Goal: Information Seeking & Learning: Learn about a topic

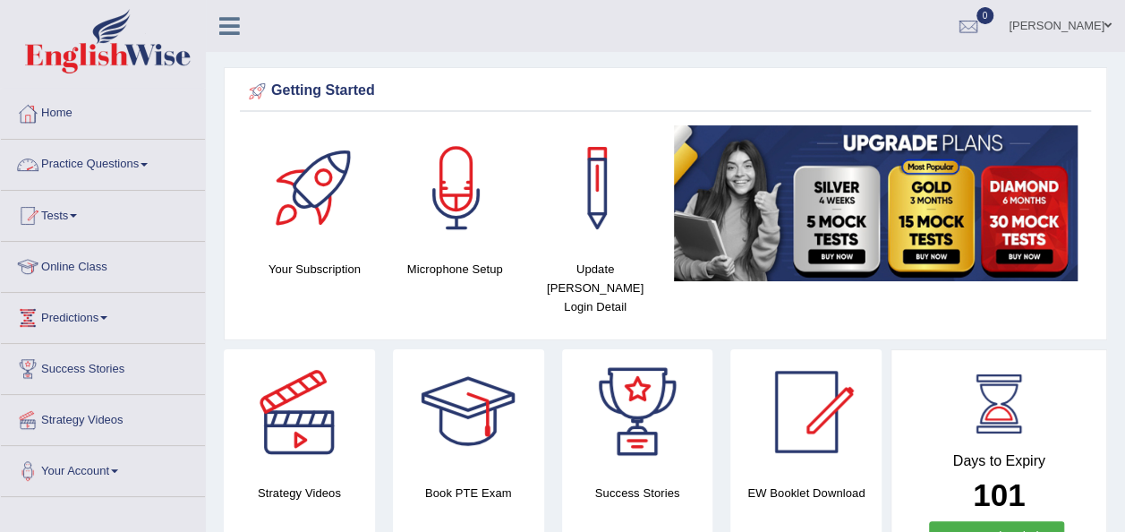
click at [148, 163] on span at bounding box center [144, 165] width 7 height 4
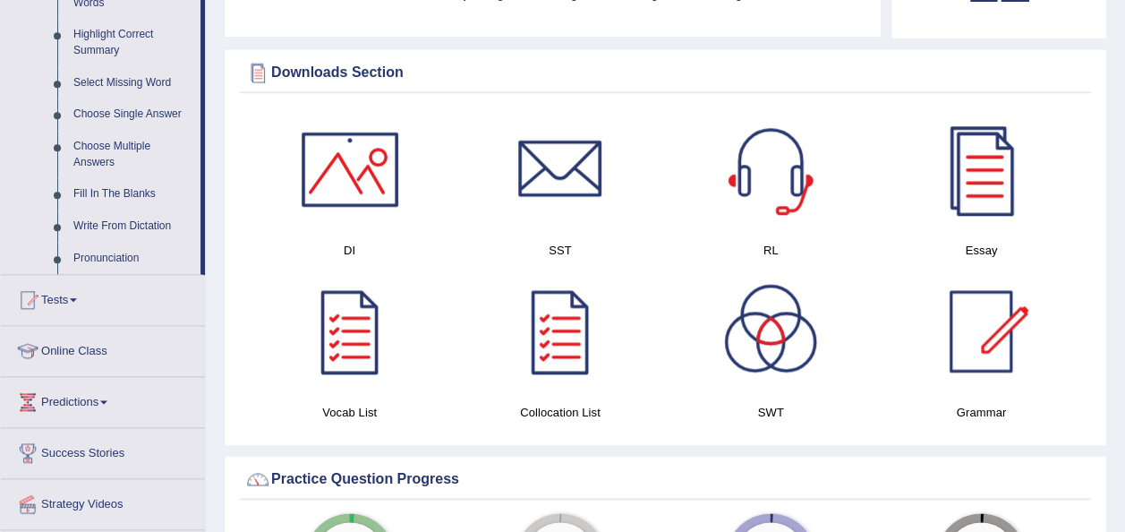
scroll to position [895, 0]
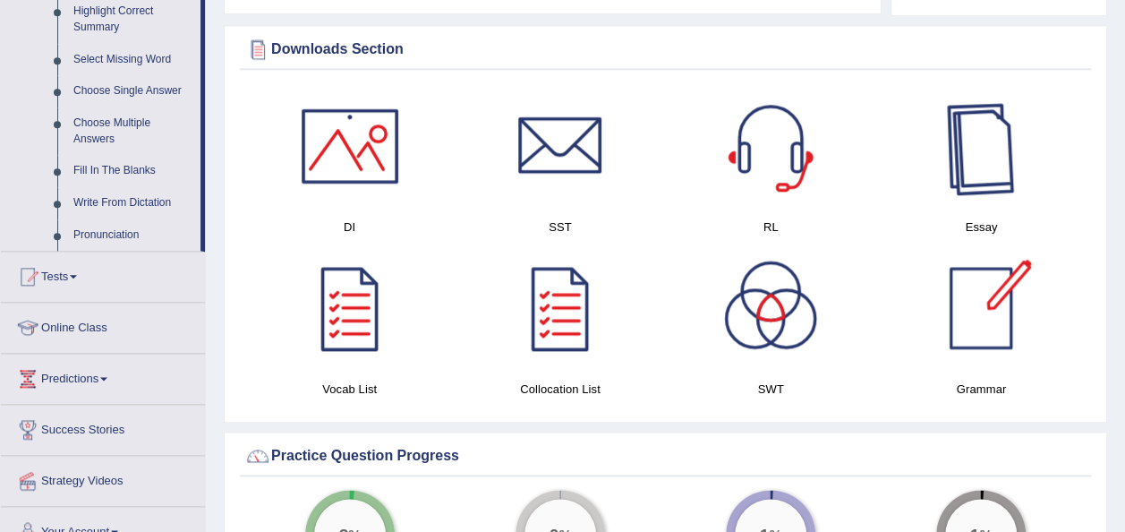
click at [977, 138] on div at bounding box center [980, 145] width 125 height 125
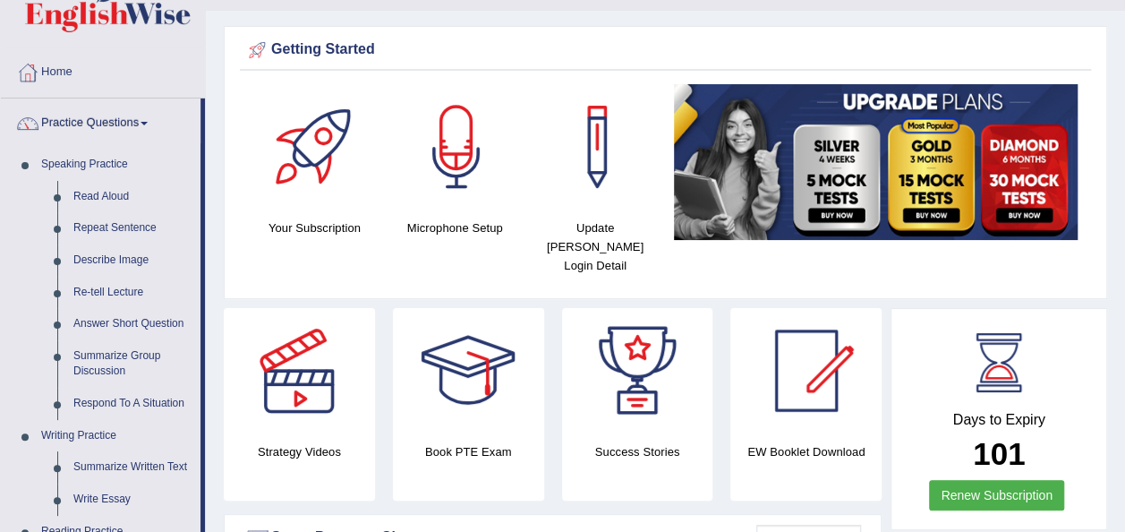
scroll to position [36, 0]
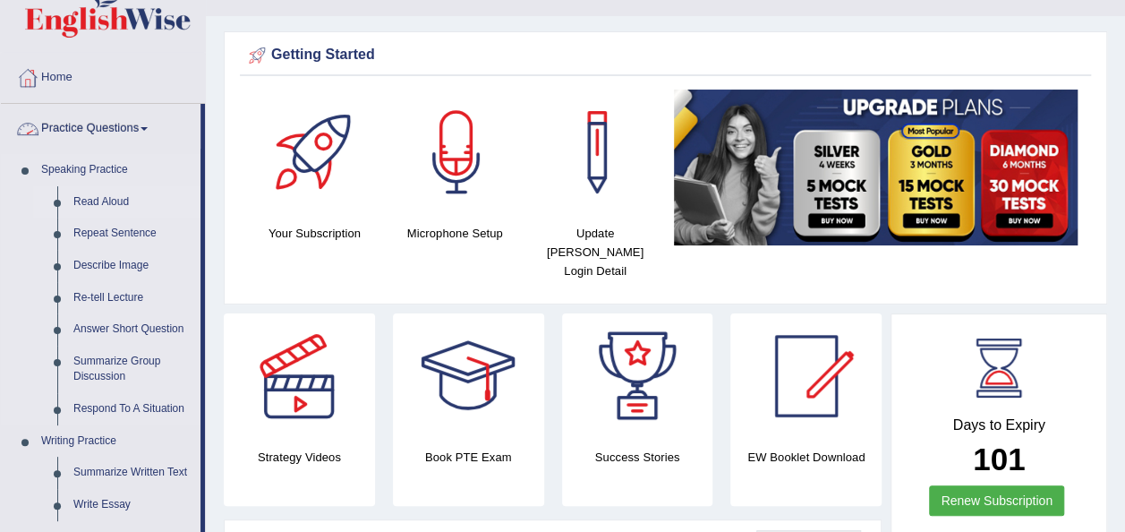
click at [106, 195] on link "Read Aloud" at bounding box center [132, 202] width 135 height 32
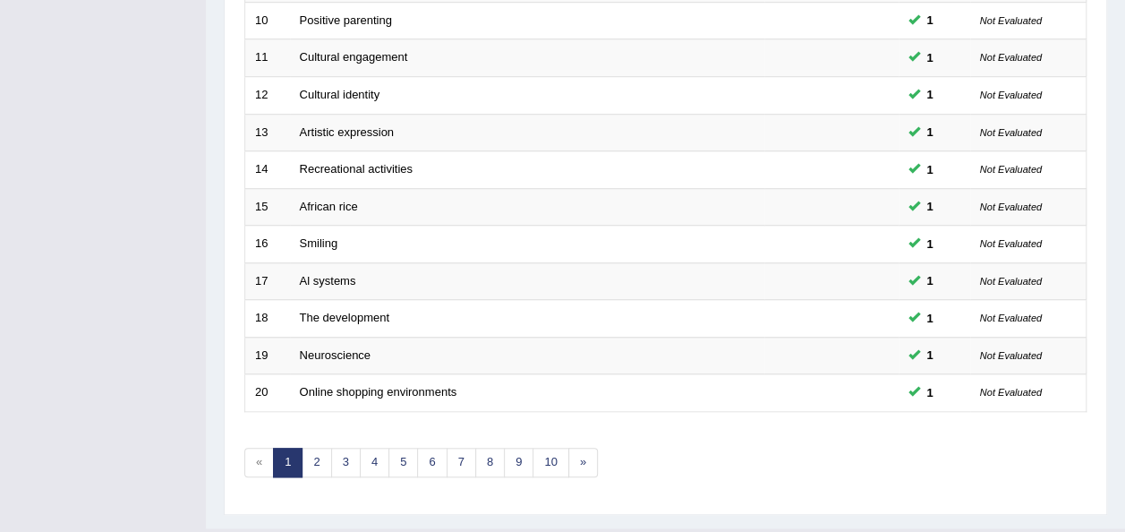
scroll to position [645, 0]
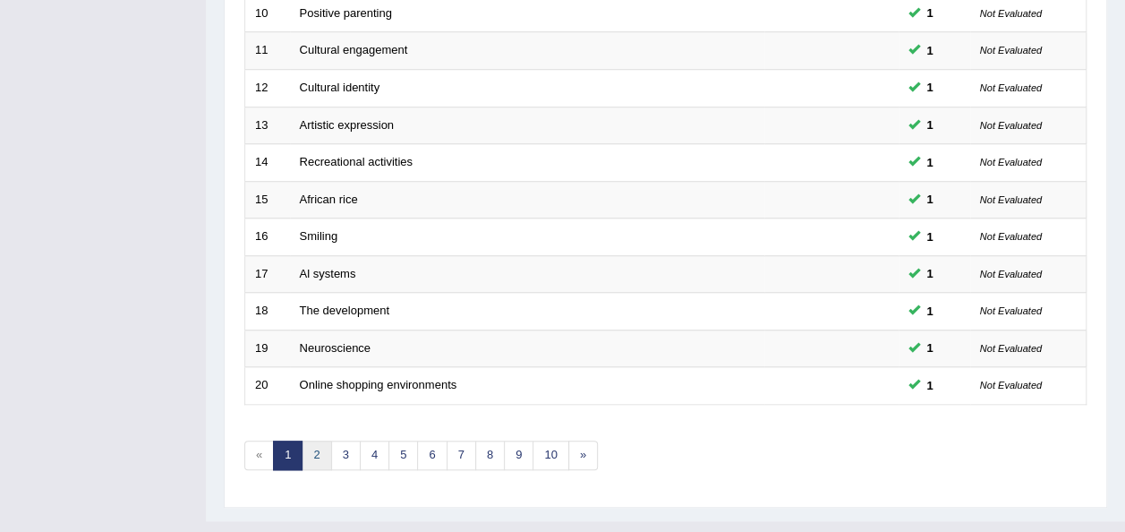
click at [312, 440] on link "2" at bounding box center [317, 455] width 30 height 30
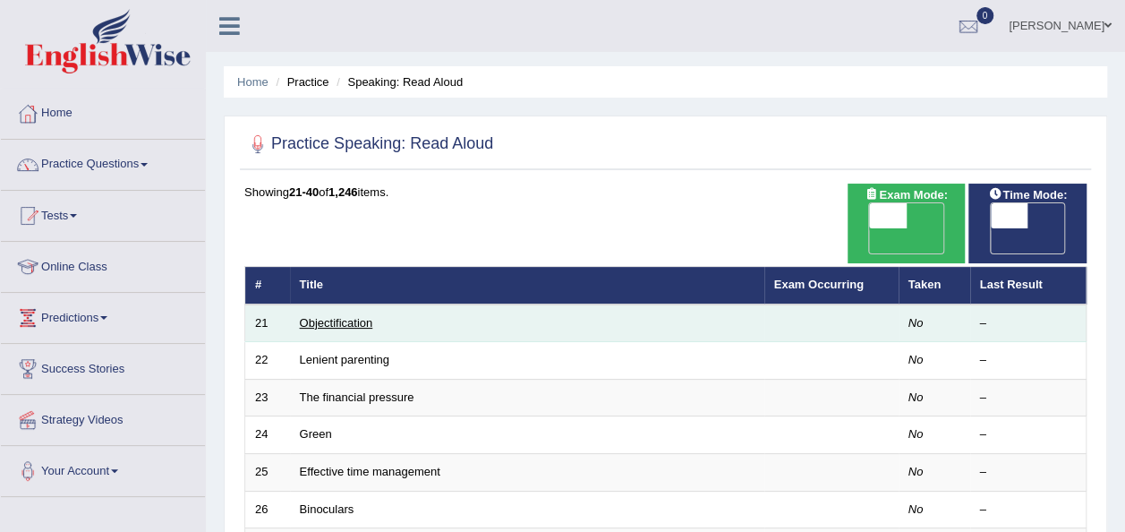
click at [329, 316] on link "Objectification" at bounding box center [336, 322] width 73 height 13
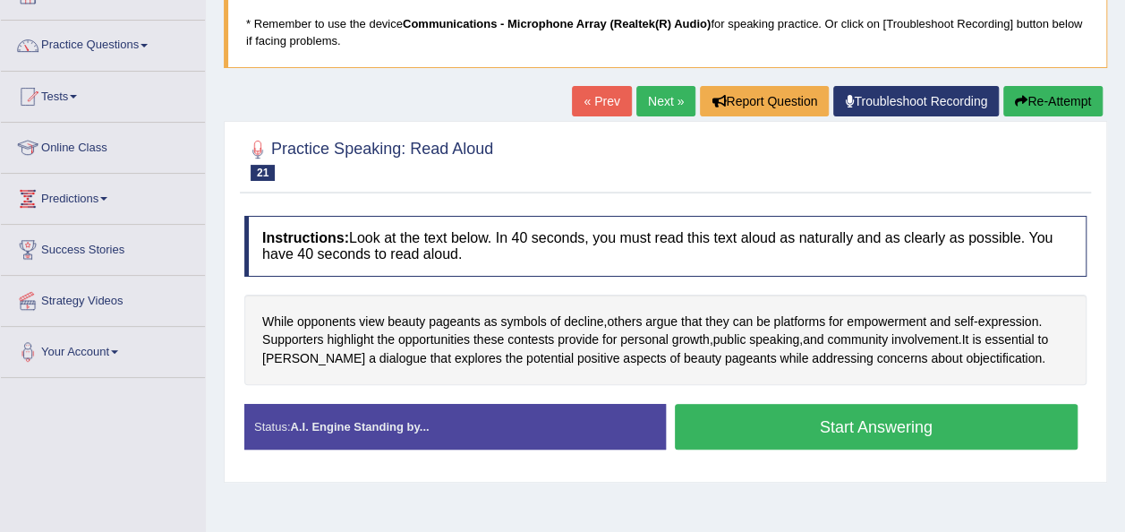
scroll to position [143, 0]
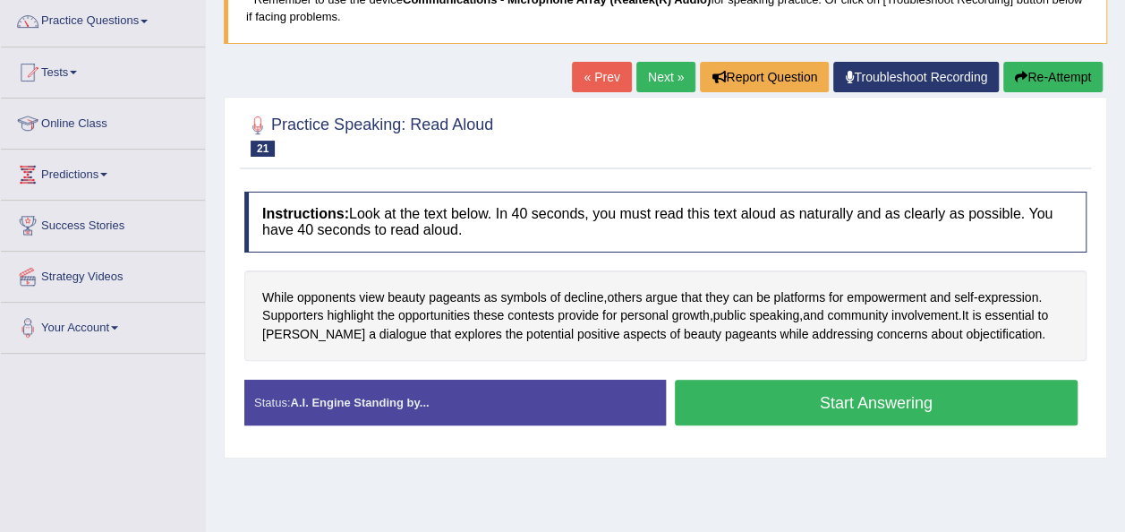
click at [849, 406] on button "Start Answering" at bounding box center [877, 403] width 404 height 46
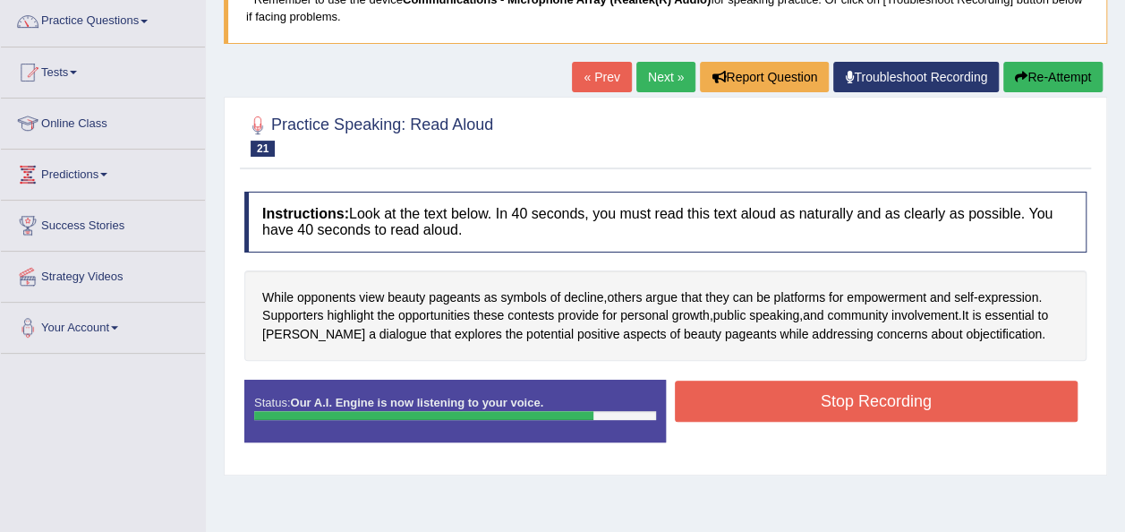
click at [849, 406] on button "Stop Recording" at bounding box center [877, 400] width 404 height 41
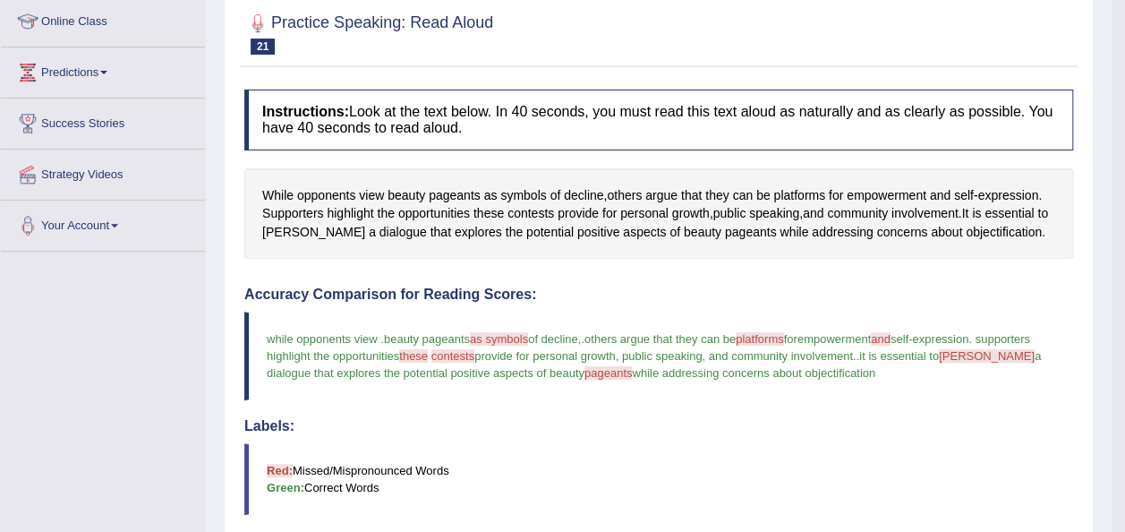
scroll to position [237, 0]
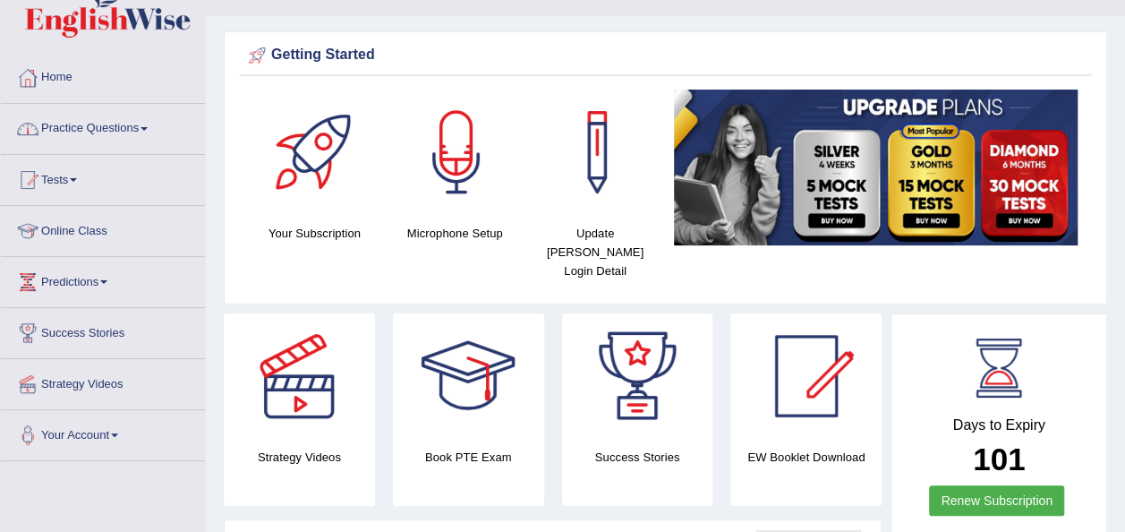
click at [159, 129] on link "Practice Questions" at bounding box center [103, 126] width 204 height 45
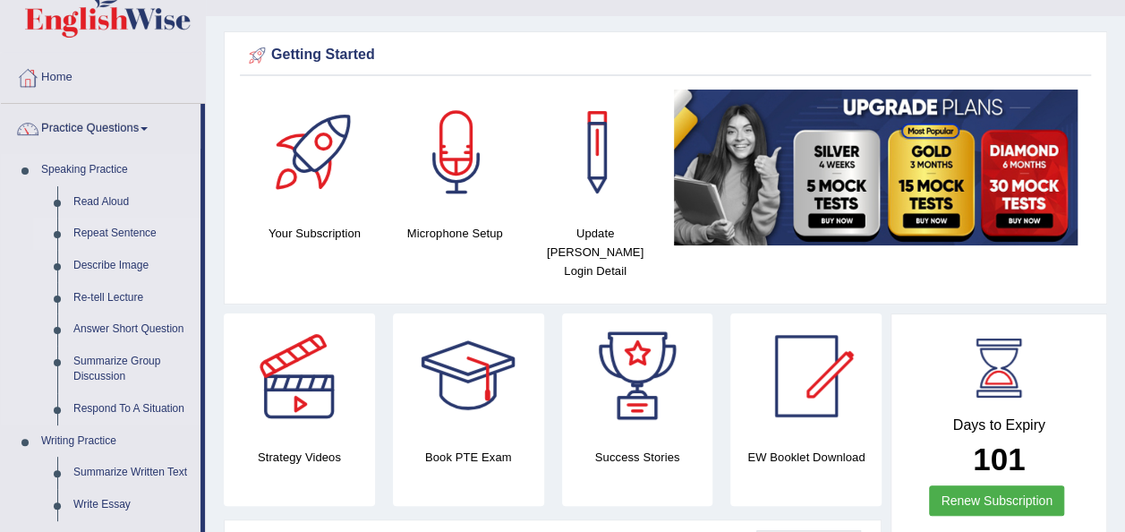
click at [117, 237] on link "Repeat Sentence" at bounding box center [132, 234] width 135 height 32
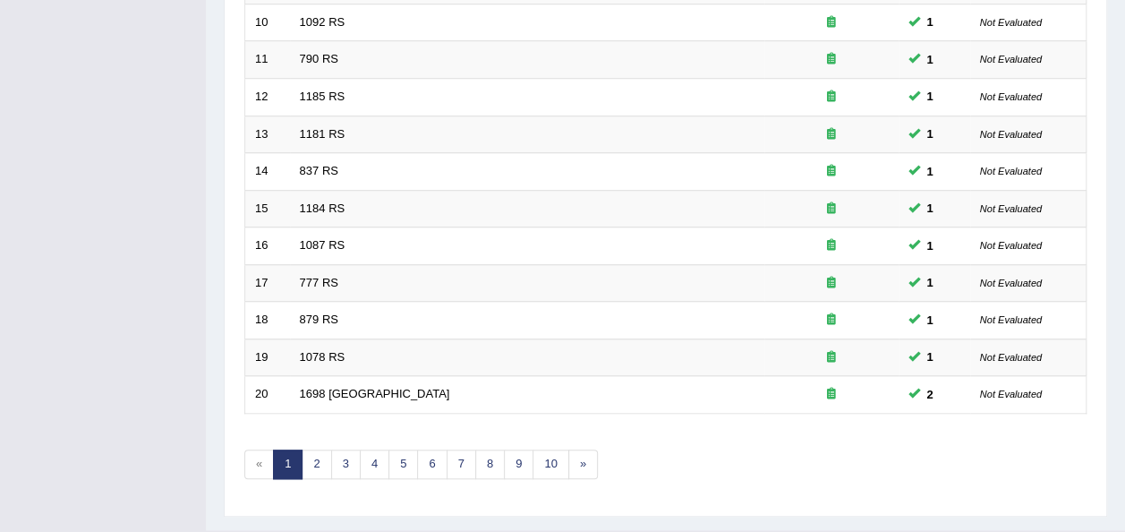
scroll to position [645, 0]
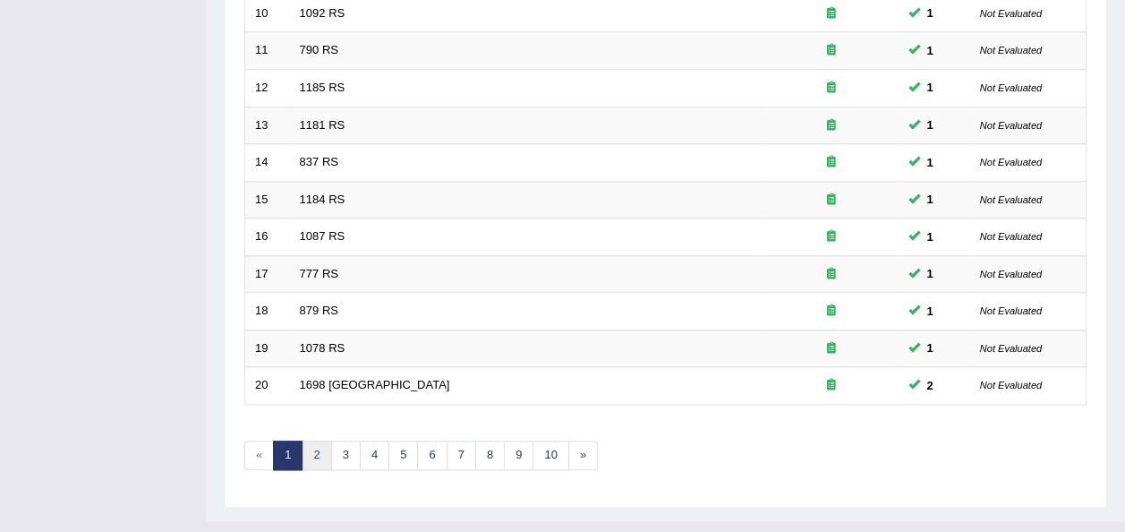
click at [314, 440] on link "2" at bounding box center [317, 455] width 30 height 30
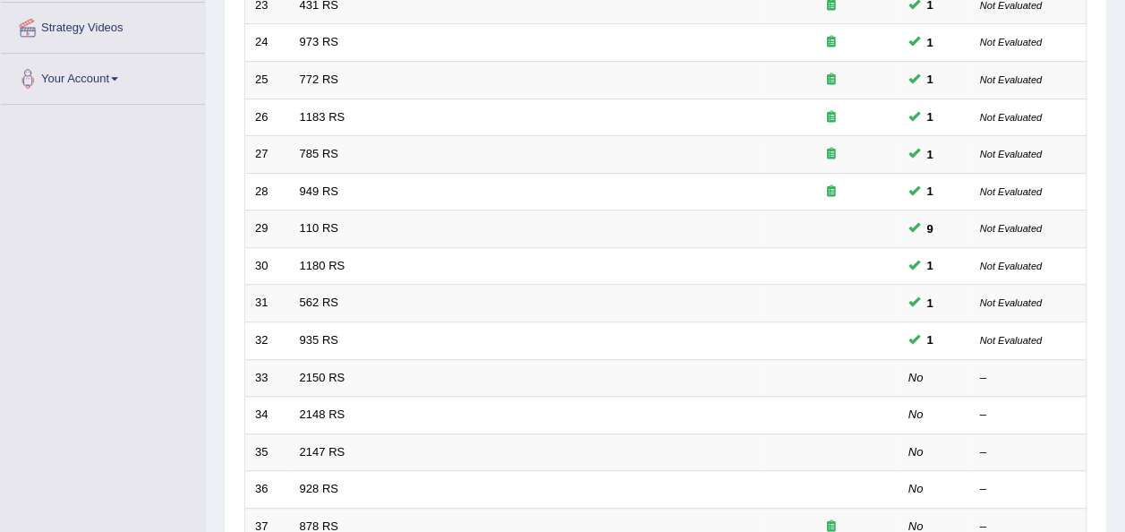
scroll to position [394, 0]
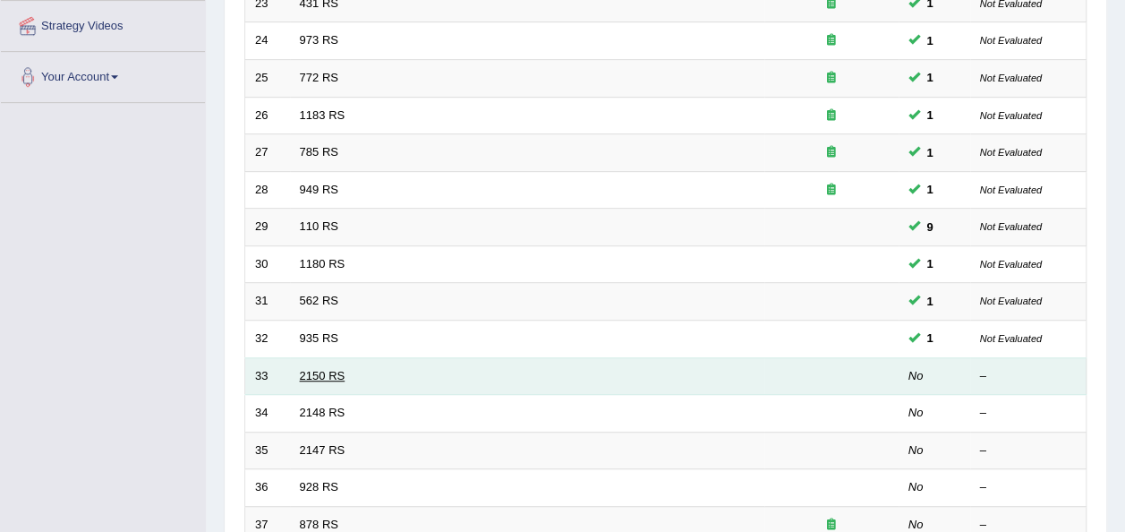
click at [306, 369] on link "2150 RS" at bounding box center [323, 375] width 46 height 13
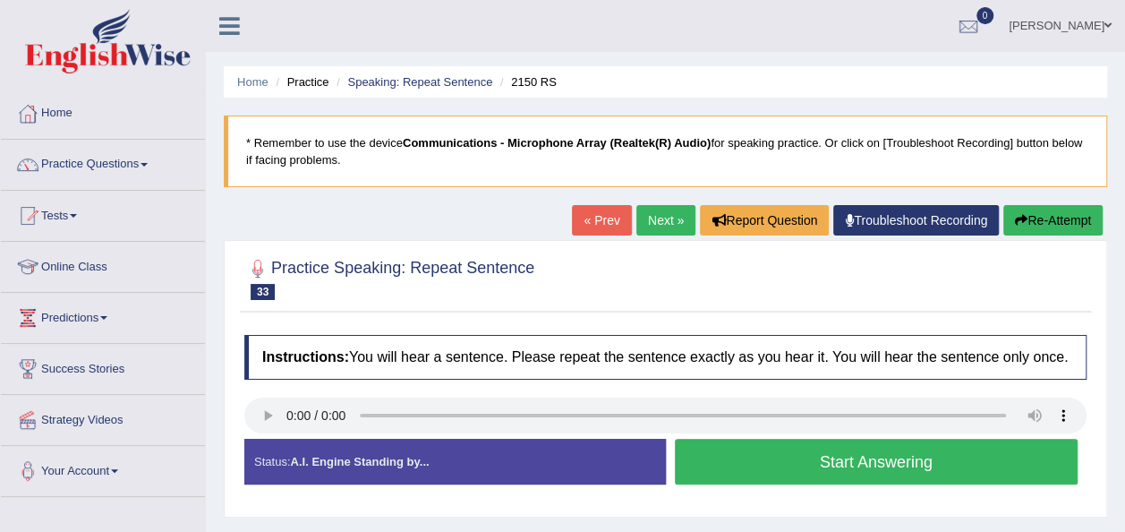
click at [748, 454] on button "Start Answering" at bounding box center [877, 462] width 404 height 46
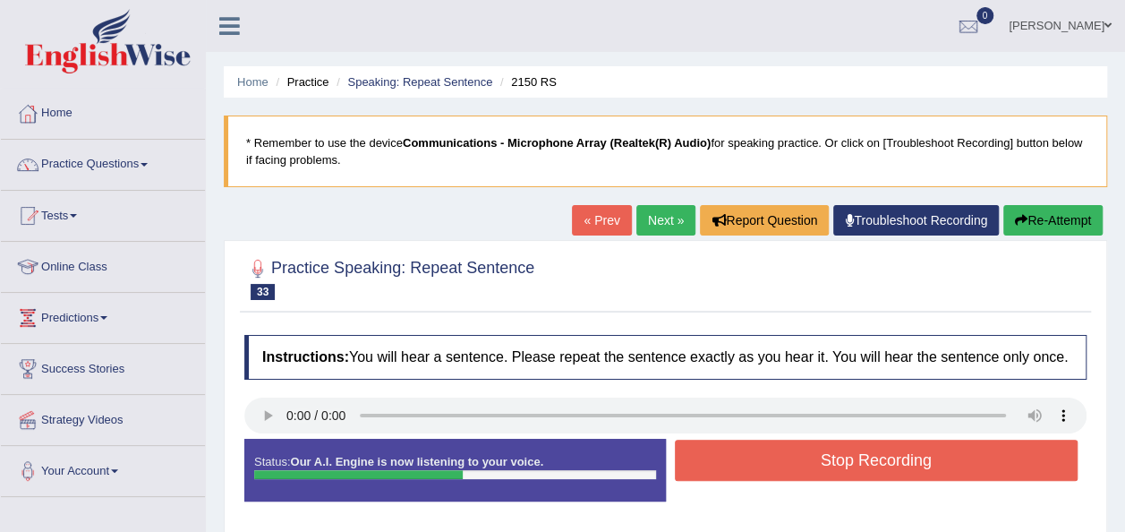
click at [748, 454] on button "Stop Recording" at bounding box center [877, 460] width 404 height 41
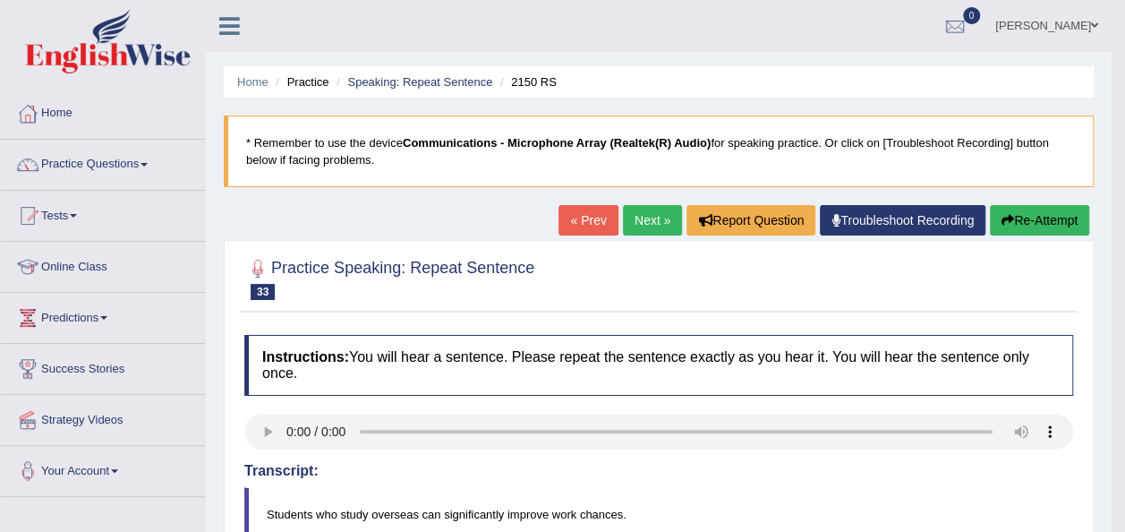
click at [1124, 509] on body "Toggle navigation Home Practice Questions Speaking Practice Read Aloud Repeat S…" at bounding box center [562, 266] width 1125 height 532
drag, startPoint x: 1124, startPoint y: 509, endPoint x: 1132, endPoint y: 523, distance: 15.7
click at [1124, 523] on html "Toggle navigation Home Practice Questions Speaking Practice Read Aloud Repeat S…" at bounding box center [562, 266] width 1125 height 532
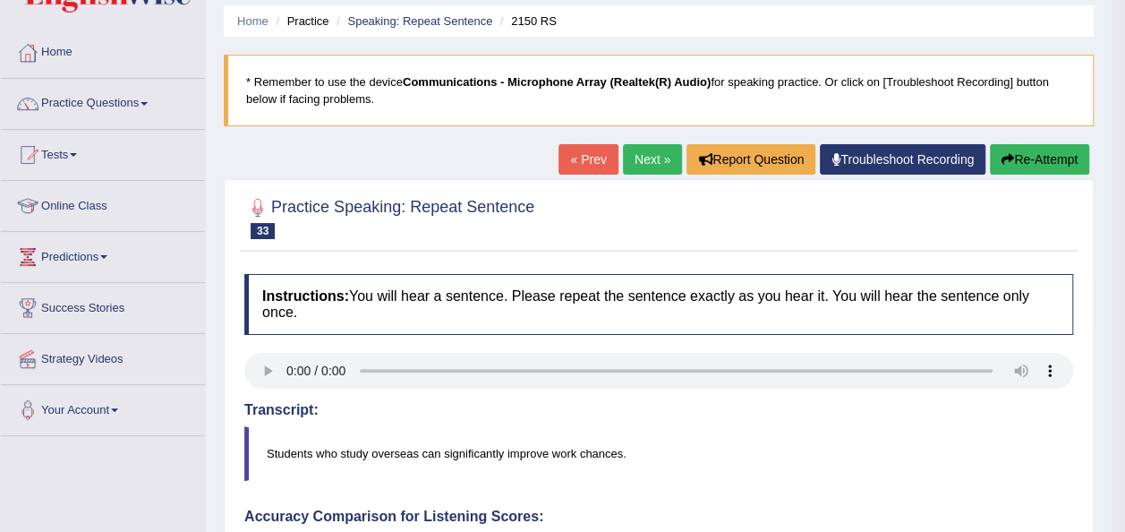
scroll to position [47, 0]
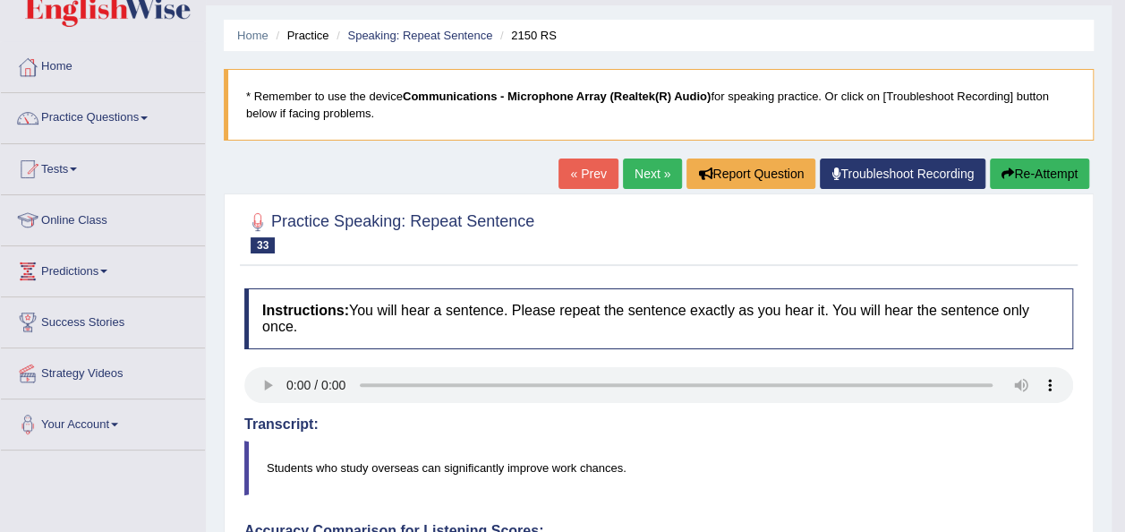
click at [637, 172] on link "Next »" at bounding box center [652, 173] width 59 height 30
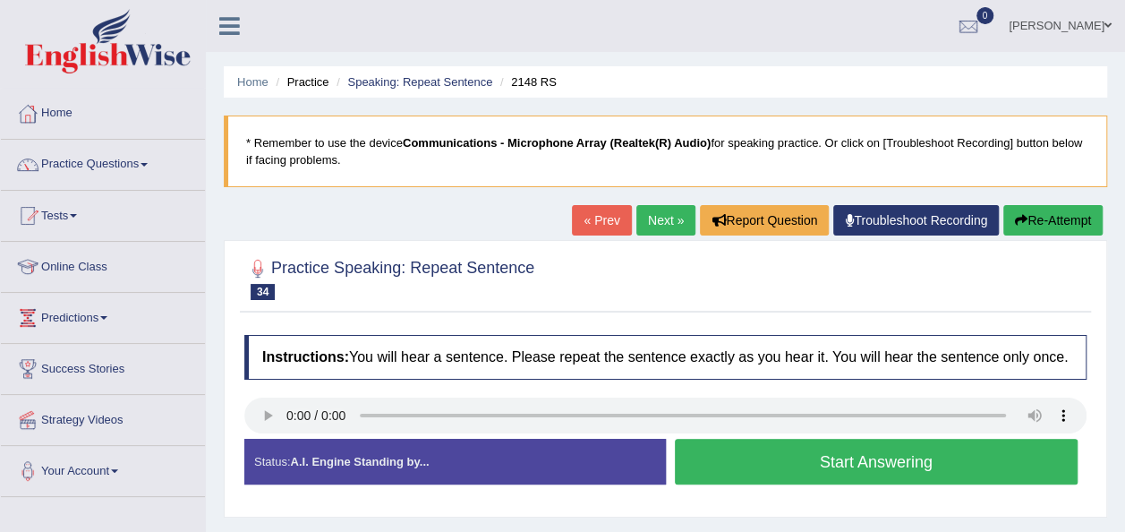
click at [758, 470] on button "Start Answering" at bounding box center [877, 462] width 404 height 46
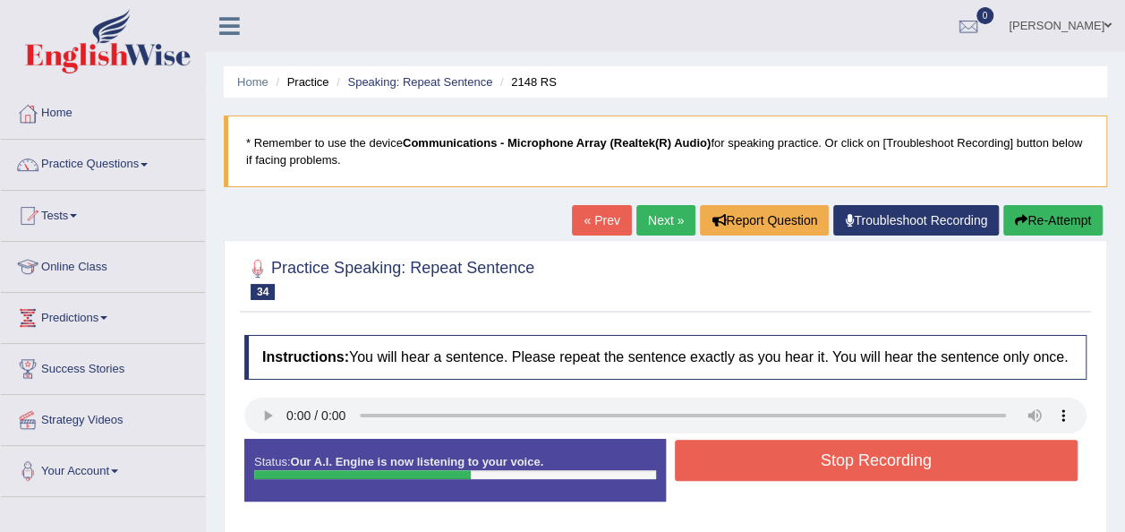
click at [758, 470] on button "Stop Recording" at bounding box center [877, 460] width 404 height 41
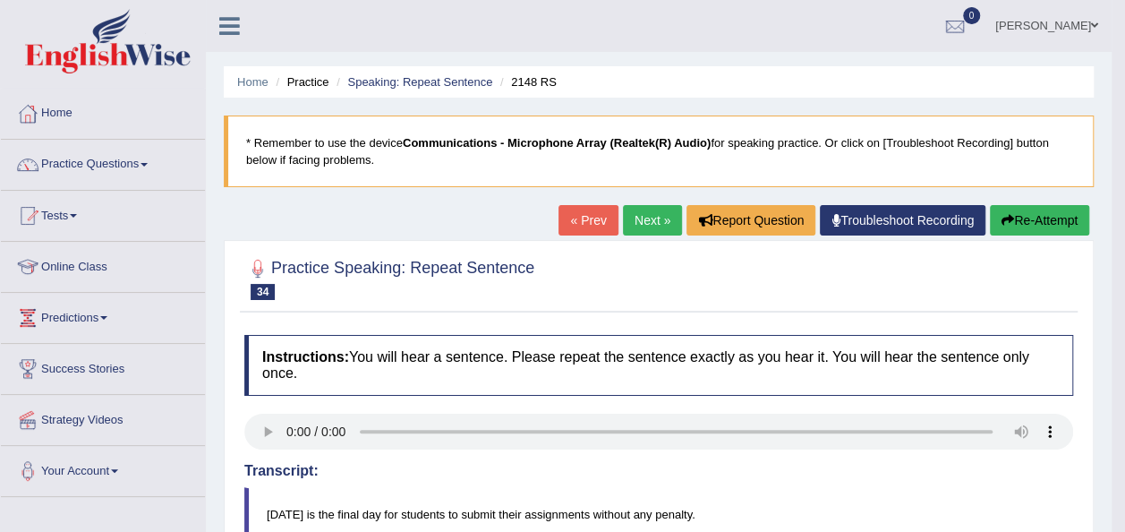
click at [647, 225] on link "Next »" at bounding box center [652, 220] width 59 height 30
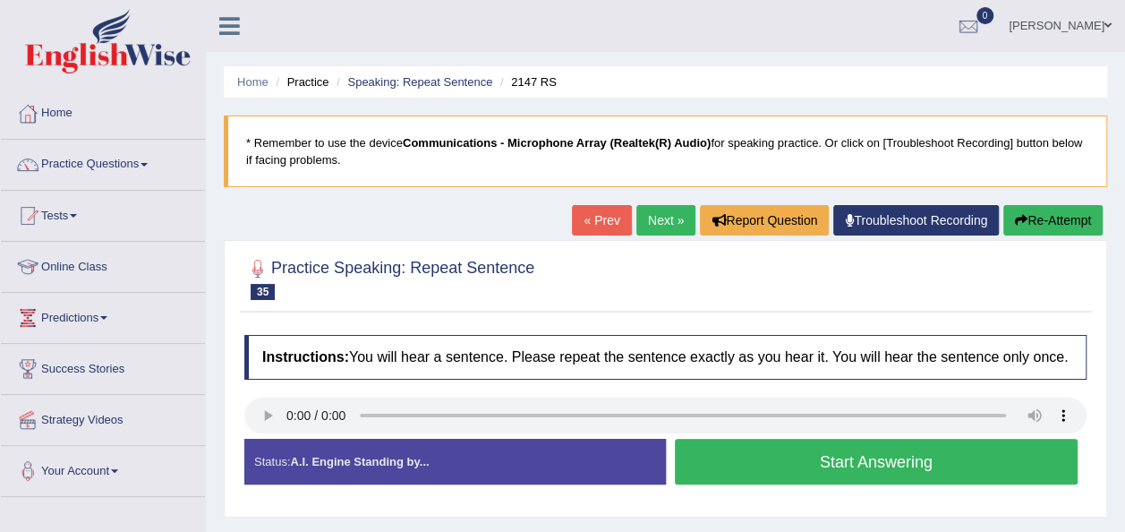
click at [729, 462] on button "Start Answering" at bounding box center [877, 462] width 404 height 46
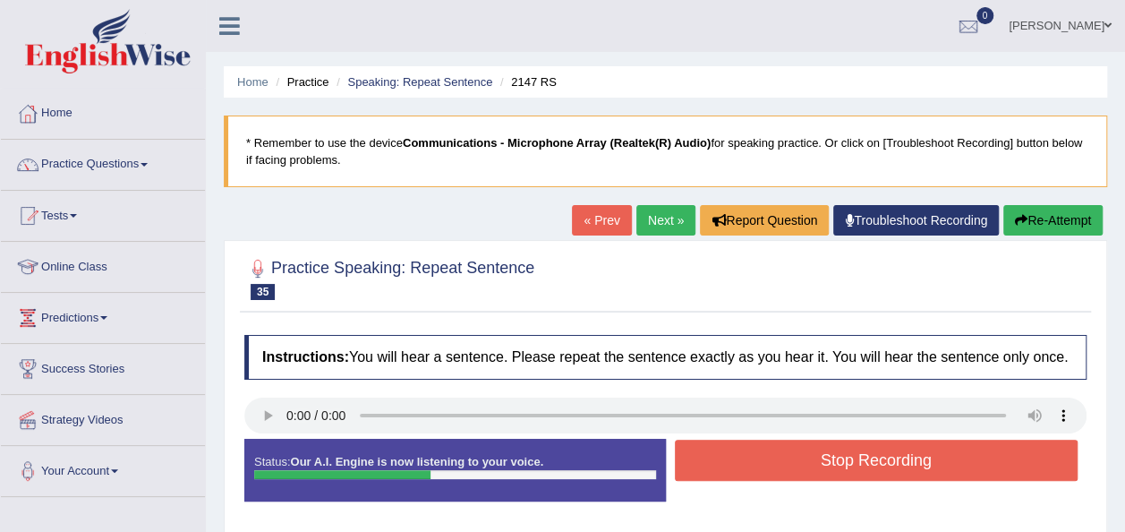
click at [729, 462] on button "Stop Recording" at bounding box center [877, 460] width 404 height 41
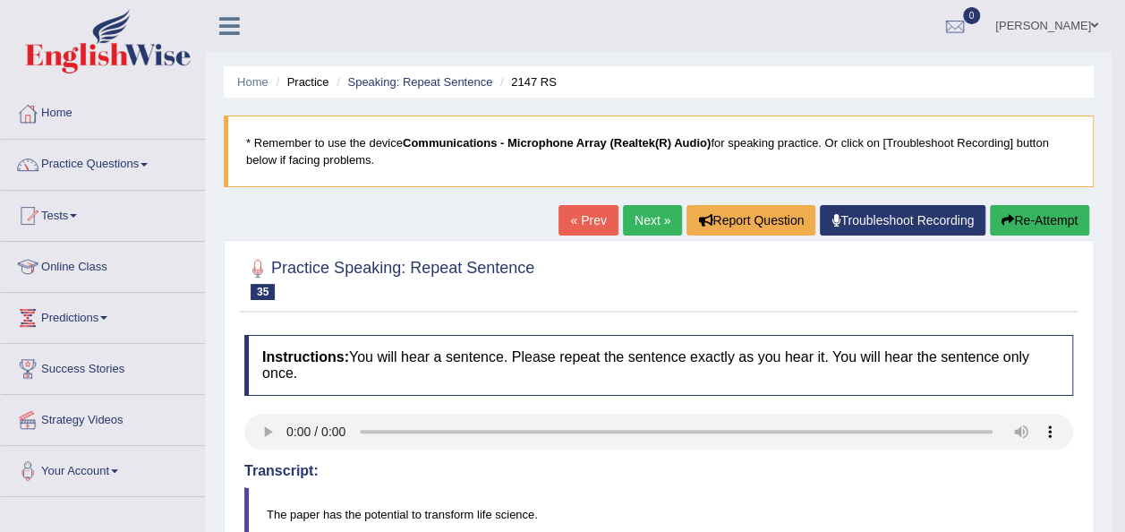
click at [638, 226] on link "Next »" at bounding box center [652, 220] width 59 height 30
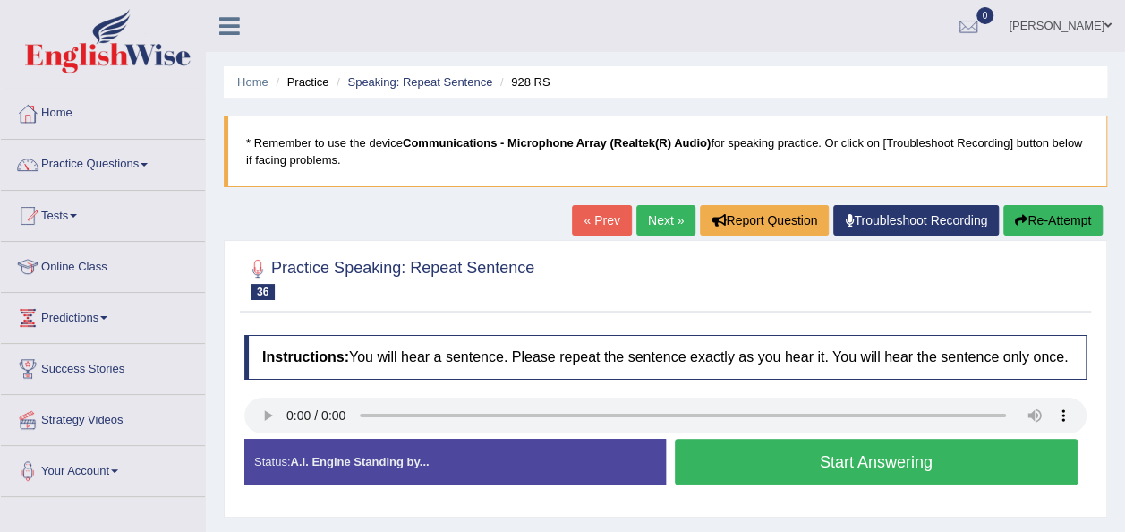
click at [843, 466] on button "Start Answering" at bounding box center [877, 462] width 404 height 46
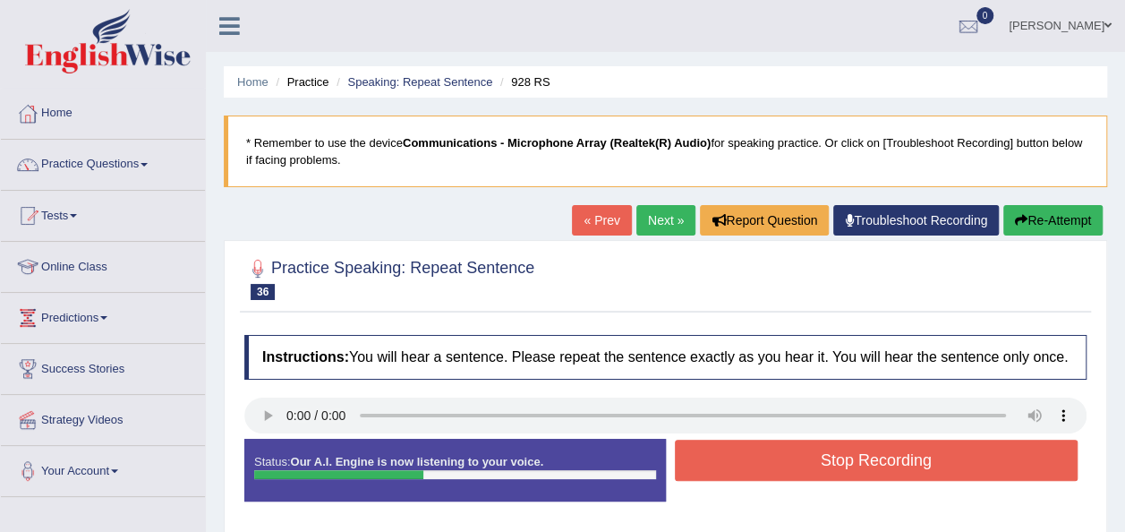
click at [843, 466] on button "Stop Recording" at bounding box center [877, 460] width 404 height 41
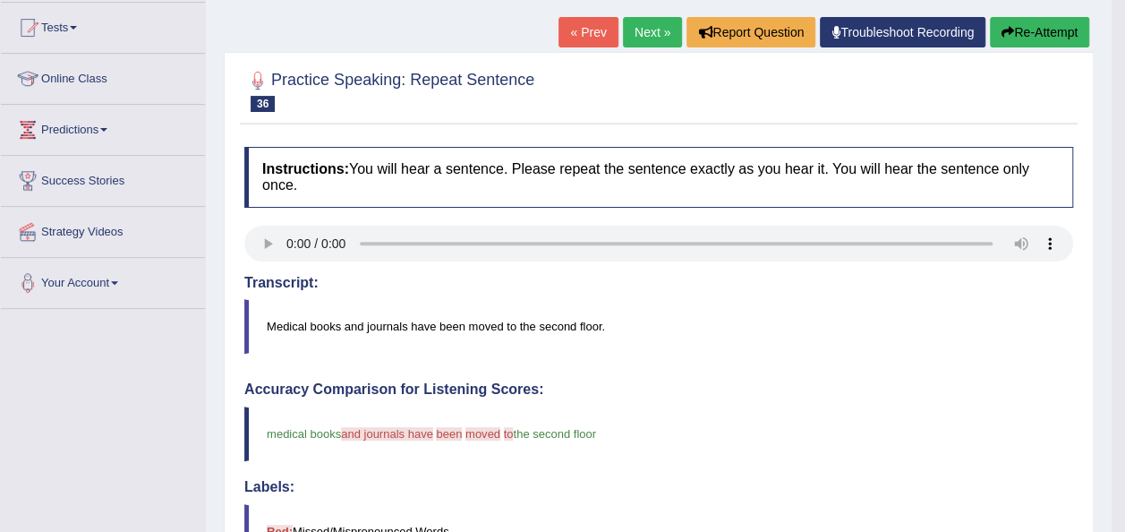
scroll to position [179, 0]
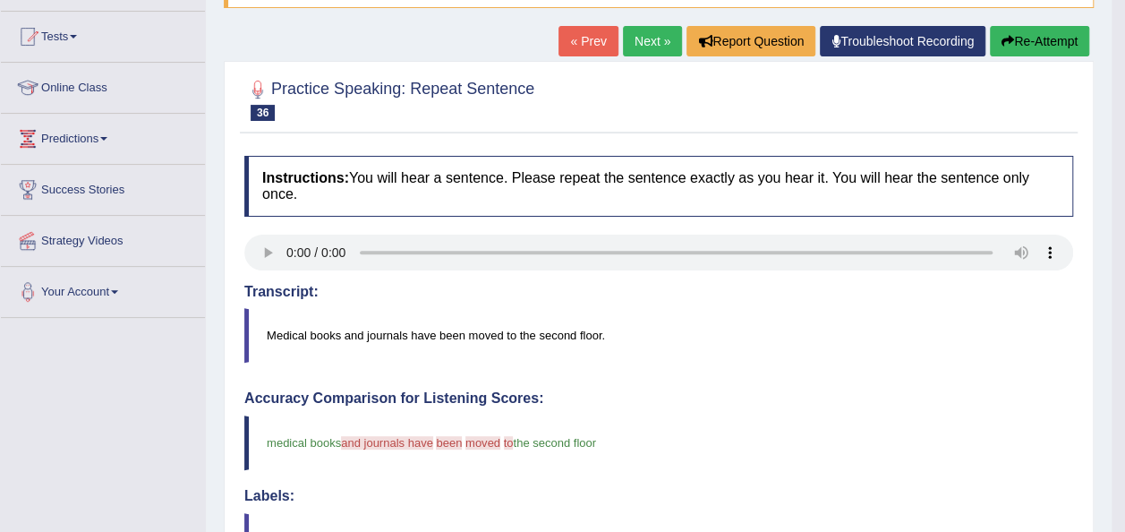
click at [635, 36] on link "Next »" at bounding box center [652, 41] width 59 height 30
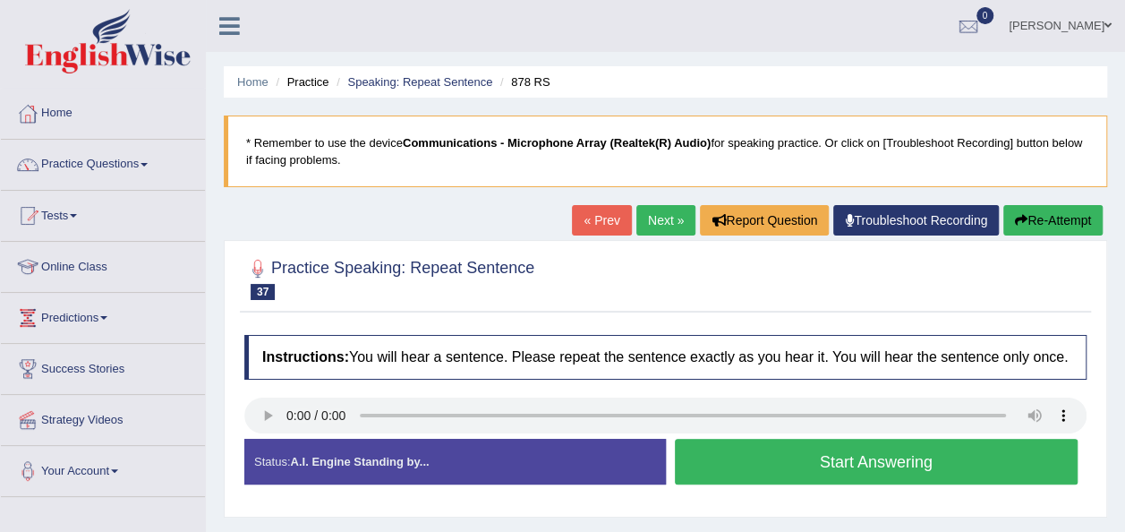
click at [725, 453] on button "Start Answering" at bounding box center [877, 462] width 404 height 46
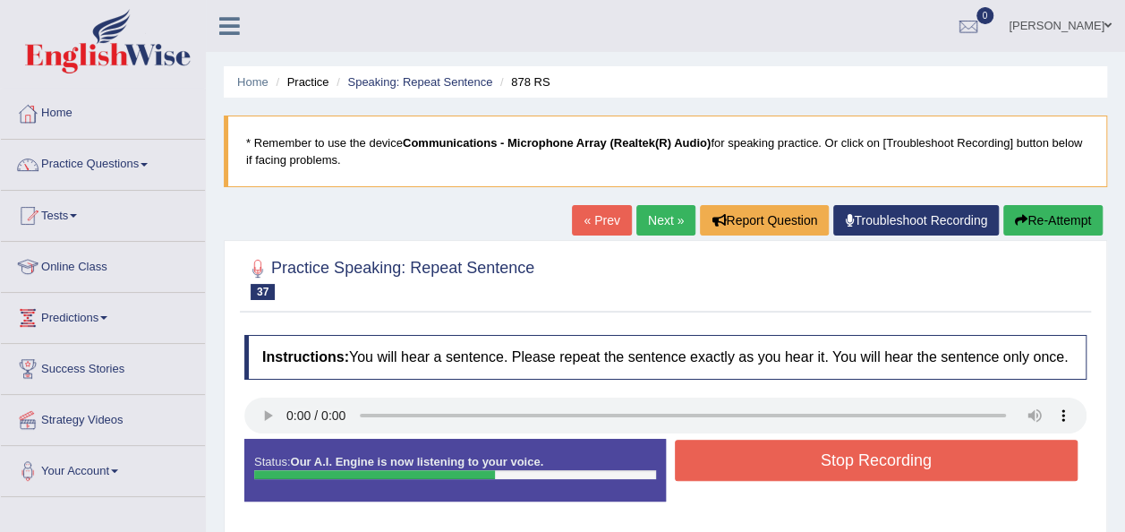
click at [725, 453] on button "Stop Recording" at bounding box center [877, 460] width 404 height 41
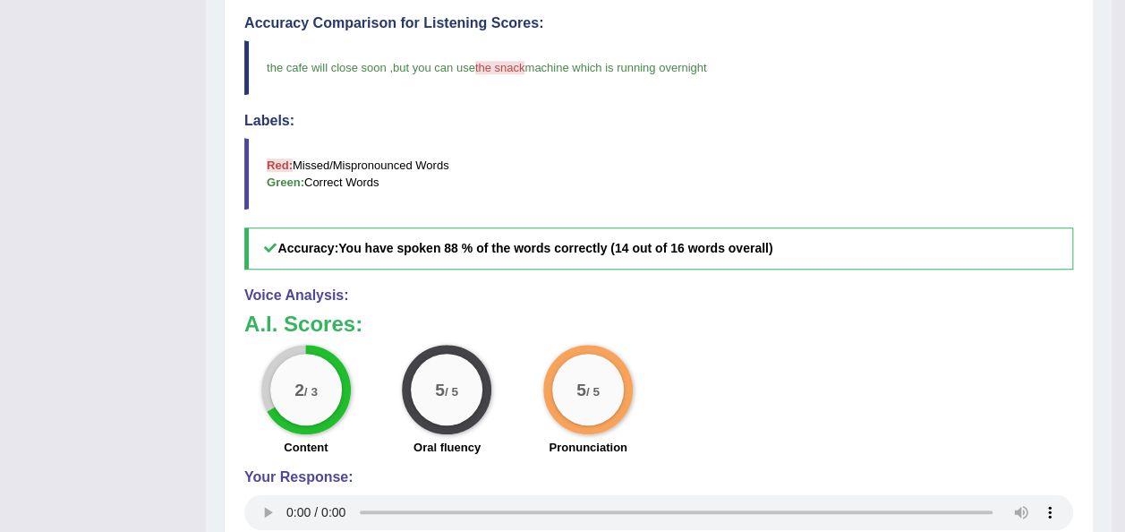
scroll to position [537, 0]
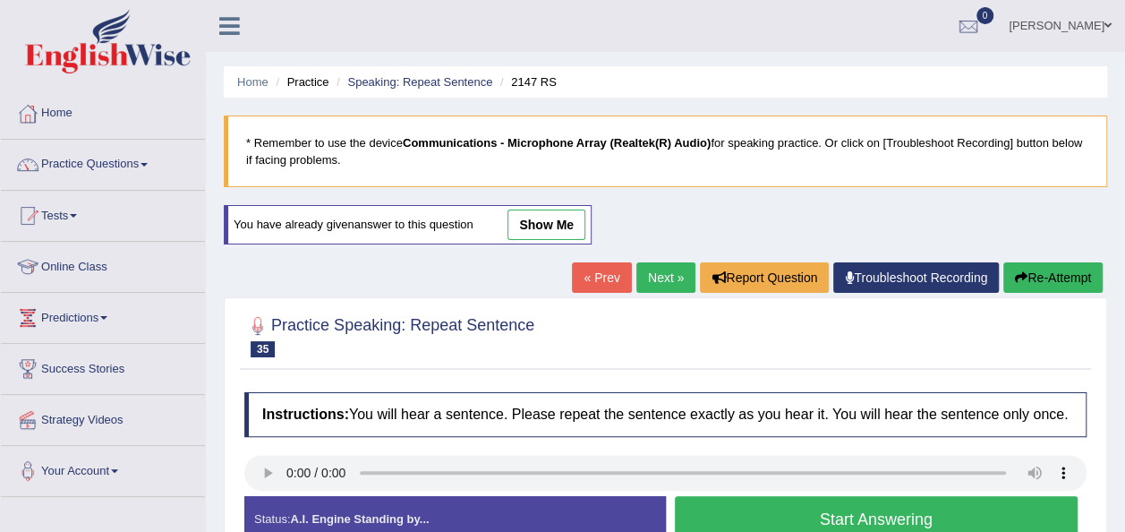
click at [148, 164] on span at bounding box center [144, 165] width 7 height 4
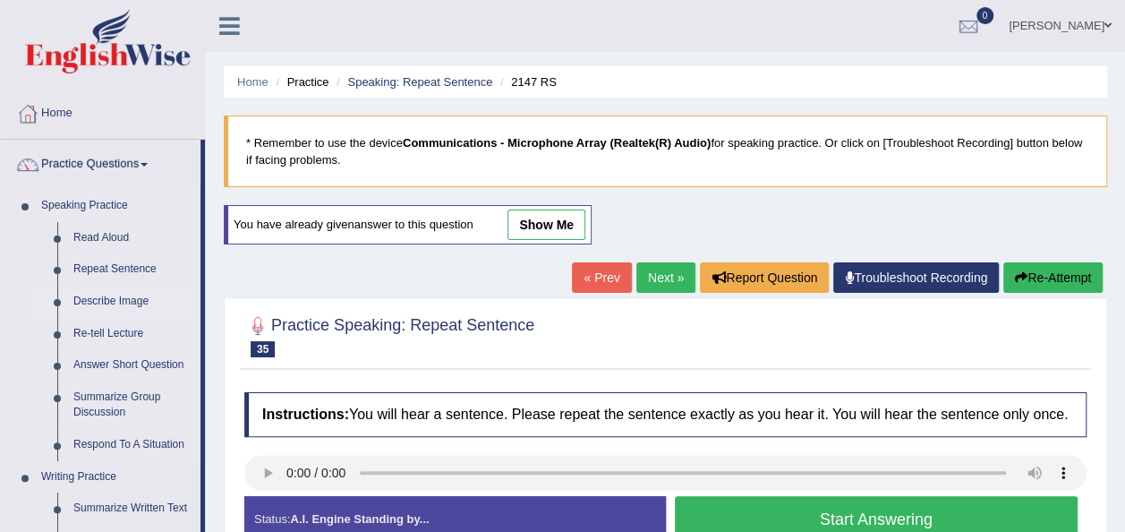
click at [127, 303] on link "Describe Image" at bounding box center [132, 302] width 135 height 32
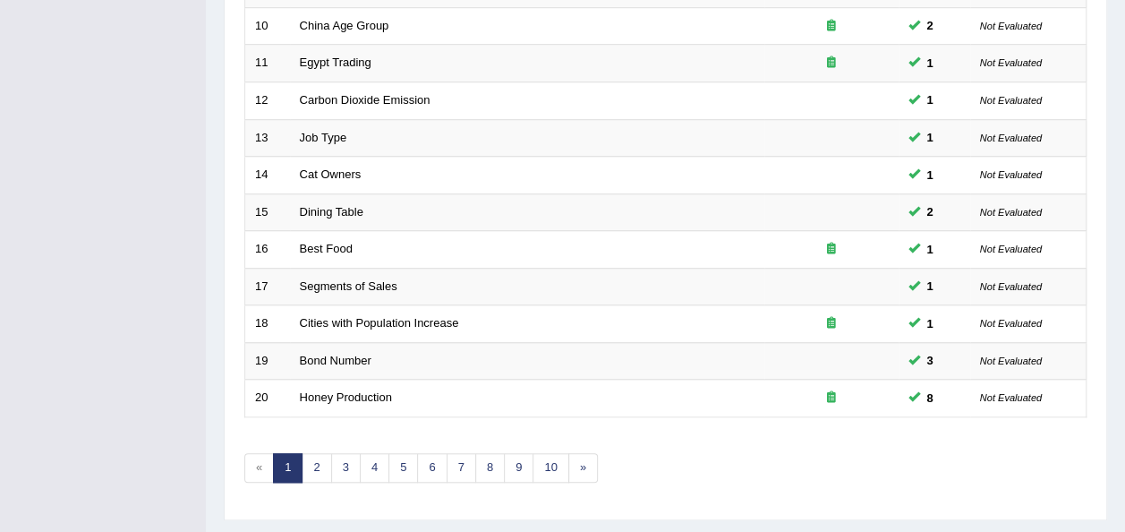
scroll to position [645, 0]
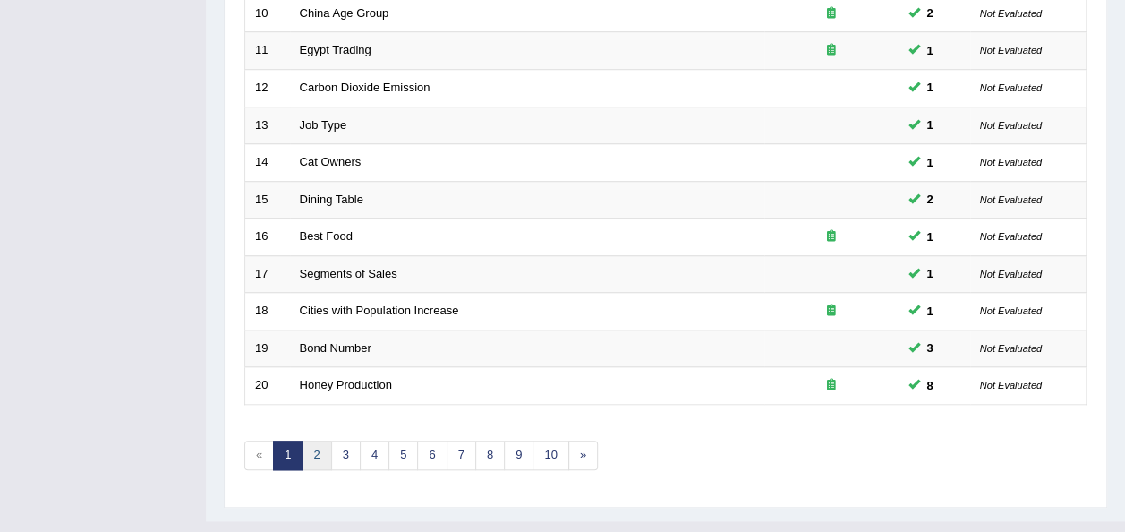
click at [313, 440] on link "2" at bounding box center [317, 455] width 30 height 30
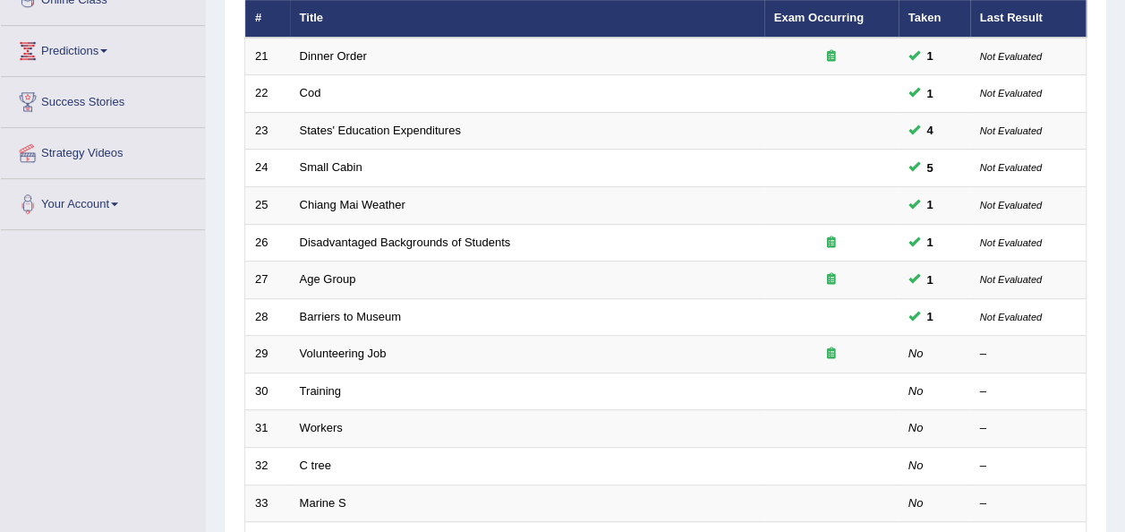
scroll to position [286, 0]
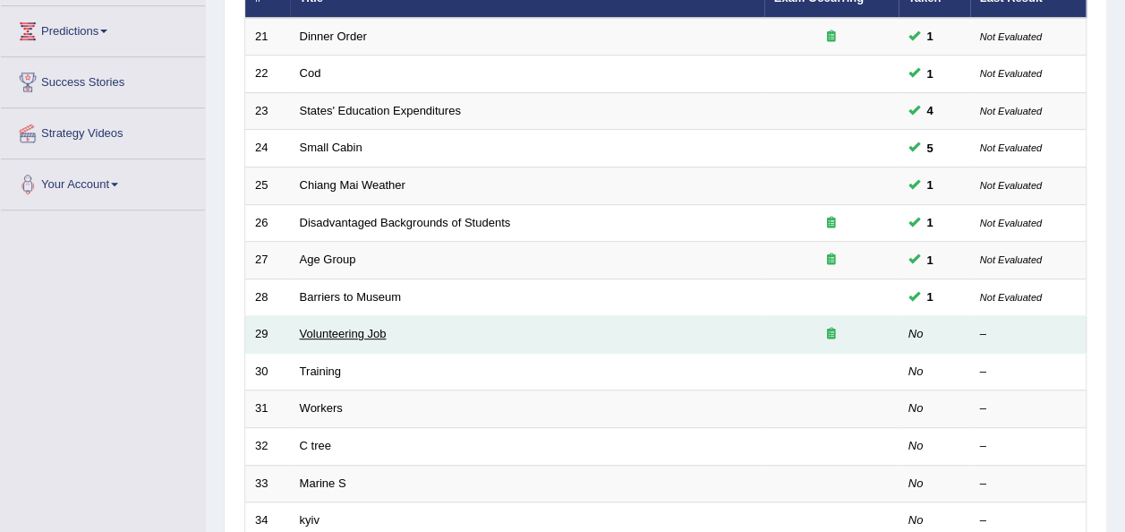
click at [346, 327] on link "Volunteering Job" at bounding box center [343, 333] width 87 height 13
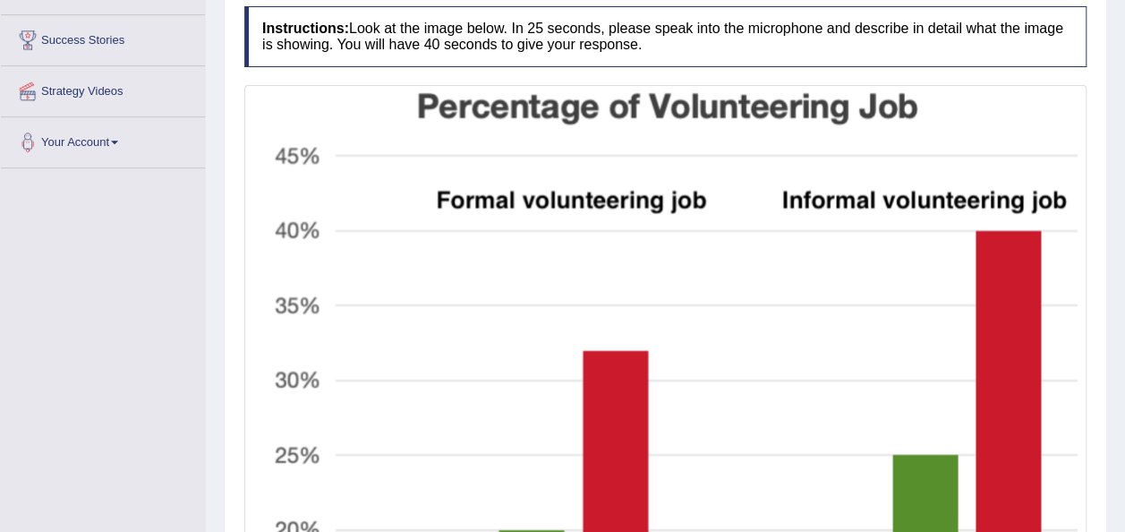
scroll to position [295, 0]
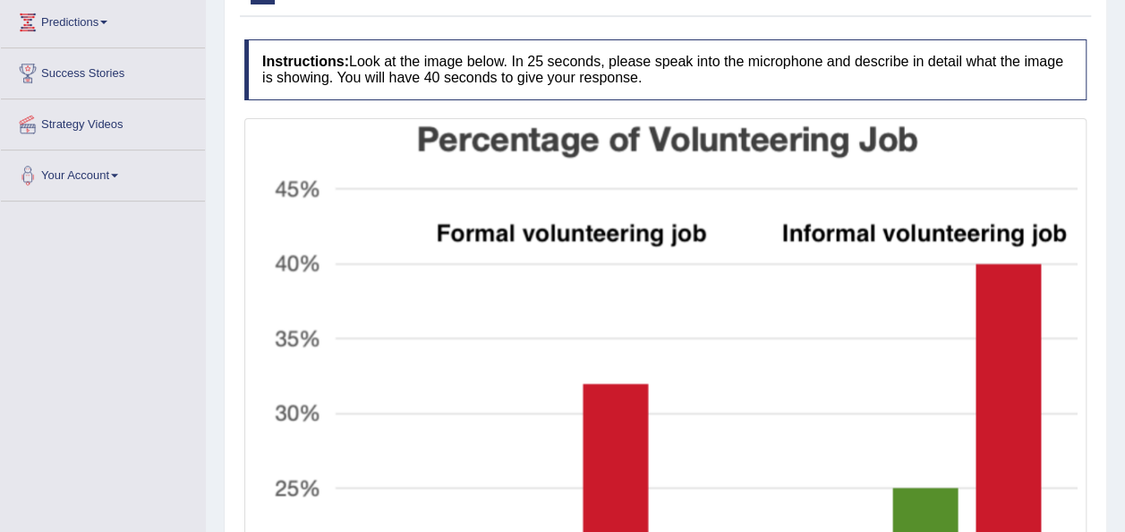
click at [1123, 513] on div "Home Practice Speaking: Describe Image Volunteering Job * Remember to use the d…" at bounding box center [665, 348] width 919 height 1286
drag, startPoint x: 1123, startPoint y: 513, endPoint x: 1133, endPoint y: 524, distance: 15.2
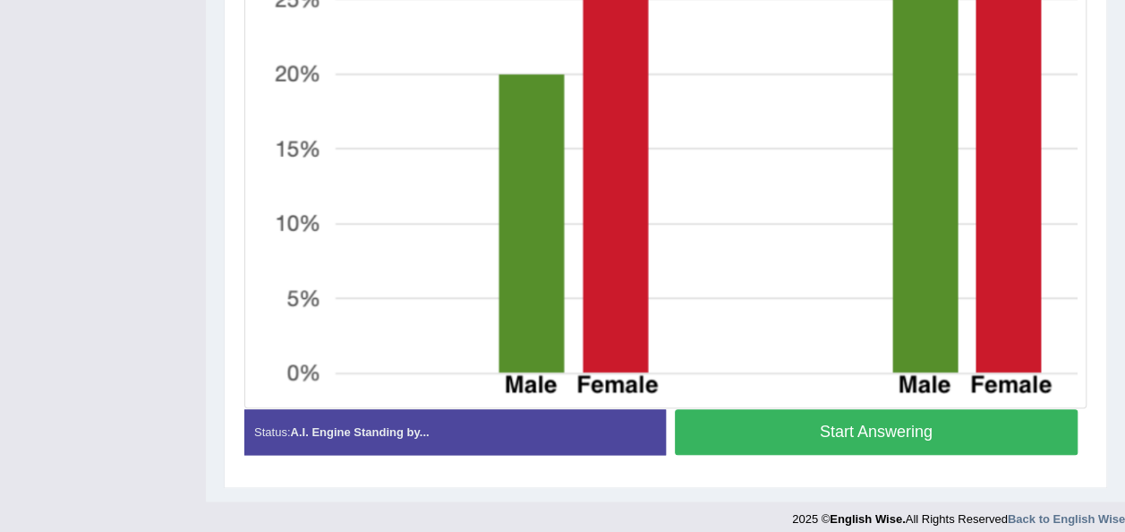
scroll to position [797, 0]
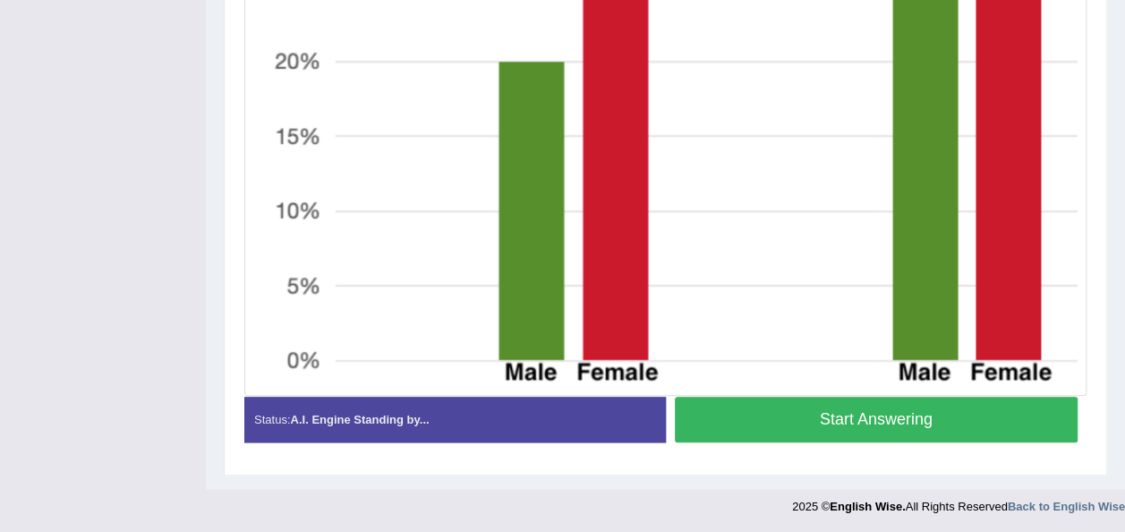
click at [921, 419] on button "Start Answering" at bounding box center [877, 420] width 404 height 46
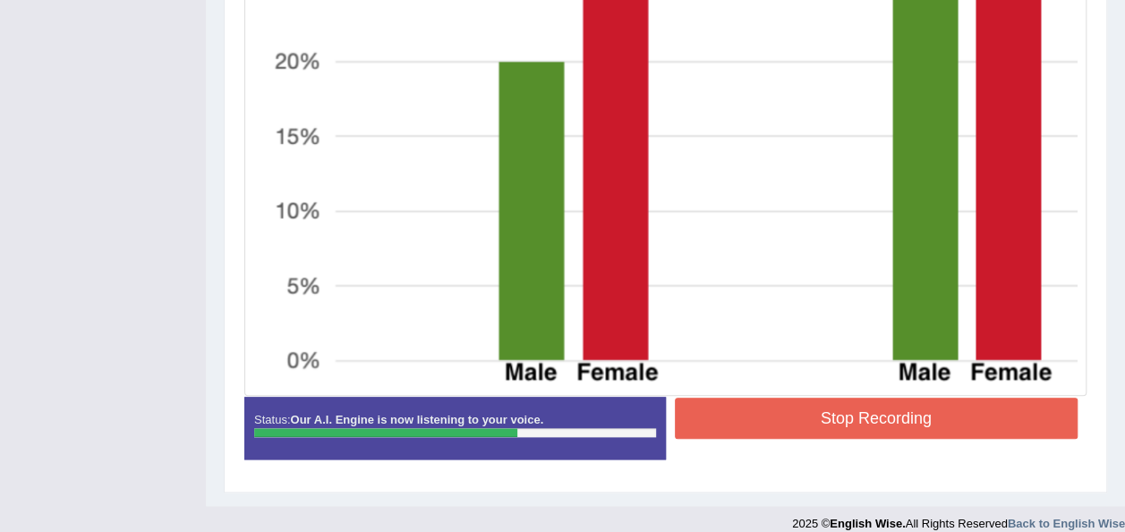
click at [921, 419] on button "Stop Recording" at bounding box center [877, 417] width 404 height 41
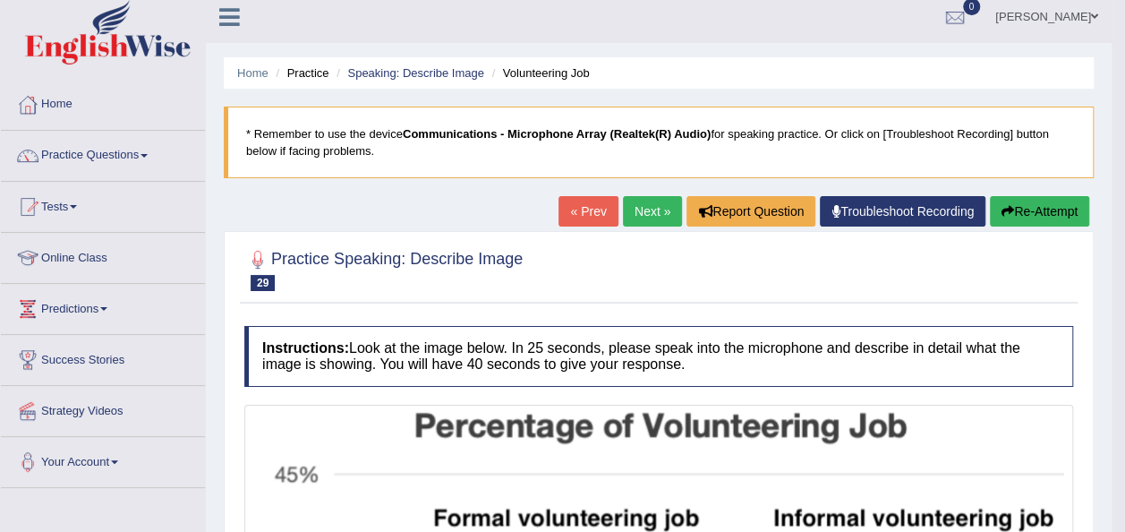
scroll to position [9, 0]
click at [638, 212] on link "Next »" at bounding box center [652, 211] width 59 height 30
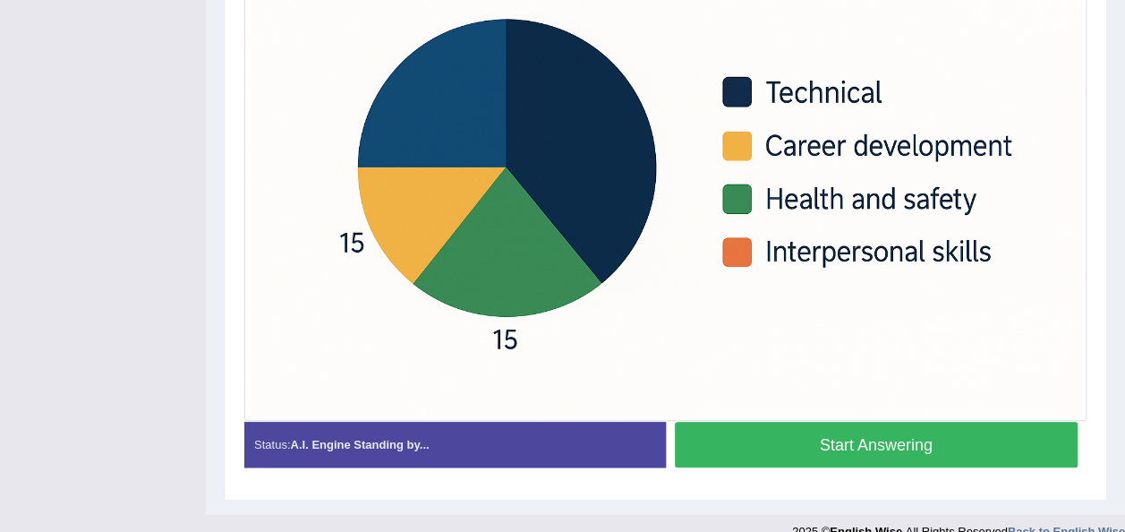
scroll to position [546, 0]
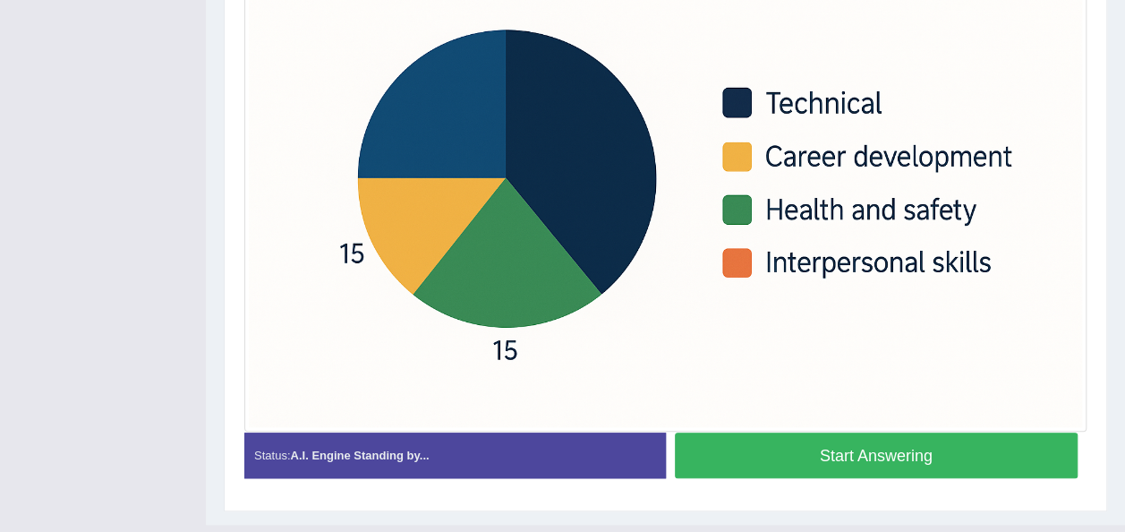
click at [888, 463] on button "Start Answering" at bounding box center [877, 455] width 404 height 46
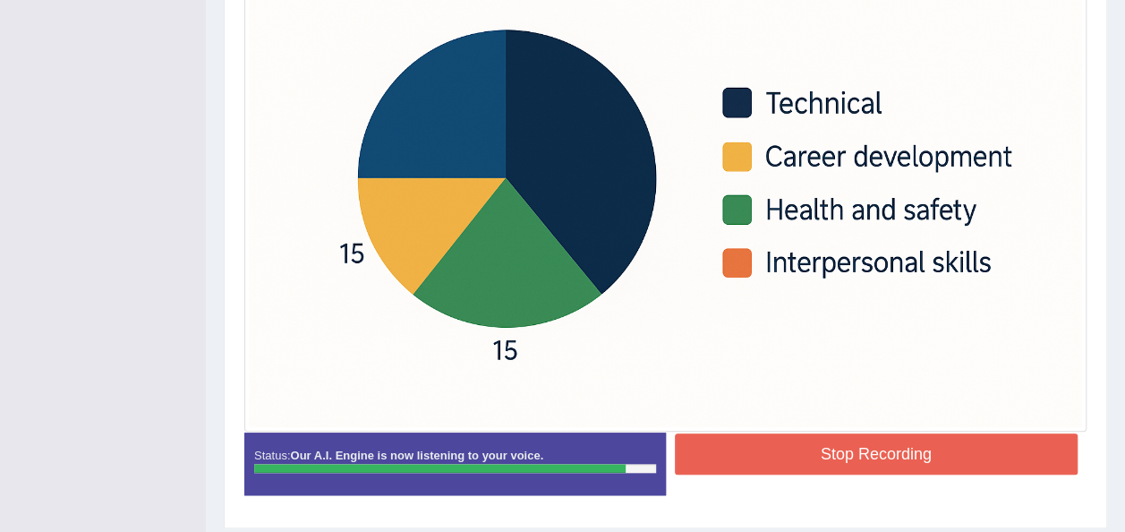
click at [888, 463] on button "Stop Recording" at bounding box center [877, 453] width 404 height 41
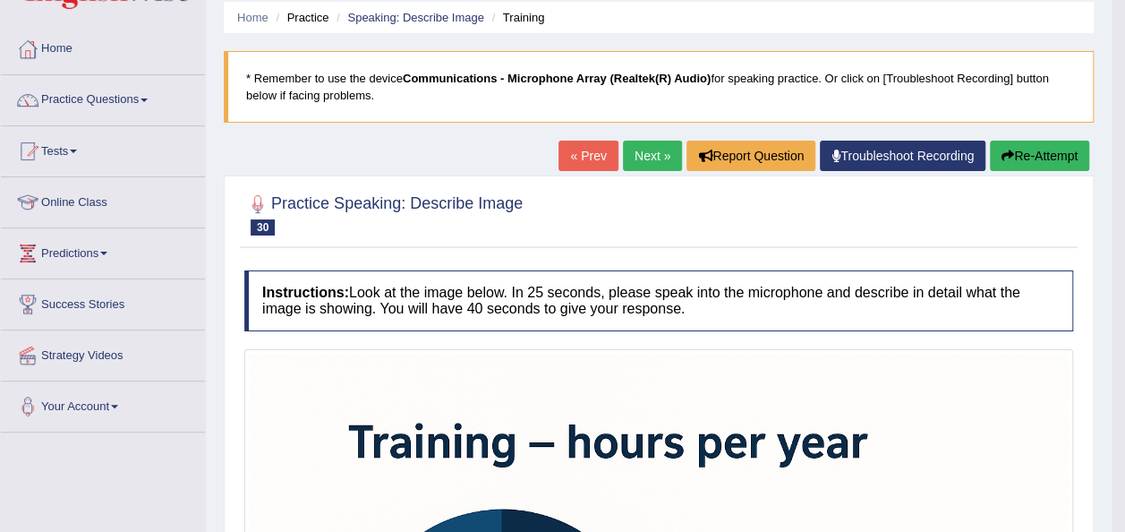
scroll to position [45, 0]
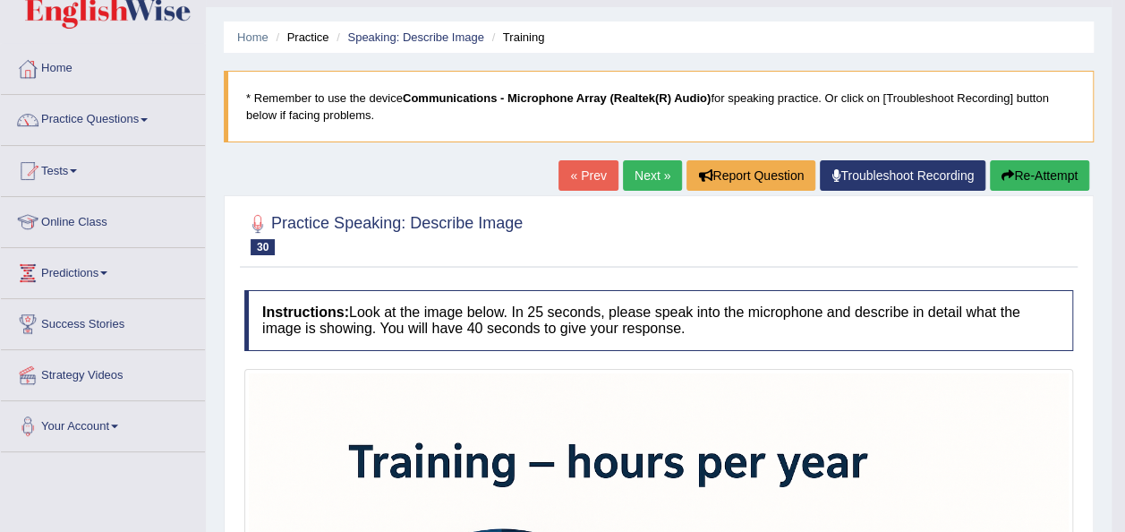
click at [636, 170] on link "Next »" at bounding box center [652, 175] width 59 height 30
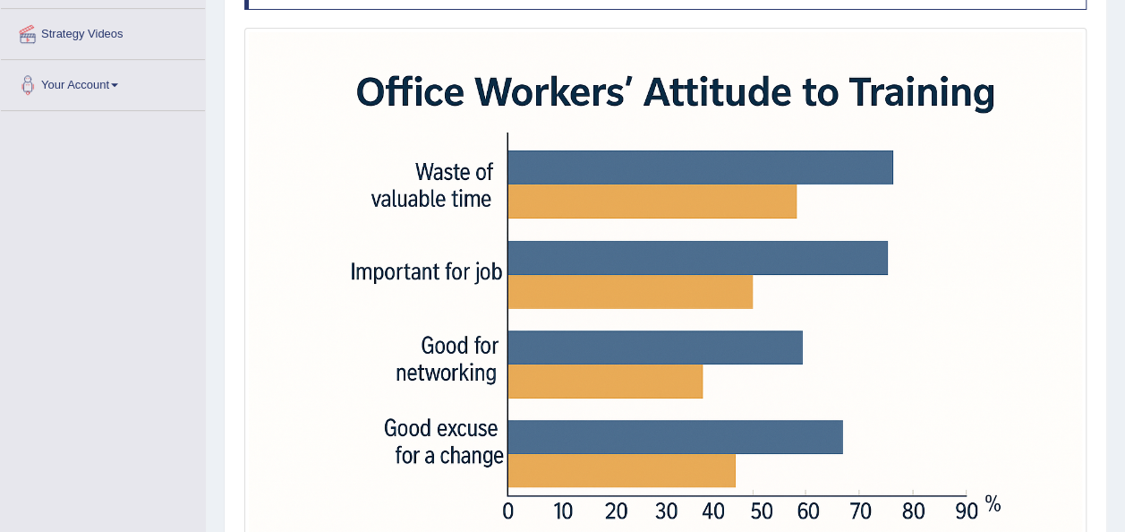
scroll to position [367, 0]
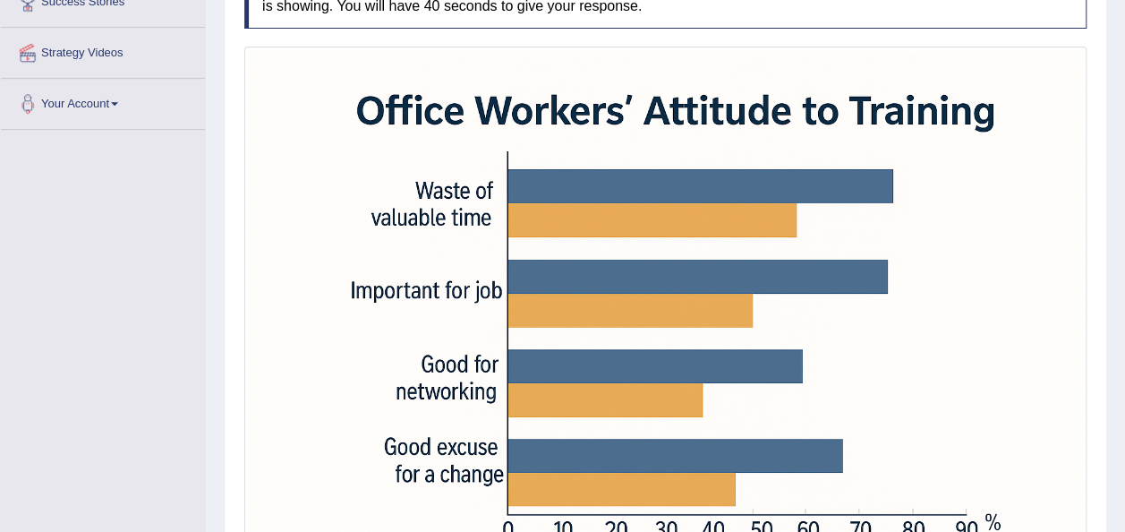
click at [1117, 518] on div "Home Practice Speaking: Describe Image Workers * Remember to use the device Com…" at bounding box center [665, 168] width 919 height 1071
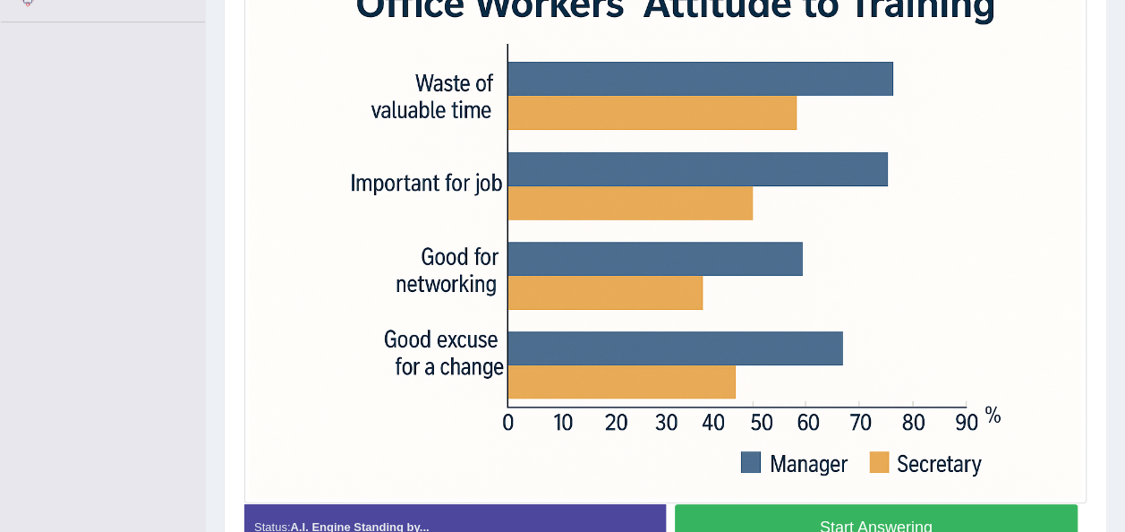
scroll to position [510, 0]
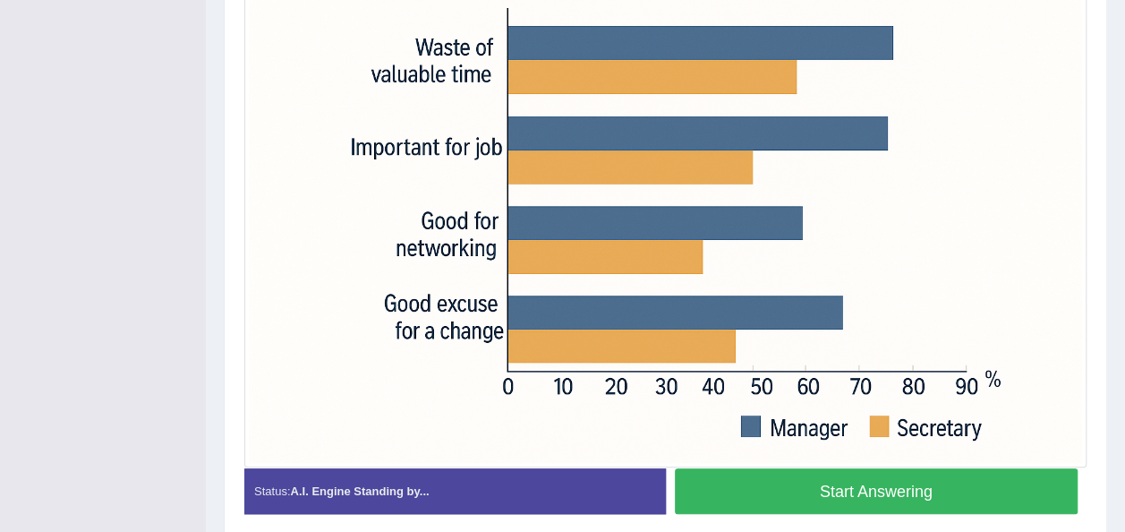
click at [825, 477] on button "Start Answering" at bounding box center [877, 491] width 404 height 46
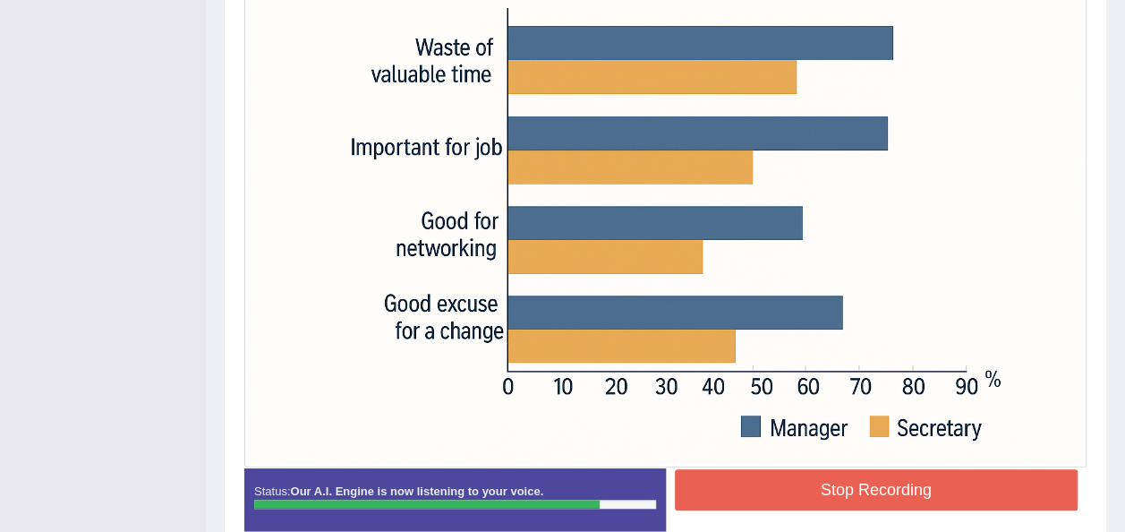
click at [825, 477] on button "Stop Recording" at bounding box center [877, 489] width 404 height 41
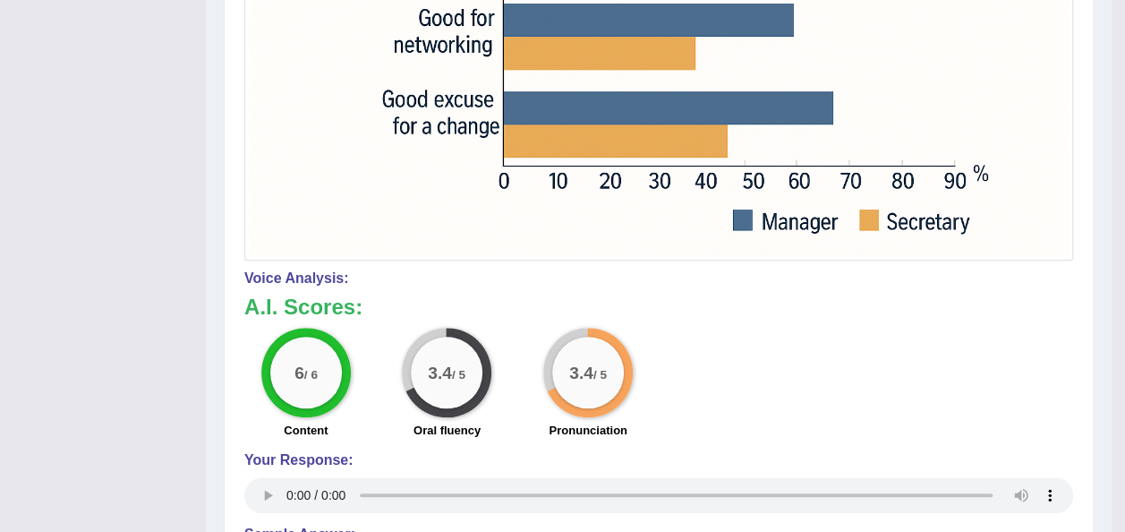
scroll to position [689, 0]
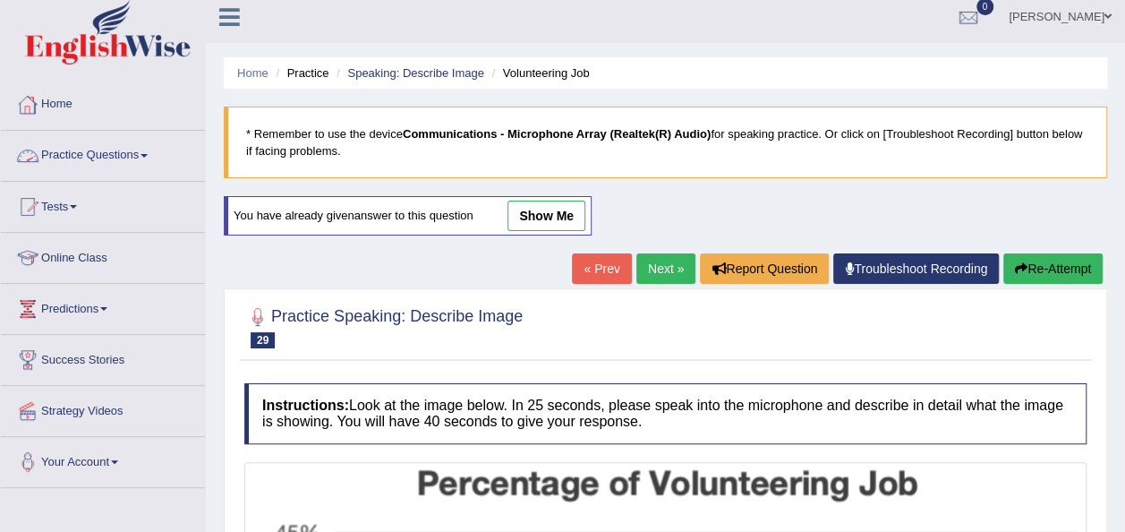
click at [142, 152] on link "Practice Questions" at bounding box center [103, 153] width 204 height 45
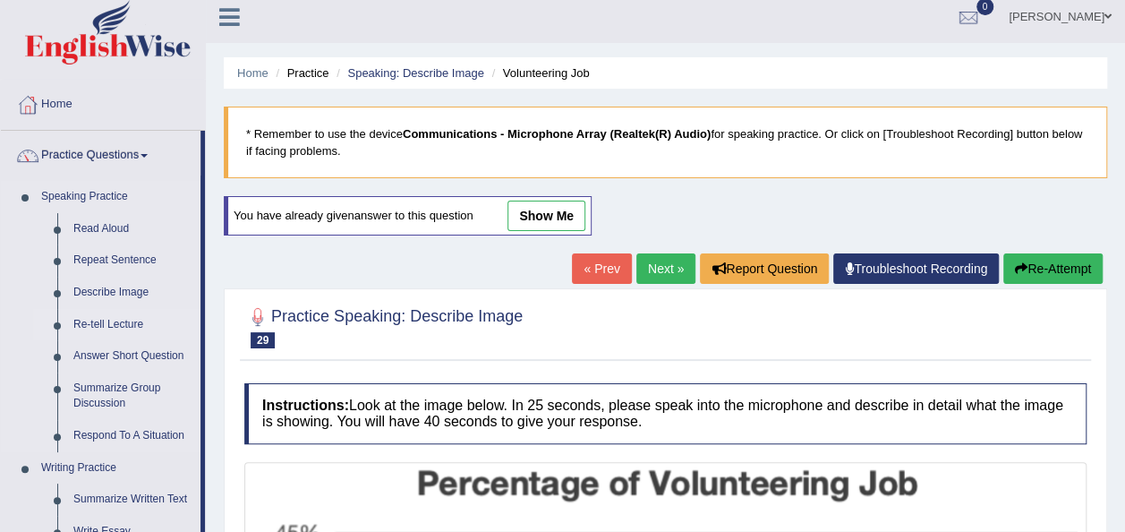
click at [103, 319] on link "Re-tell Lecture" at bounding box center [132, 325] width 135 height 32
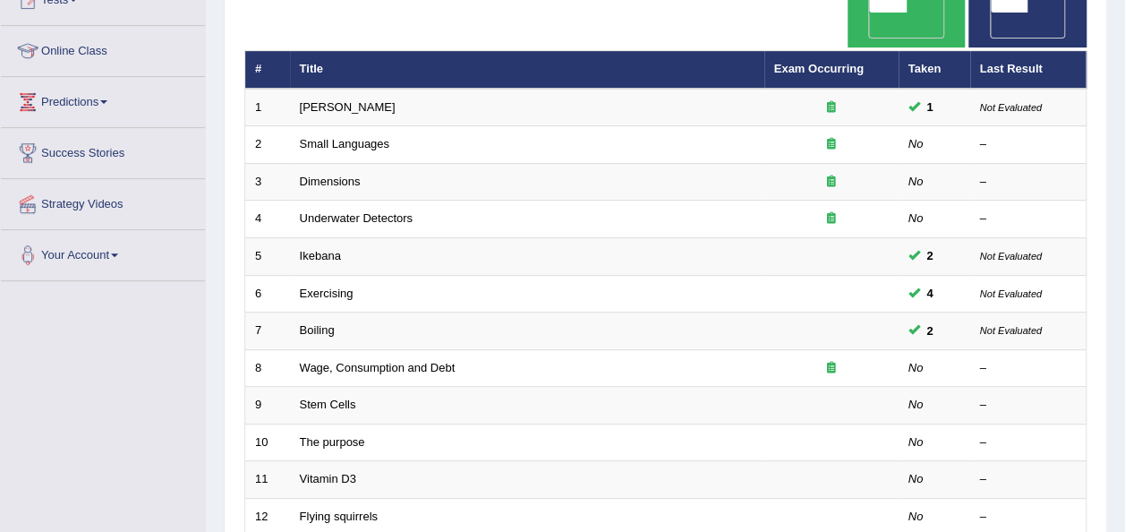
scroll to position [179, 0]
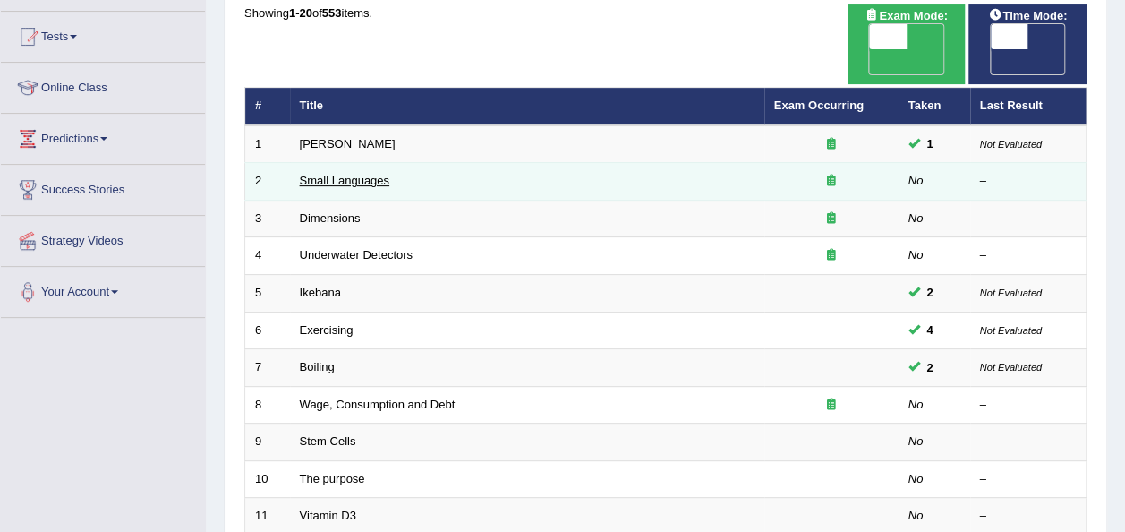
click at [367, 174] on link "Small Languages" at bounding box center [345, 180] width 90 height 13
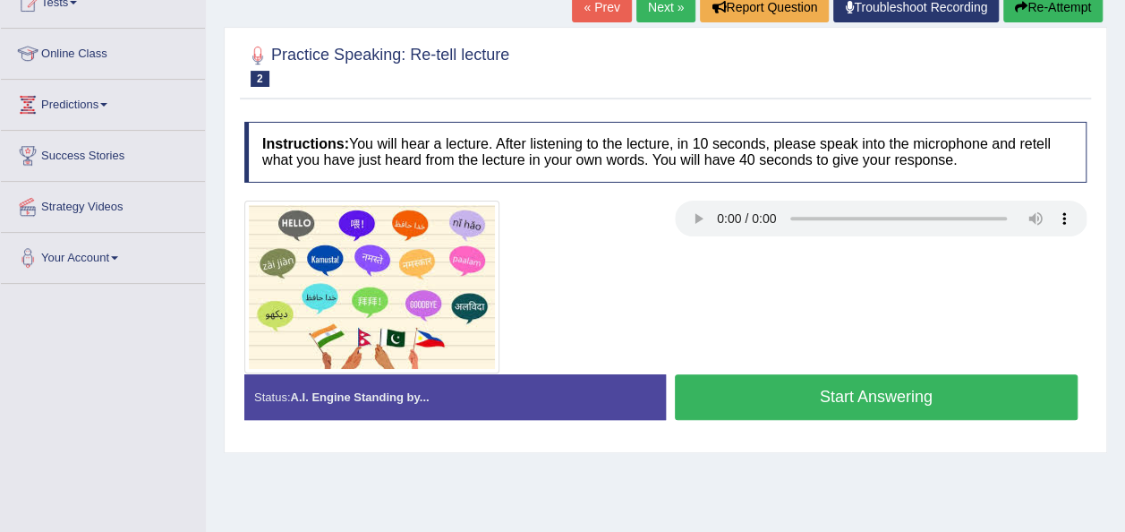
scroll to position [215, 0]
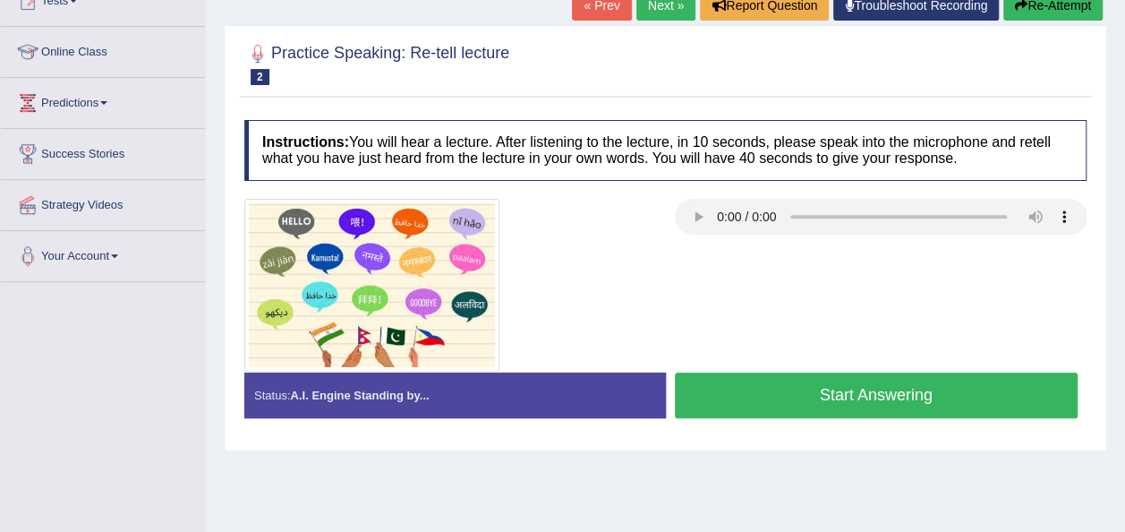
click at [890, 397] on button "Start Answering" at bounding box center [877, 395] width 404 height 46
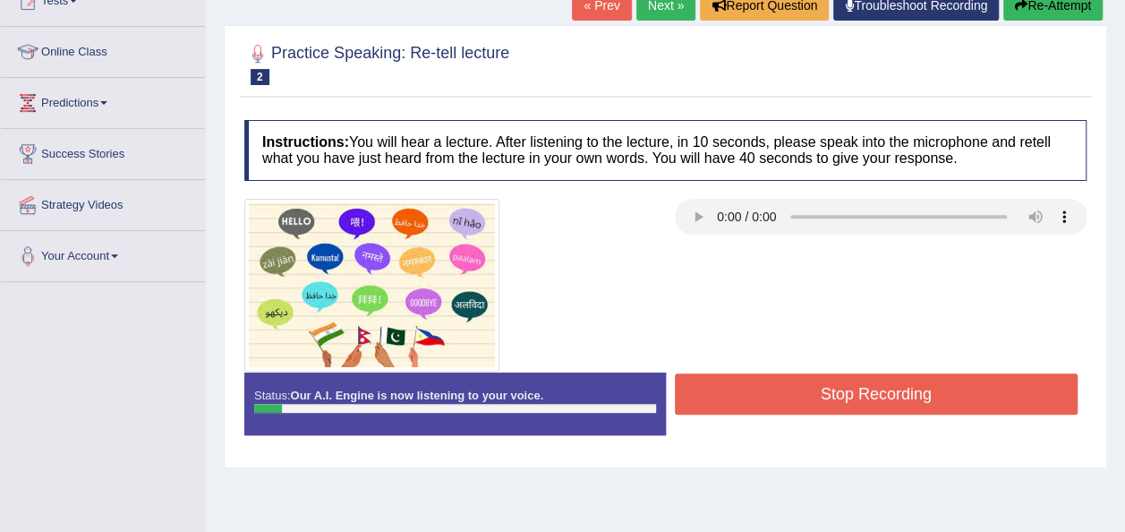
click at [890, 397] on button "Stop Recording" at bounding box center [877, 393] width 404 height 41
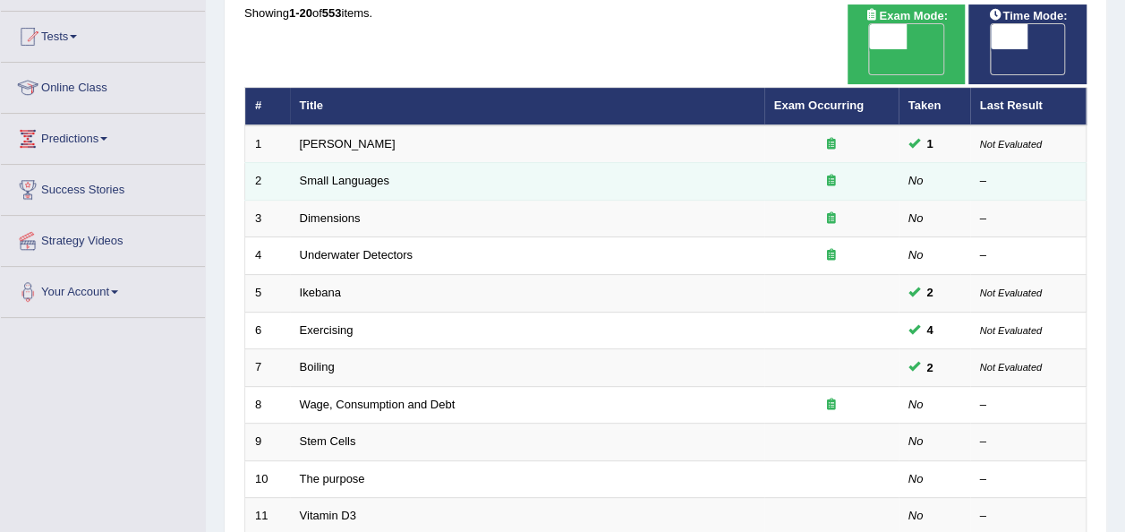
click at [816, 173] on div at bounding box center [831, 181] width 115 height 17
click at [828, 175] on icon at bounding box center [831, 181] width 9 height 12
click at [345, 174] on link "Small Languages" at bounding box center [345, 180] width 90 height 13
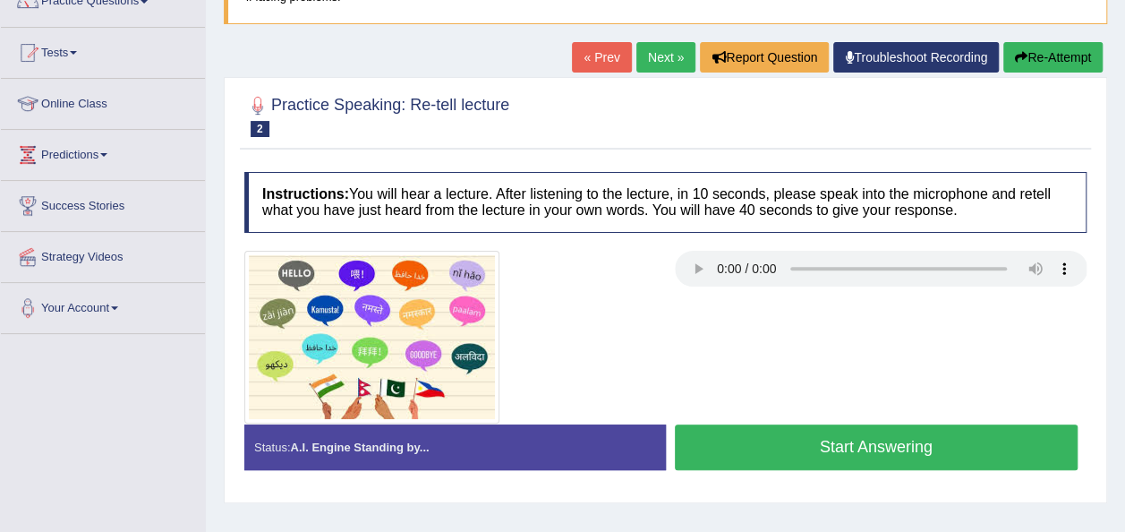
scroll to position [179, 0]
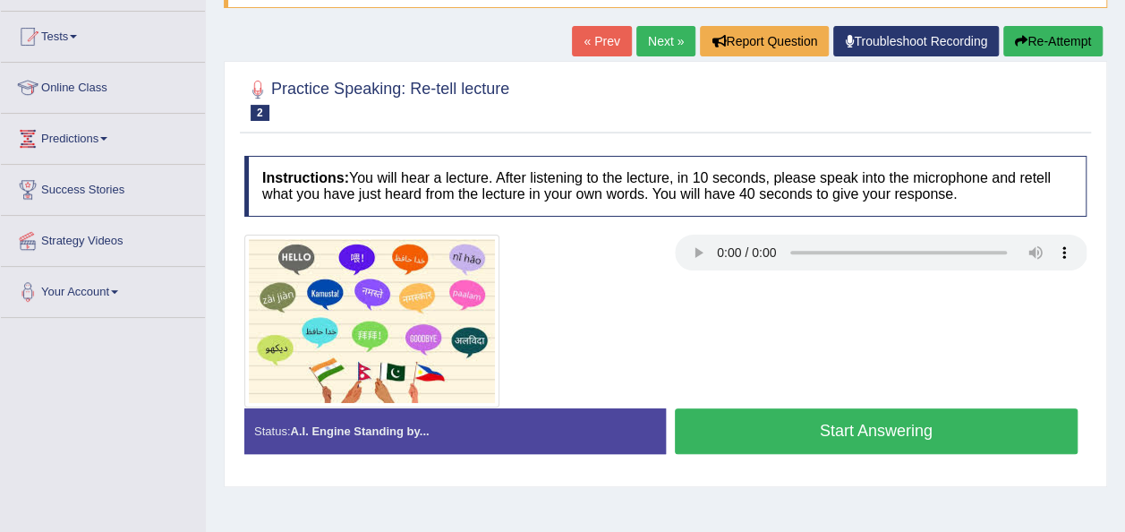
click at [833, 438] on button "Start Answering" at bounding box center [877, 431] width 404 height 46
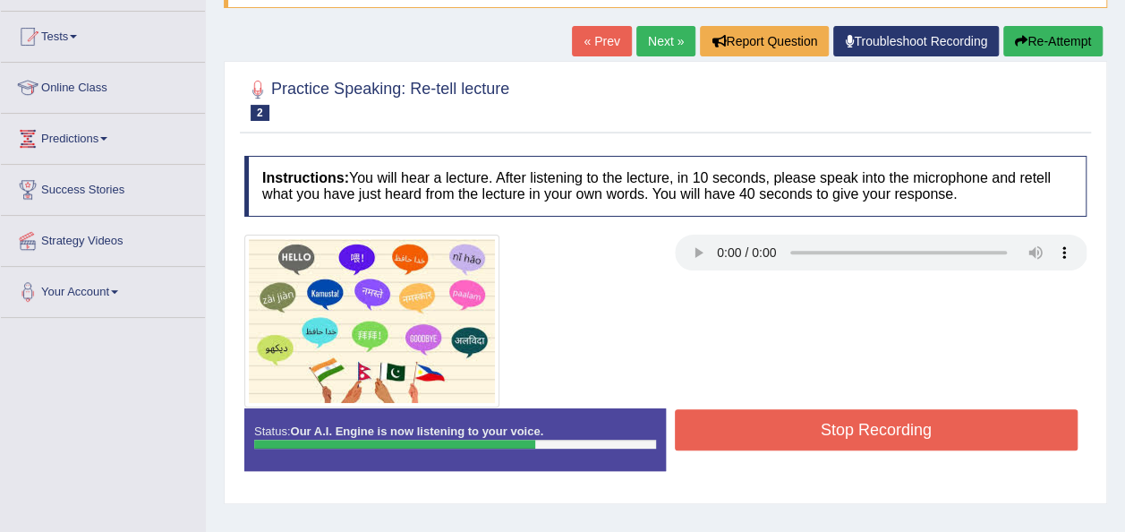
click at [833, 438] on button "Stop Recording" at bounding box center [877, 429] width 404 height 41
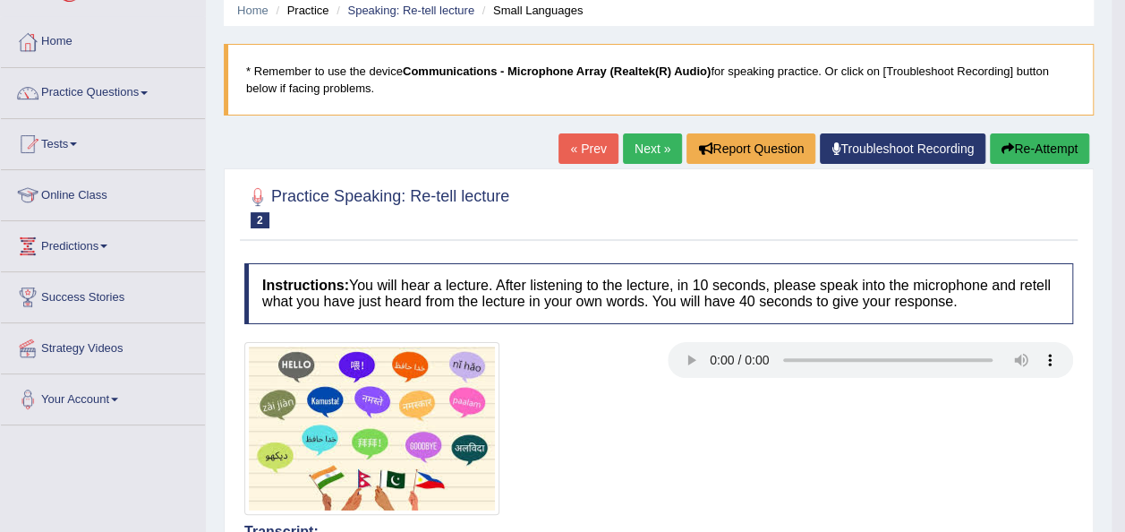
scroll to position [48, 0]
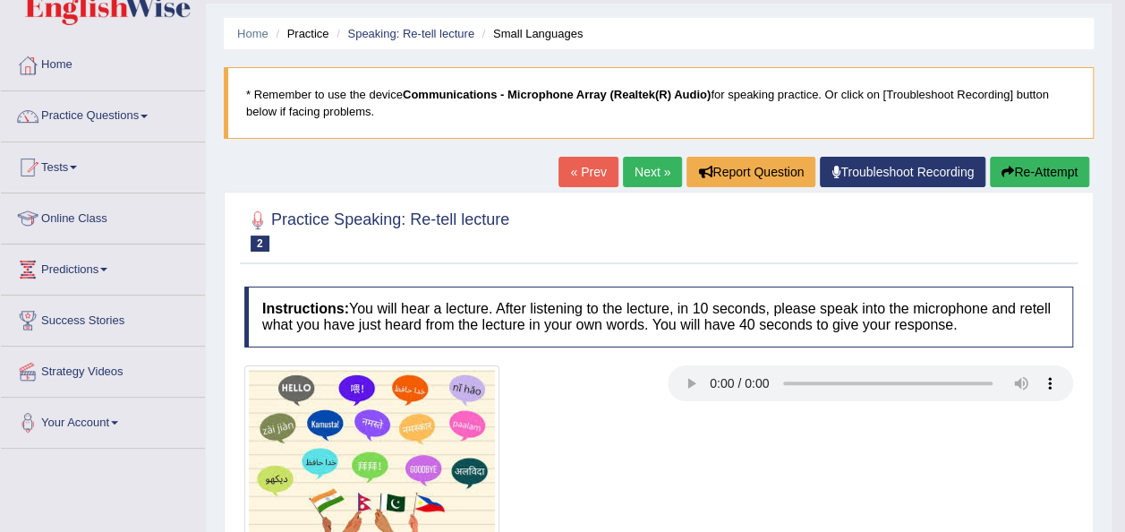
click at [648, 180] on link "Next »" at bounding box center [652, 172] width 59 height 30
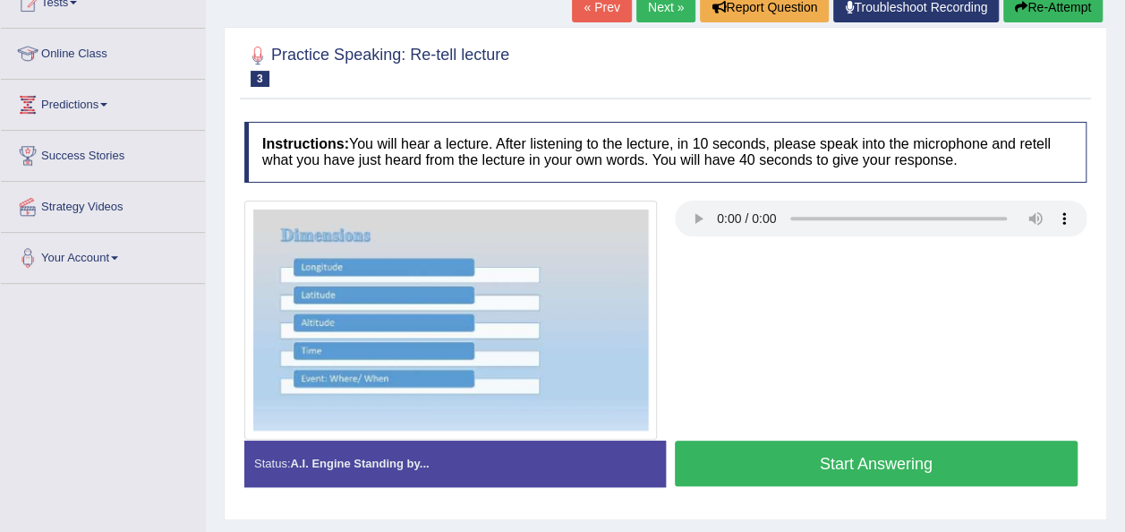
scroll to position [251, 0]
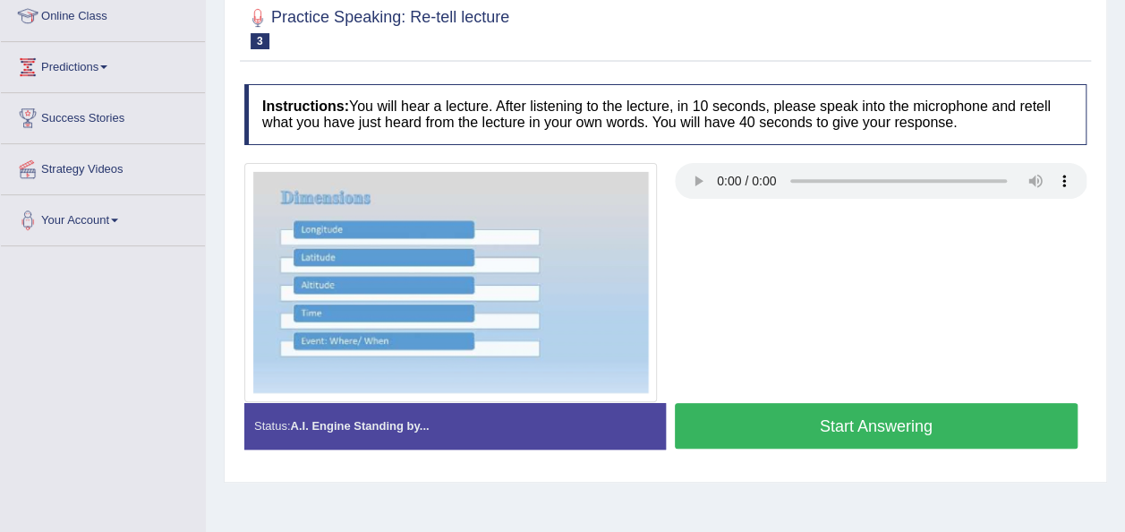
click at [789, 423] on button "Start Answering" at bounding box center [877, 426] width 404 height 46
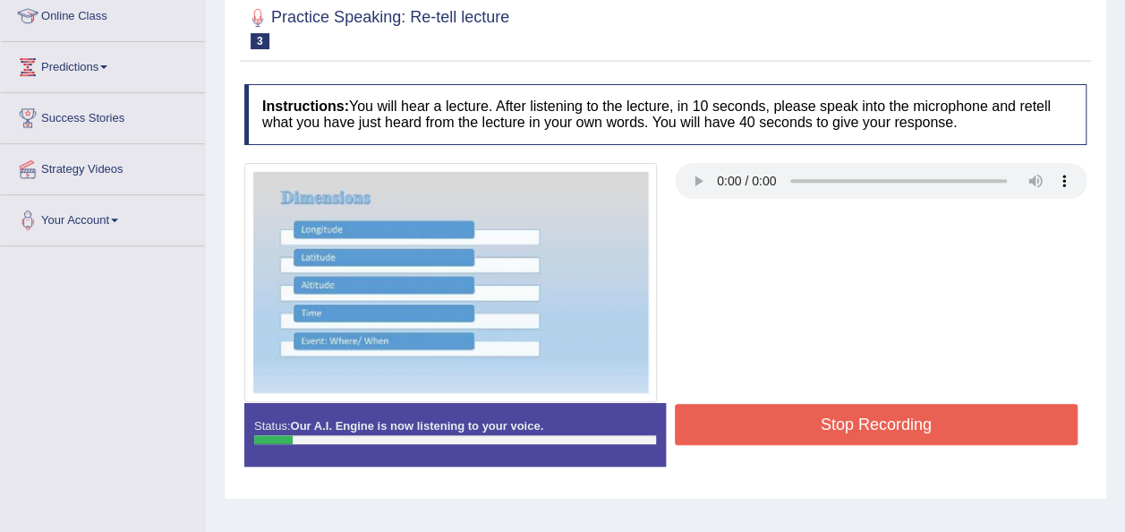
click at [789, 423] on button "Stop Recording" at bounding box center [877, 424] width 404 height 41
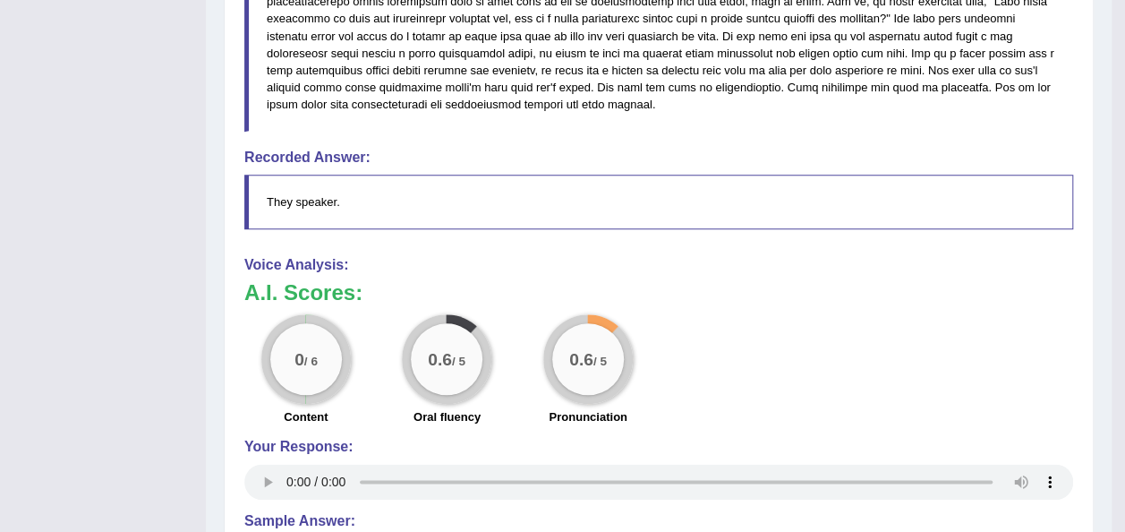
scroll to position [824, 0]
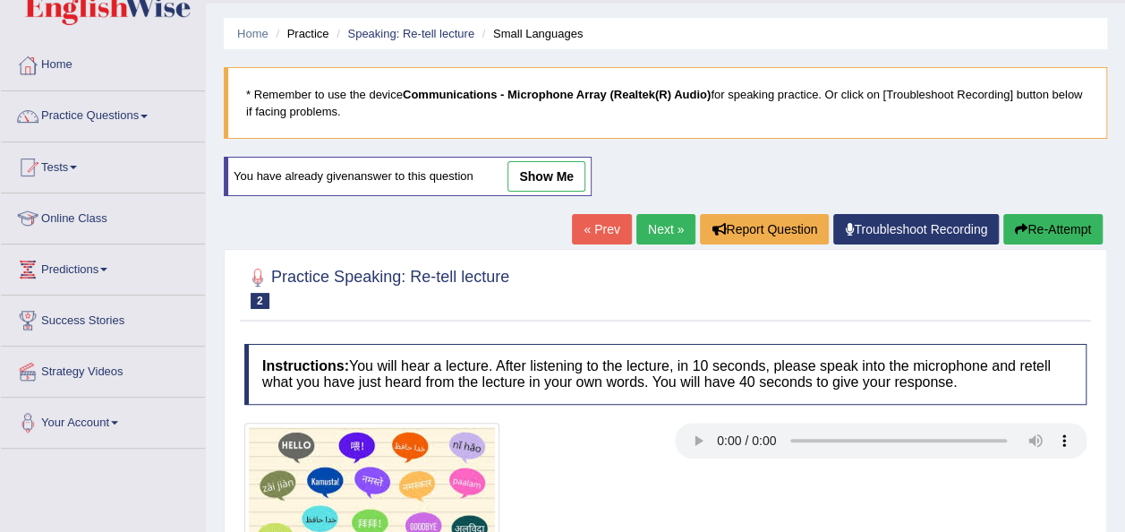
click at [661, 236] on link "Next »" at bounding box center [665, 229] width 59 height 30
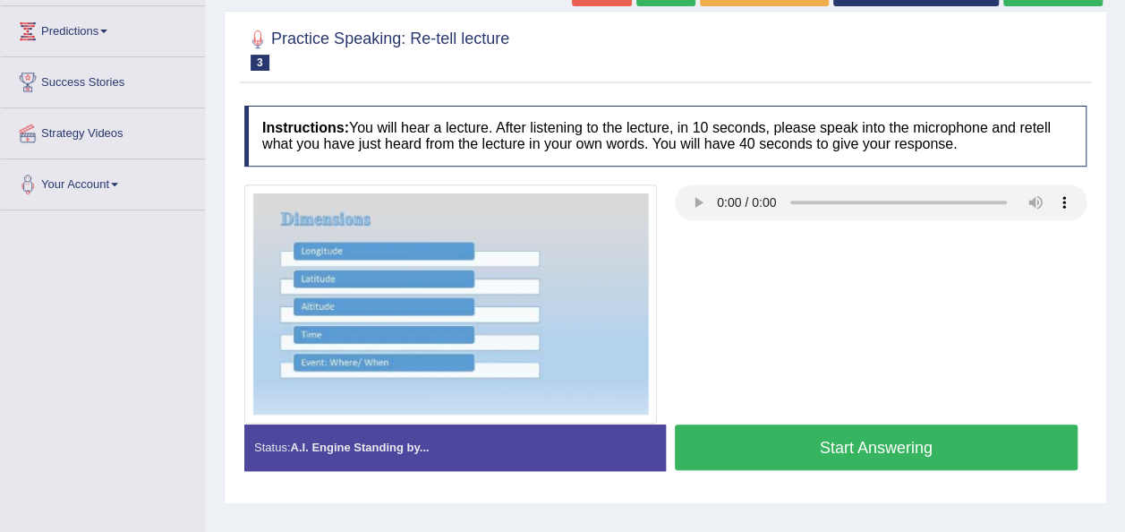
scroll to position [322, 0]
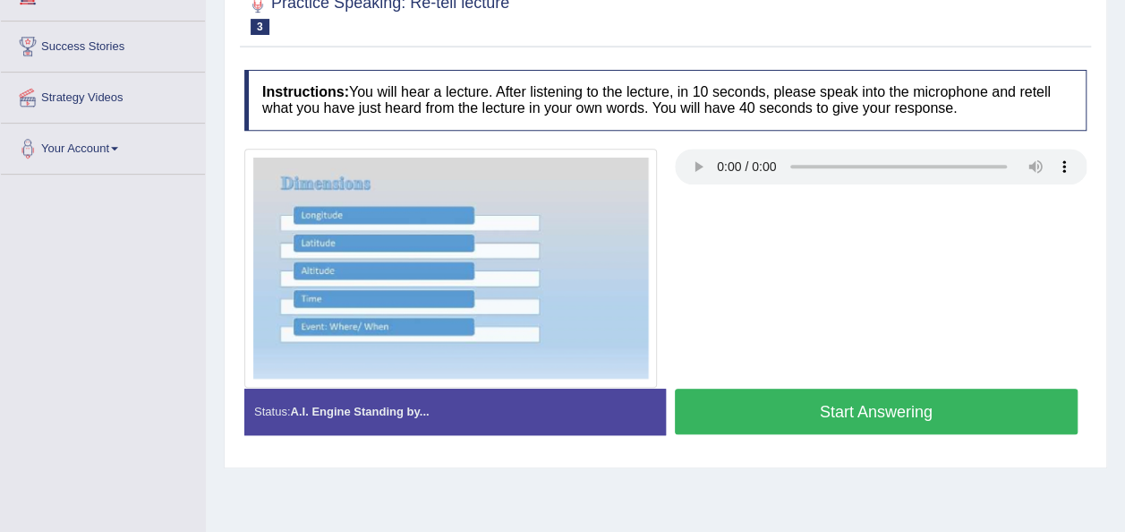
click at [849, 394] on button "Start Answering" at bounding box center [877, 412] width 404 height 46
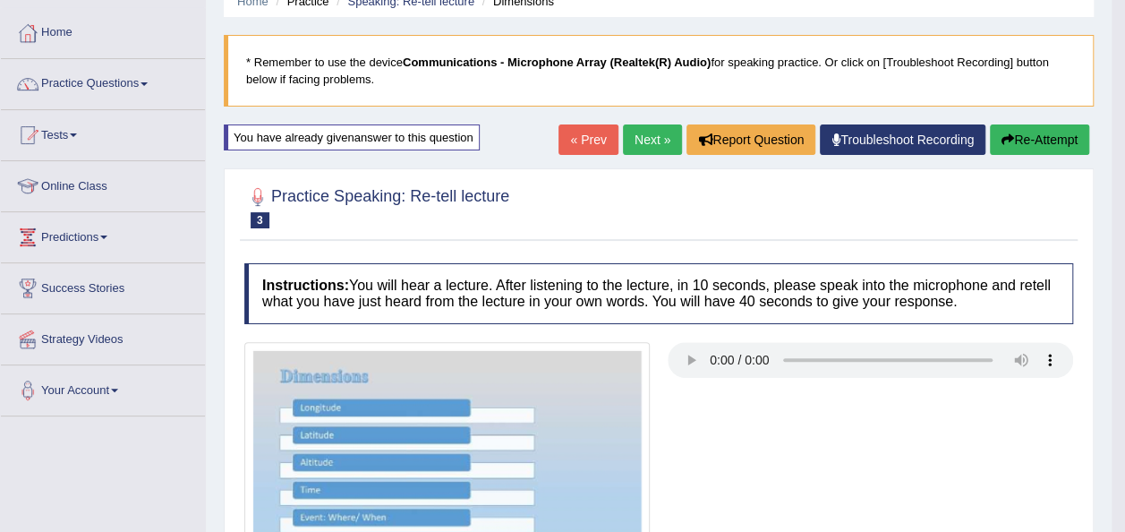
scroll to position [72, 0]
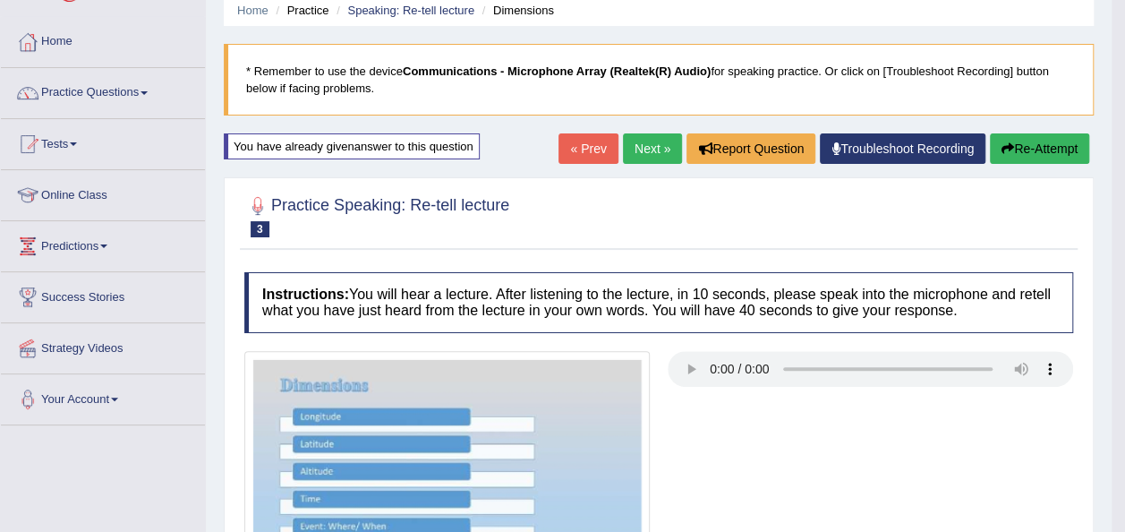
click at [646, 152] on link "Next »" at bounding box center [652, 148] width 59 height 30
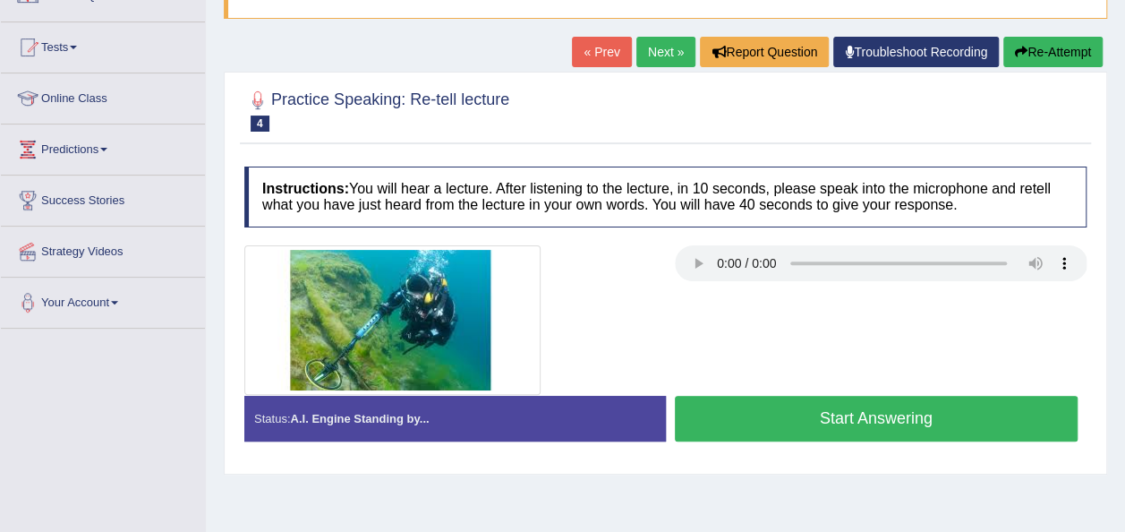
scroll to position [179, 0]
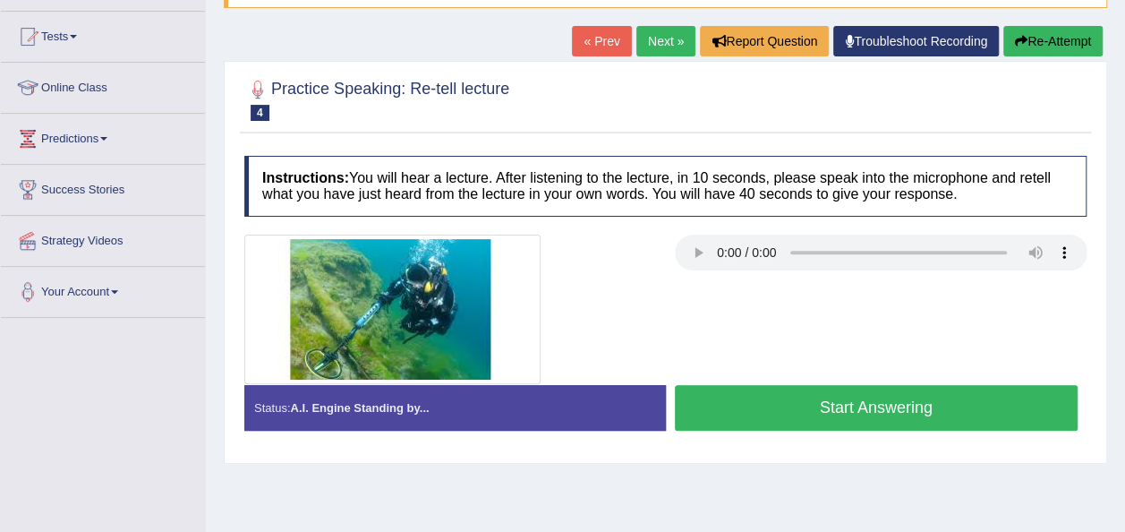
click at [879, 397] on button "Start Answering" at bounding box center [877, 408] width 404 height 46
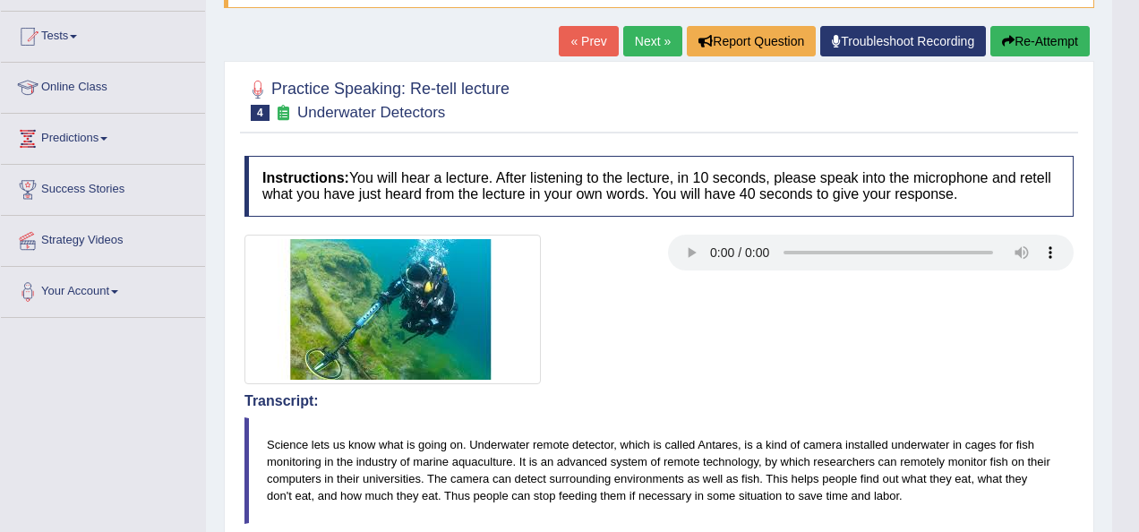
click body "Toggle navigation Home Practice Questions Speaking Practice Read Aloud Repeat S…"
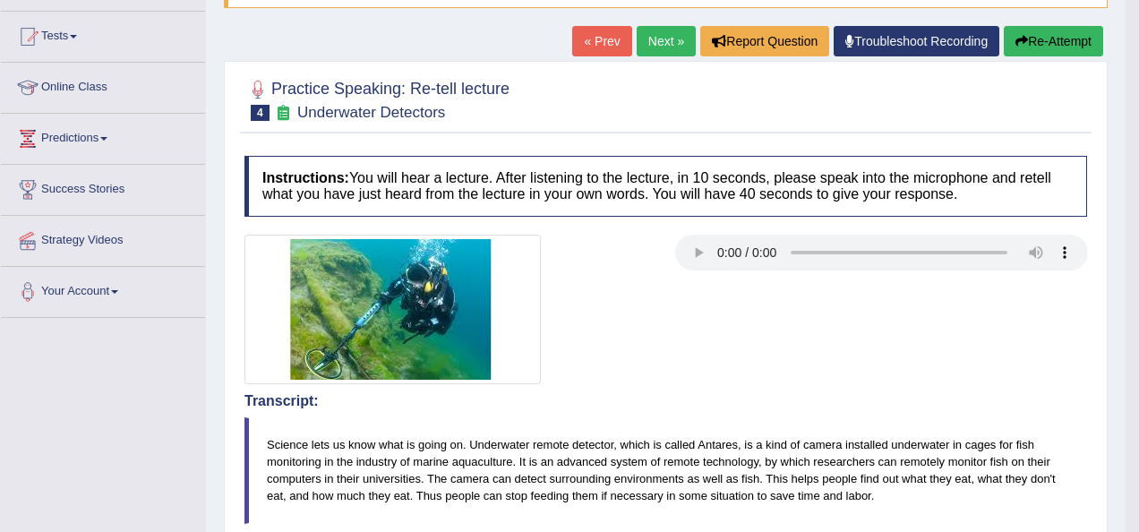
click html "Toggle navigation Home Practice Questions Speaking Practice Read Aloud Repeat S…"
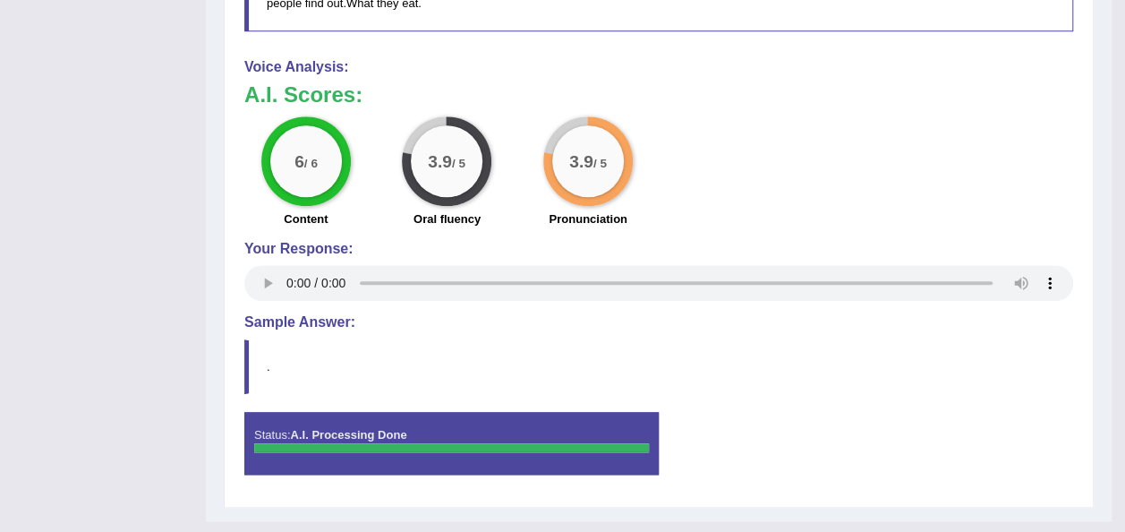
scroll to position [850, 0]
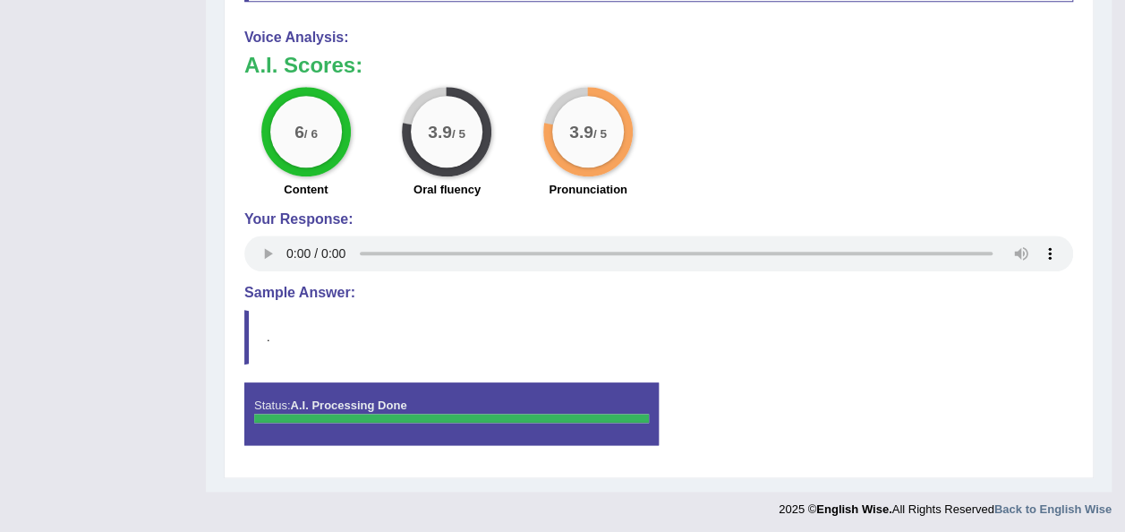
click html "Toggle navigation Home Practice Questions Speaking Practice Read Aloud Repeat S…"
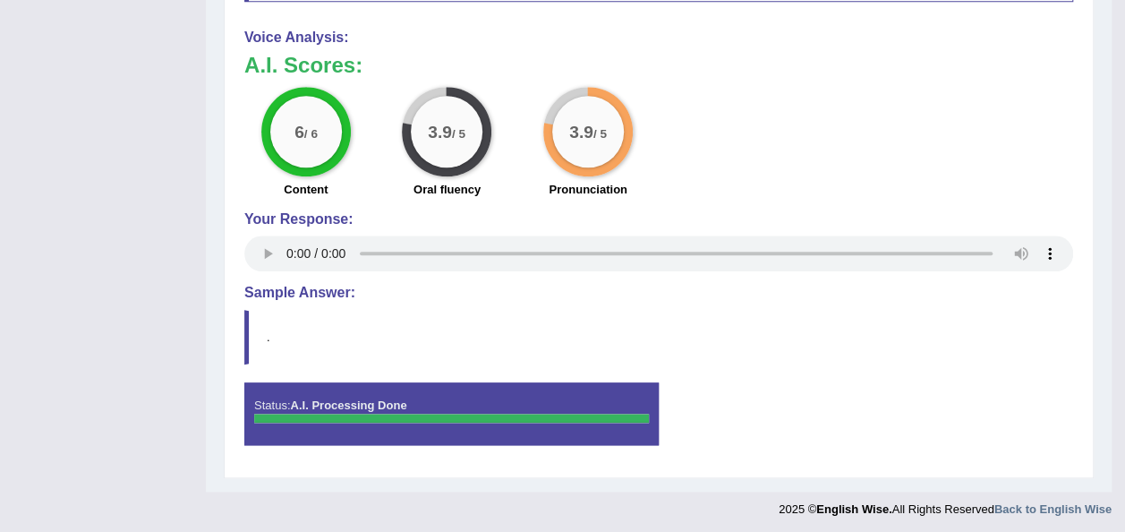
click html "Toggle navigation Home Practice Questions Speaking Practice Read Aloud Repeat S…"
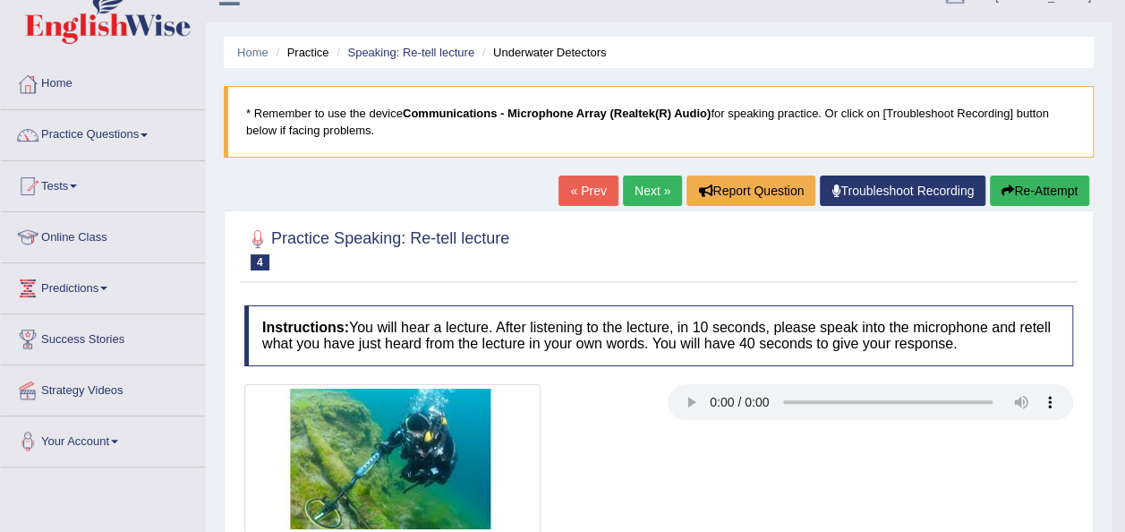
scroll to position [0, 0]
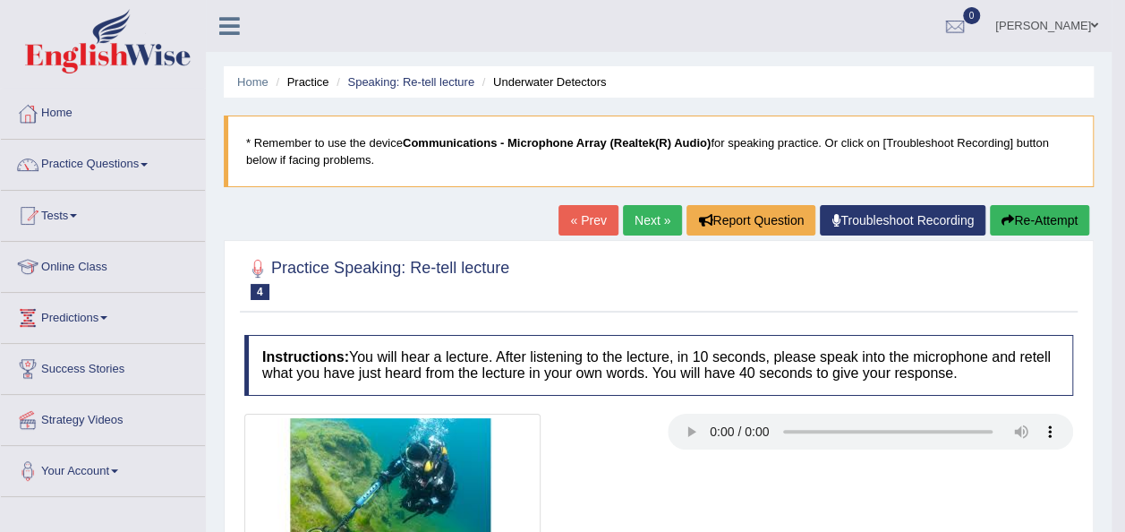
click link "Next »"
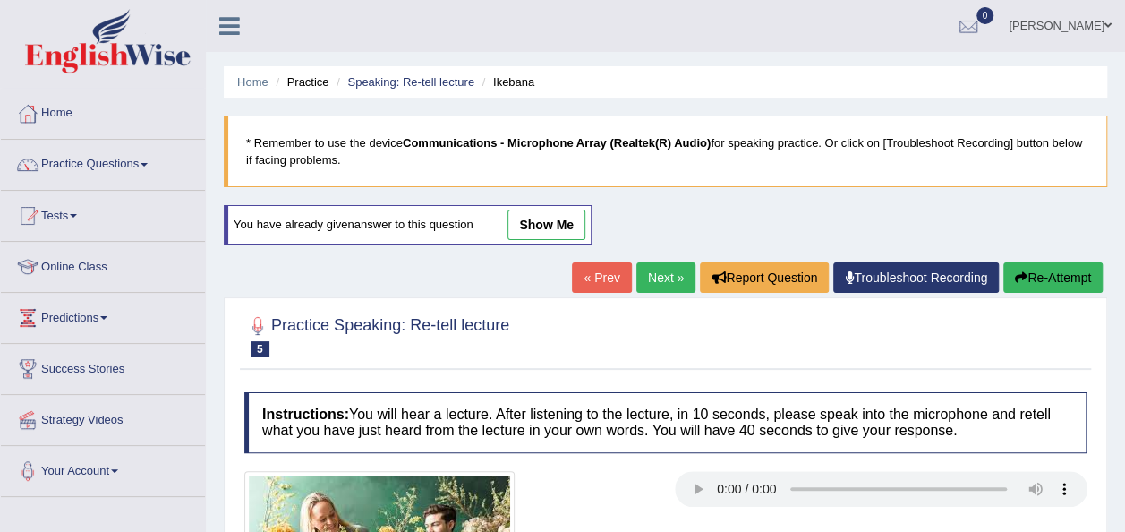
click at [661, 277] on link "Next »" at bounding box center [665, 277] width 59 height 30
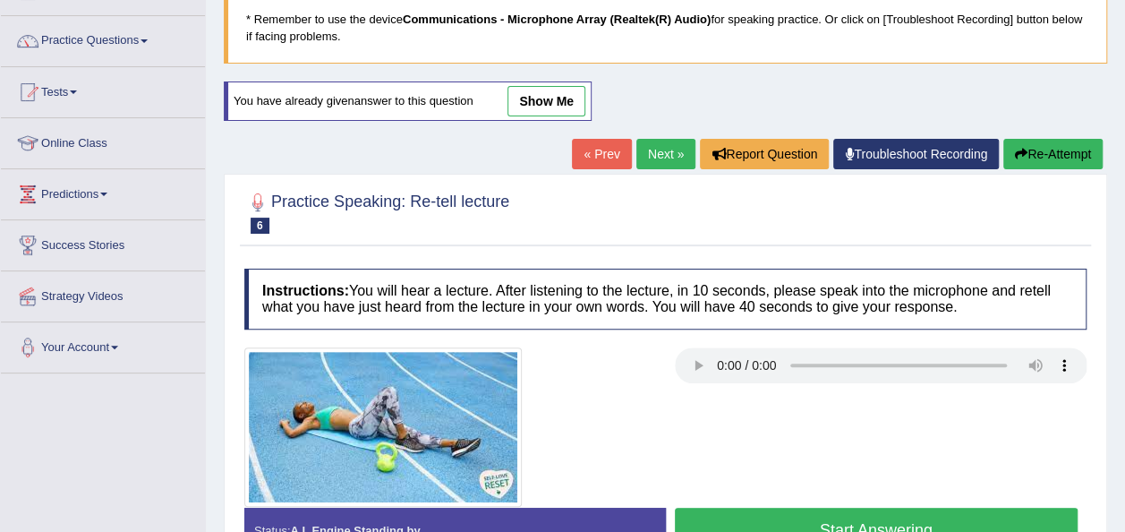
scroll to position [122, 0]
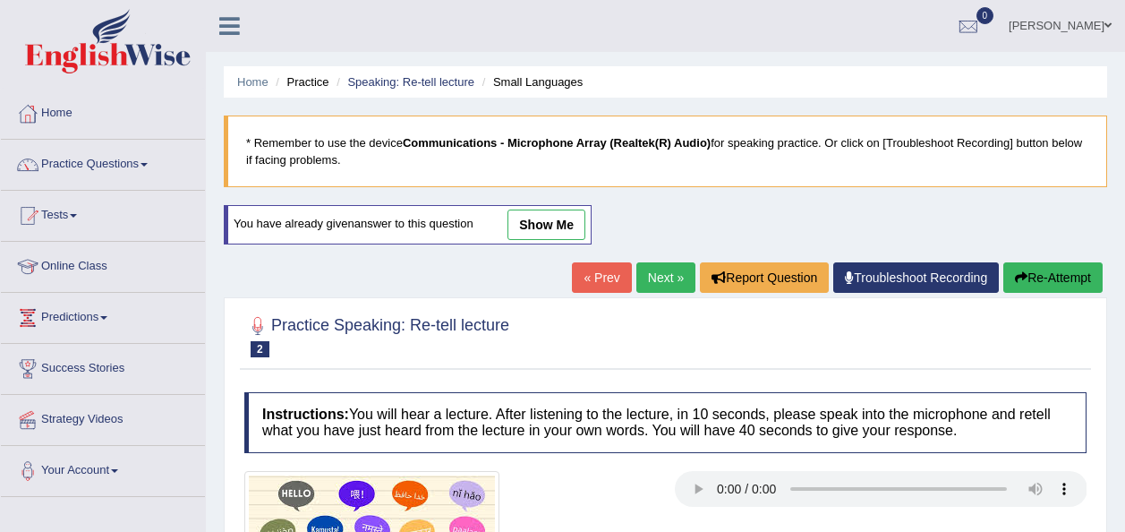
scroll to position [48, 0]
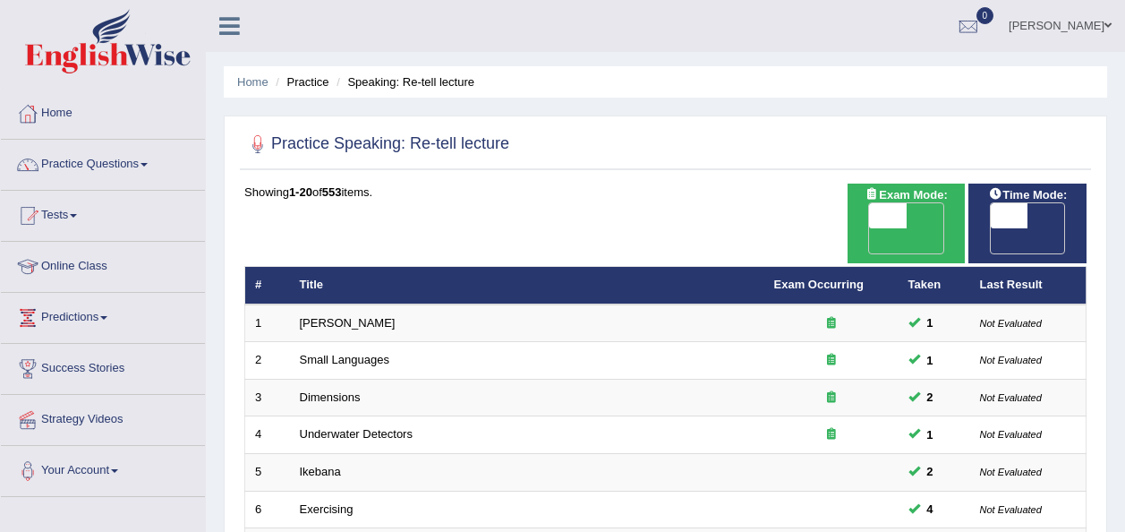
scroll to position [179, 0]
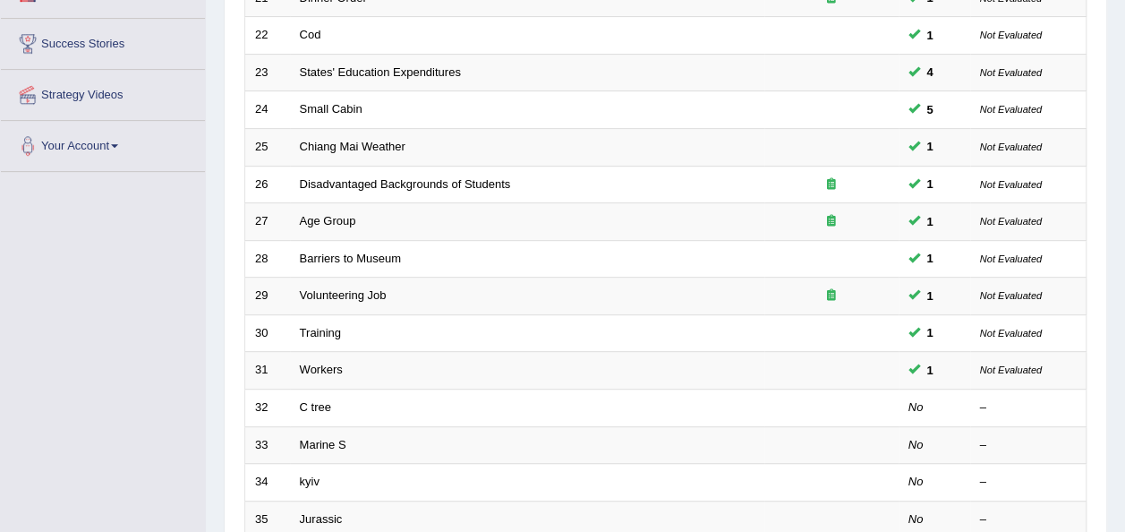
scroll to position [286, 0]
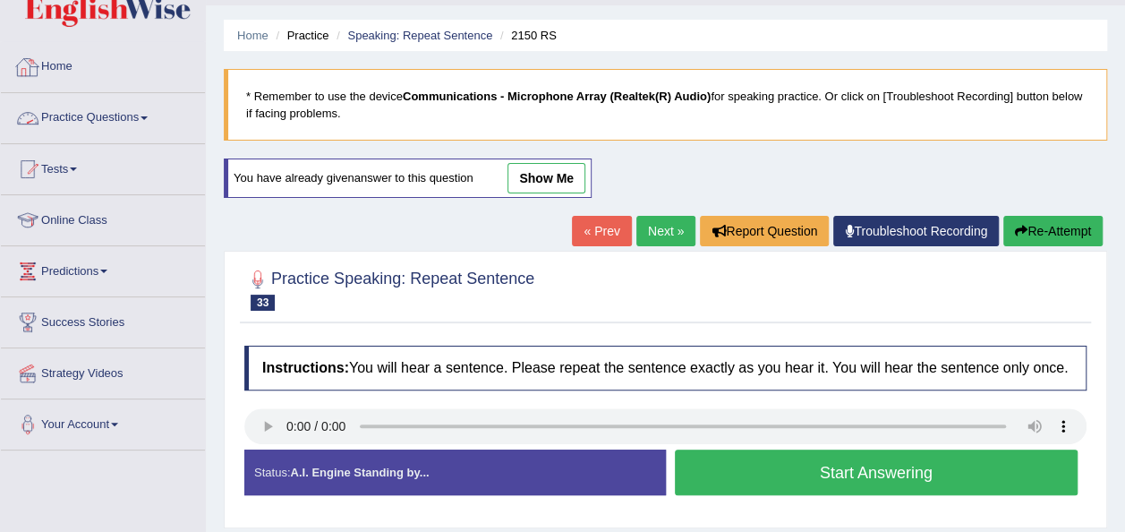
click at [150, 109] on link "Practice Questions" at bounding box center [103, 115] width 204 height 45
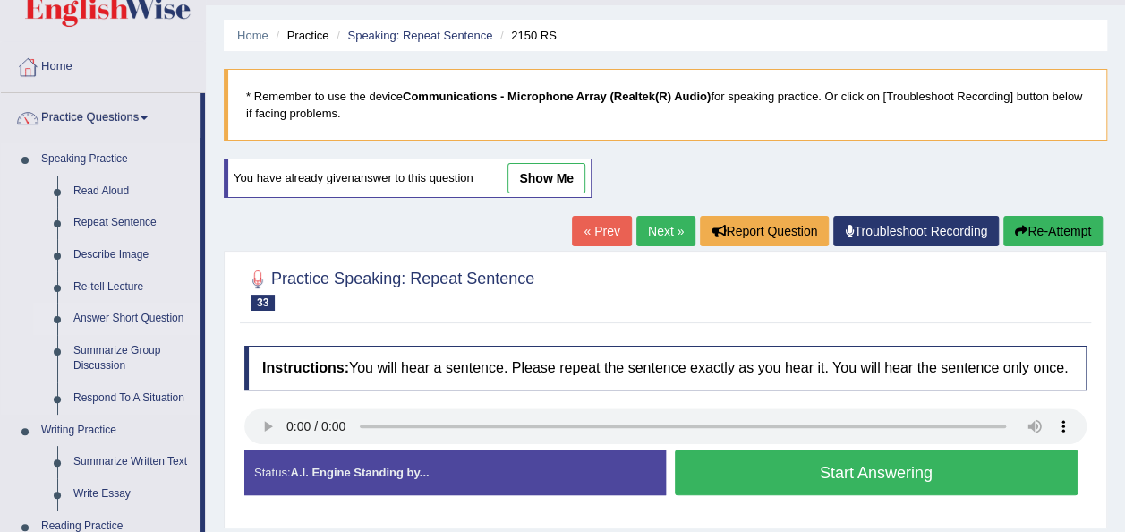
click at [119, 319] on link "Answer Short Question" at bounding box center [132, 319] width 135 height 32
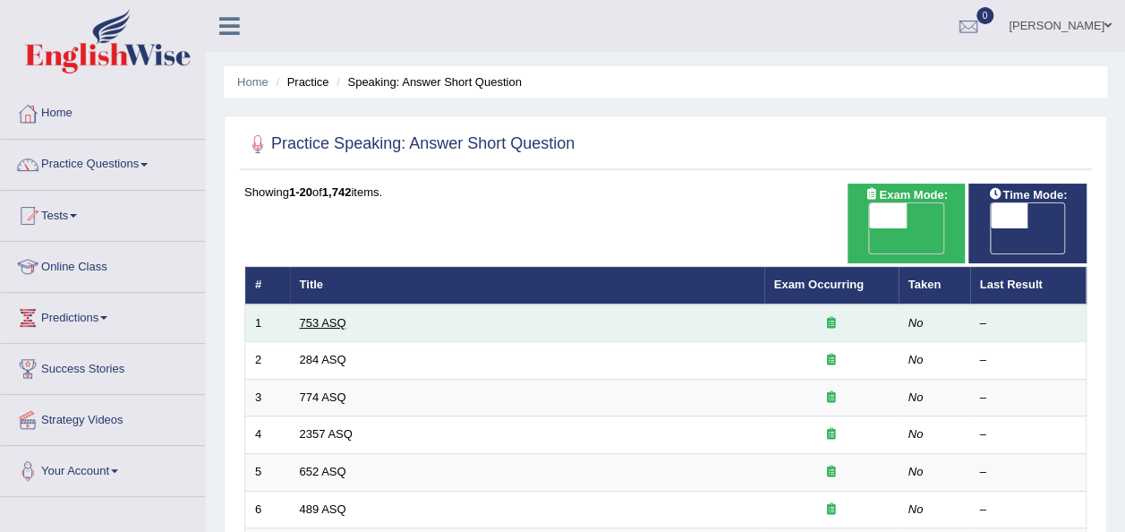
click at [322, 316] on link "753 ASQ" at bounding box center [323, 322] width 47 height 13
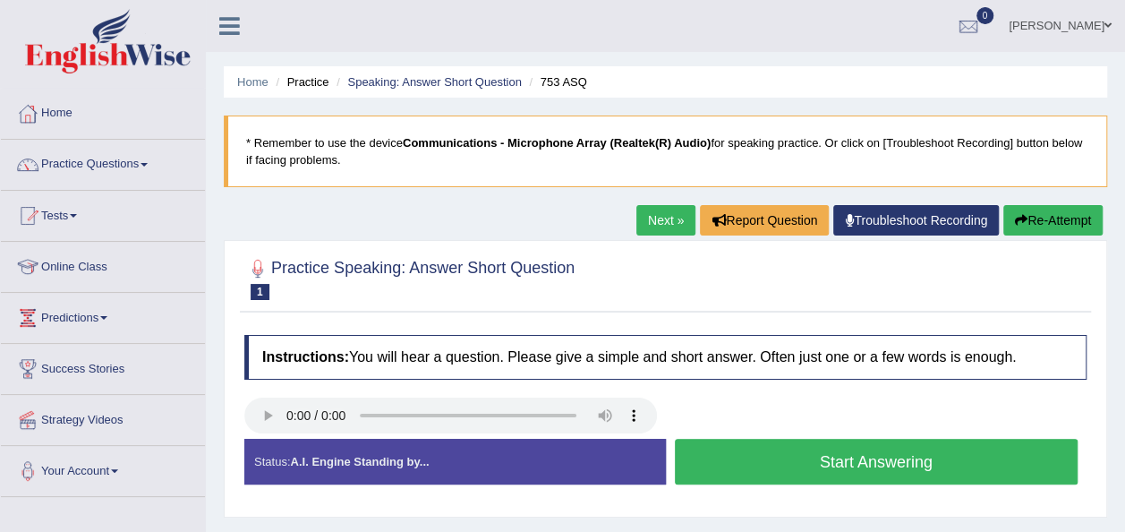
click at [765, 468] on button "Start Answering" at bounding box center [877, 462] width 404 height 46
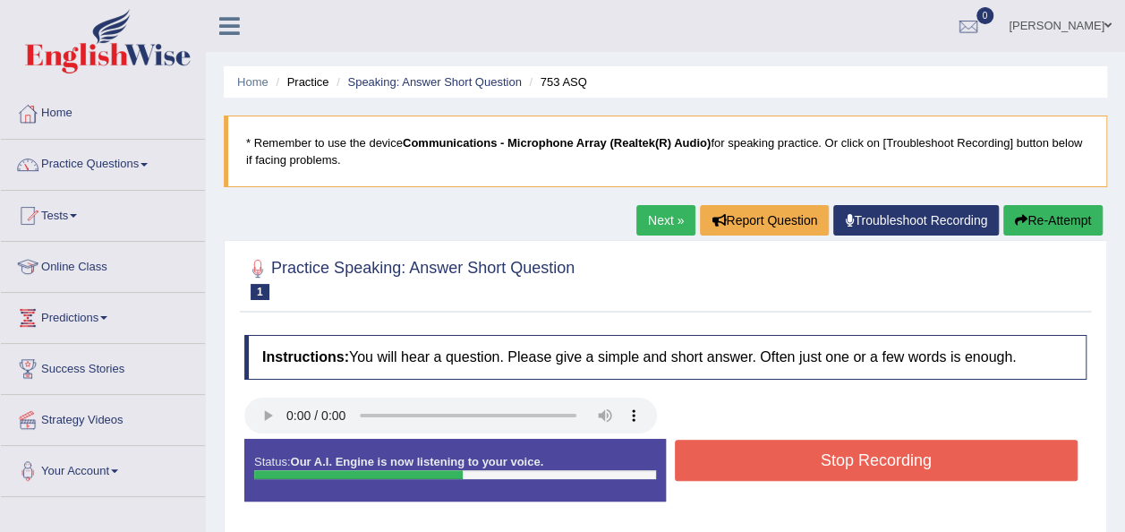
click at [765, 468] on button "Stop Recording" at bounding box center [877, 460] width 404 height 41
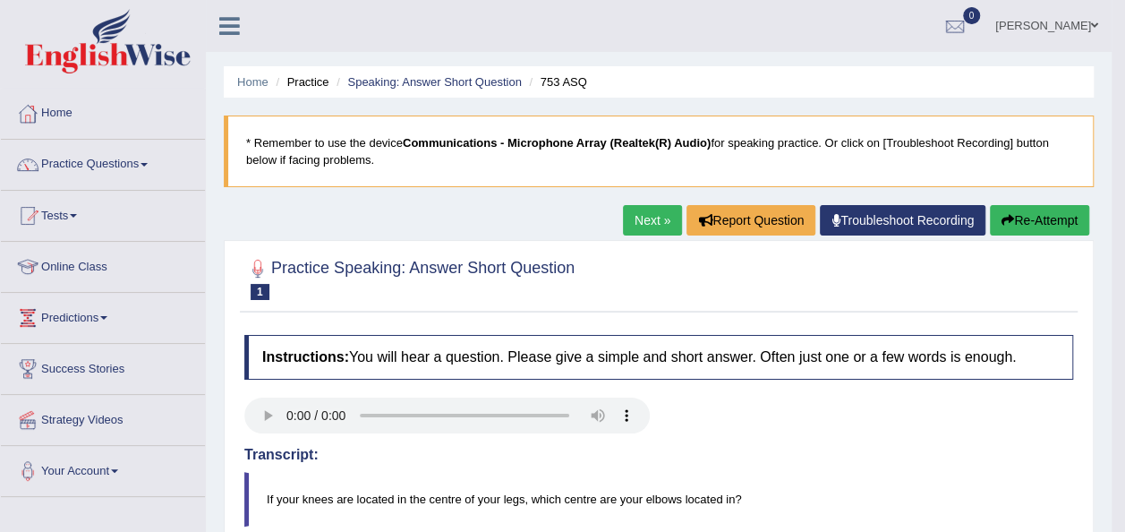
click at [649, 215] on link "Next »" at bounding box center [652, 220] width 59 height 30
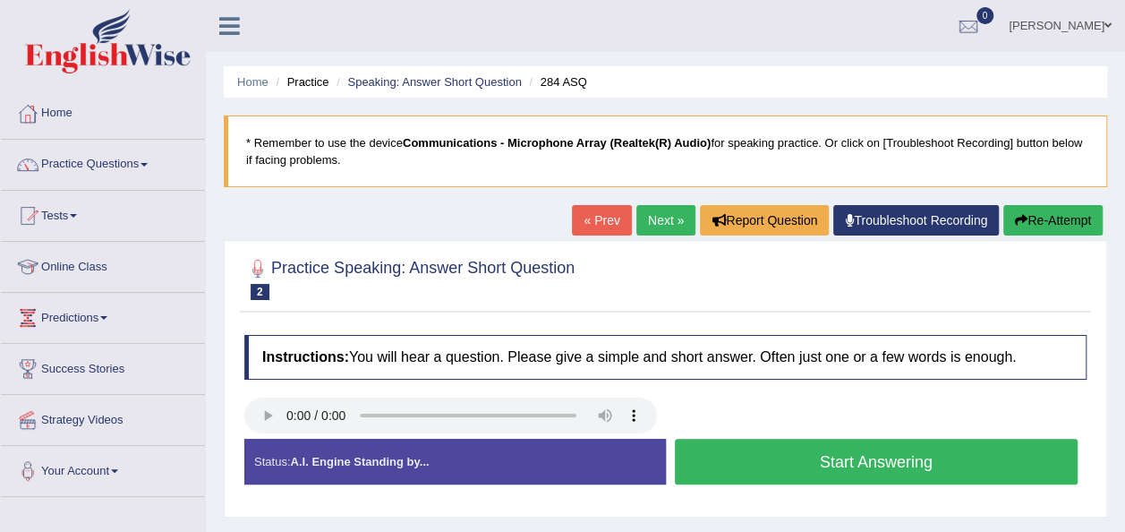
click at [764, 477] on button "Start Answering" at bounding box center [877, 462] width 404 height 46
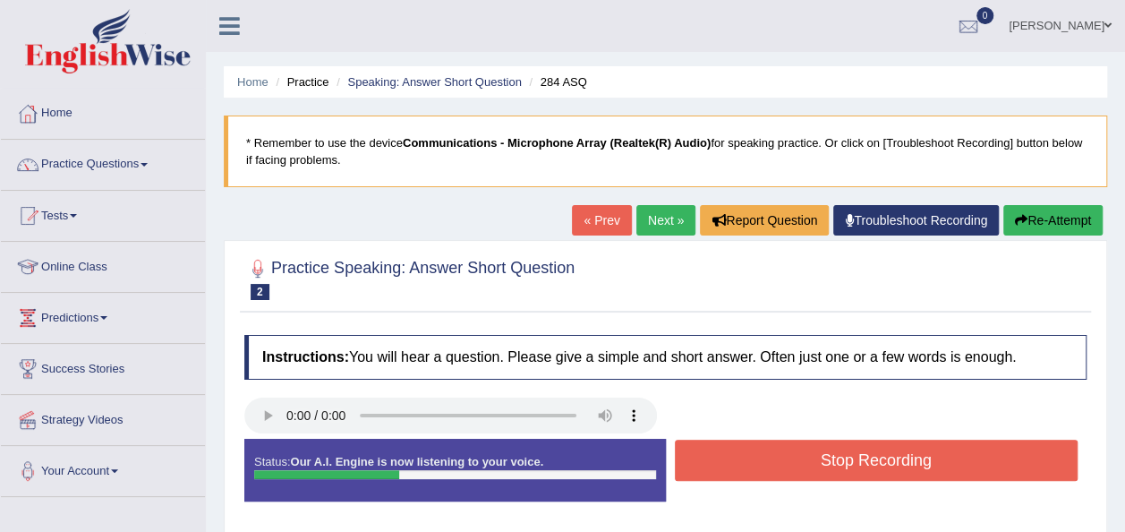
click at [764, 477] on button "Stop Recording" at bounding box center [877, 460] width 404 height 41
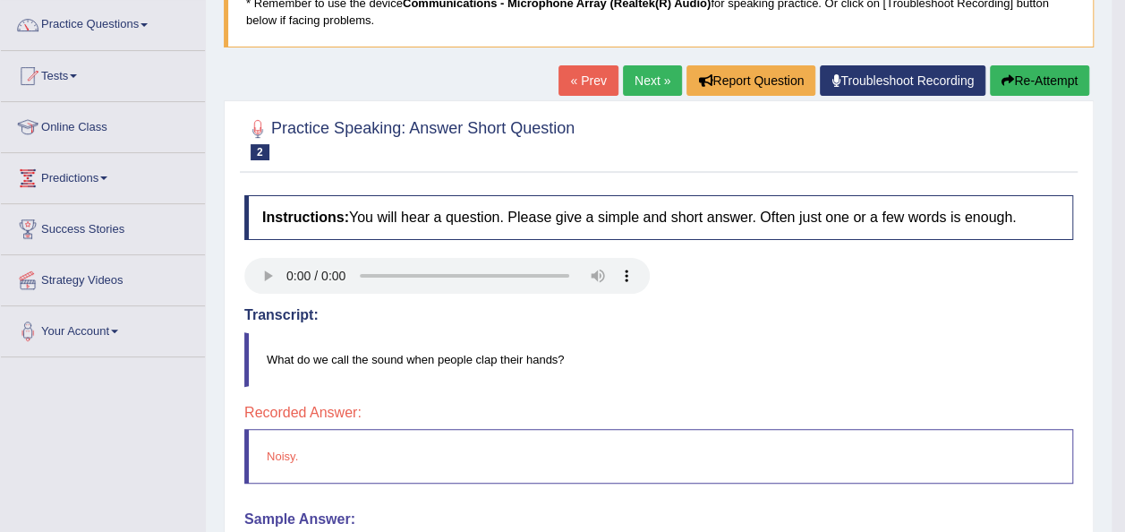
scroll to position [107, 0]
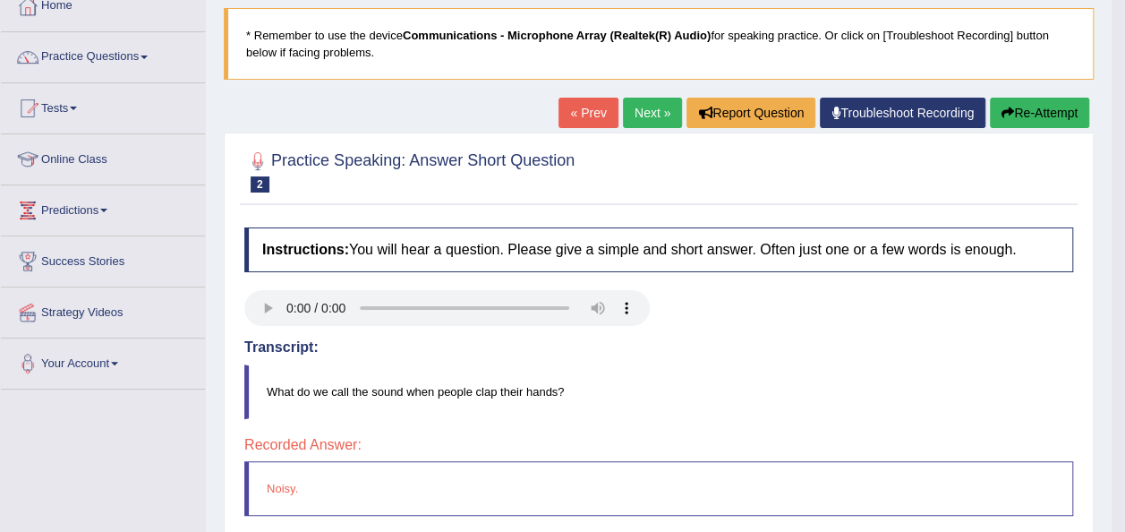
click at [640, 114] on link "Next »" at bounding box center [652, 113] width 59 height 30
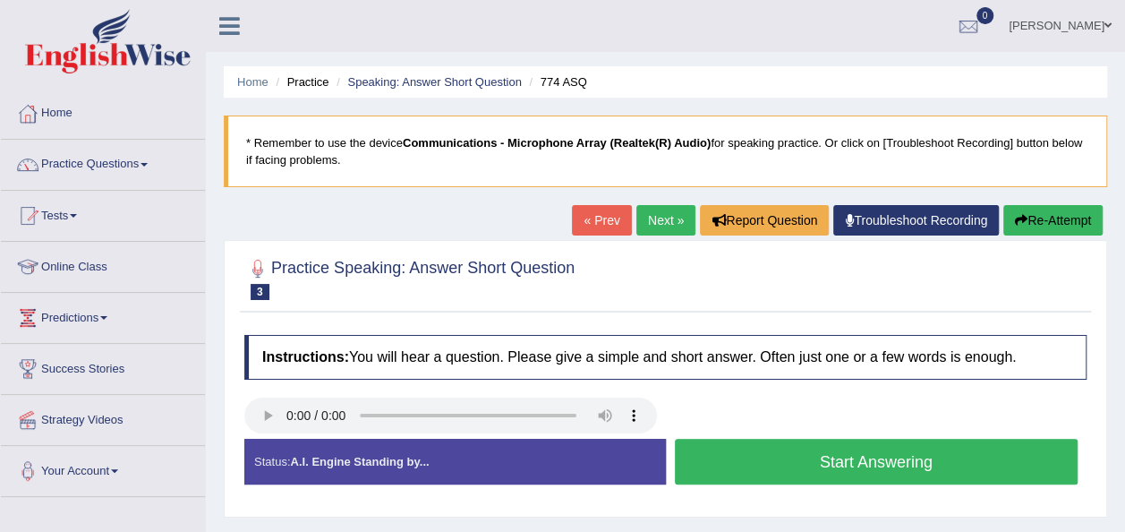
click at [782, 457] on button "Start Answering" at bounding box center [877, 462] width 404 height 46
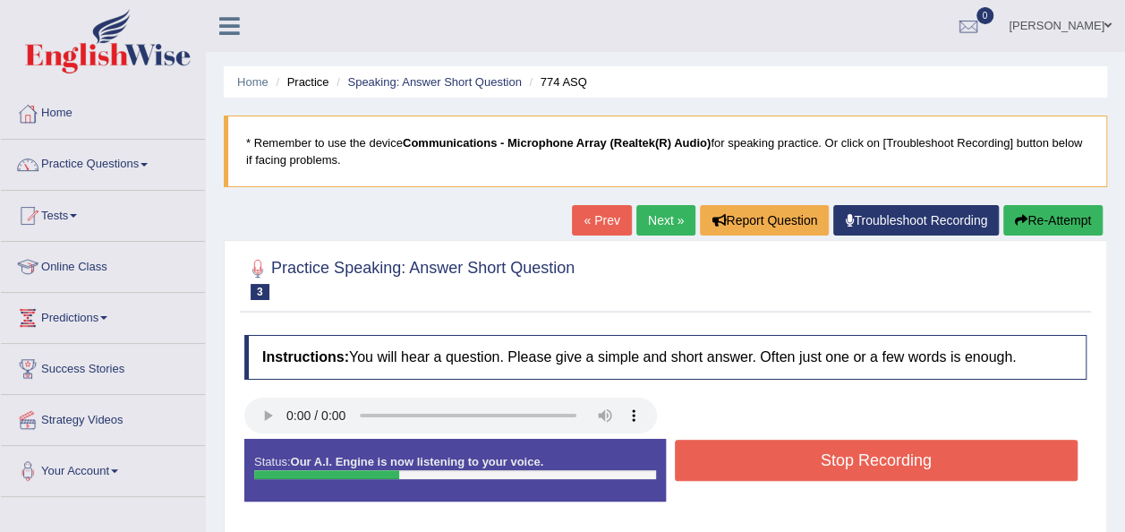
click at [782, 457] on button "Stop Recording" at bounding box center [877, 460] width 404 height 41
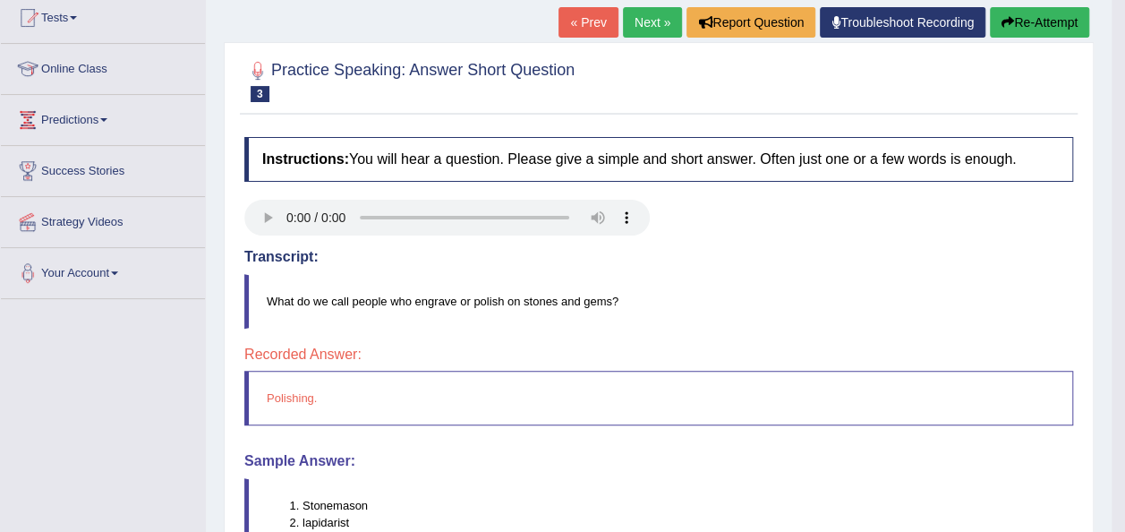
scroll to position [215, 0]
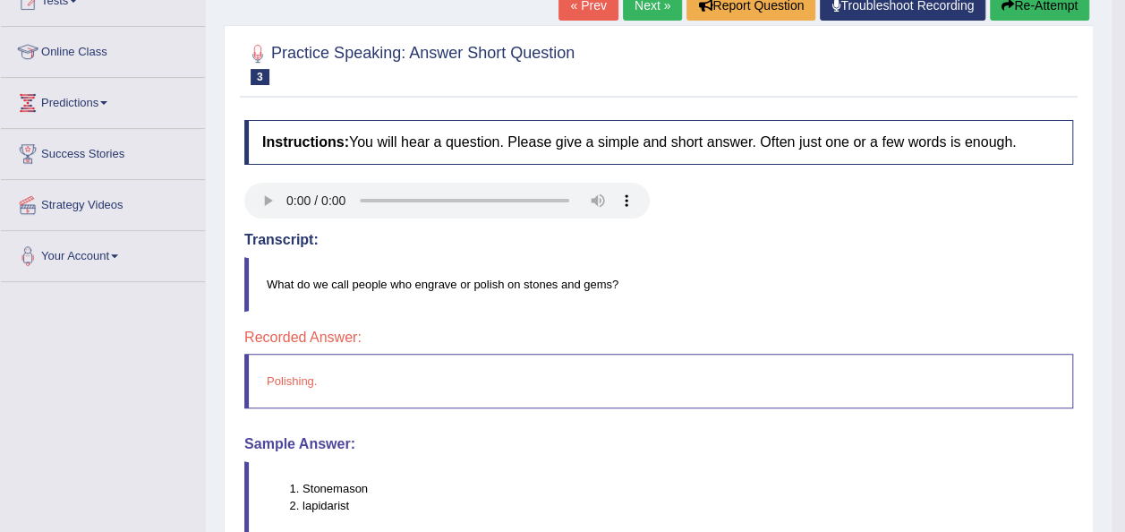
click at [641, 9] on link "Next »" at bounding box center [652, 5] width 59 height 30
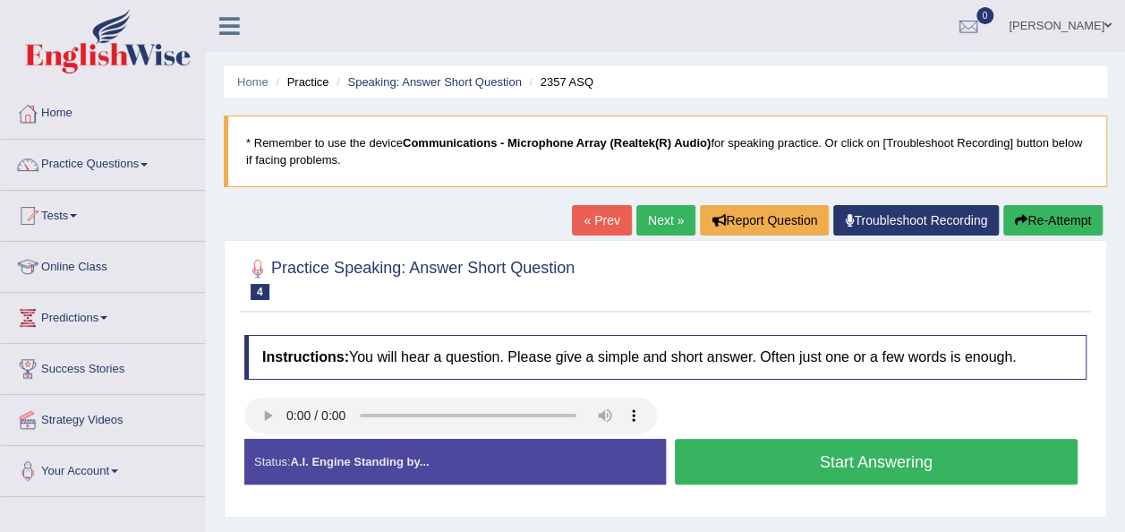
click at [751, 460] on button "Start Answering" at bounding box center [877, 462] width 404 height 46
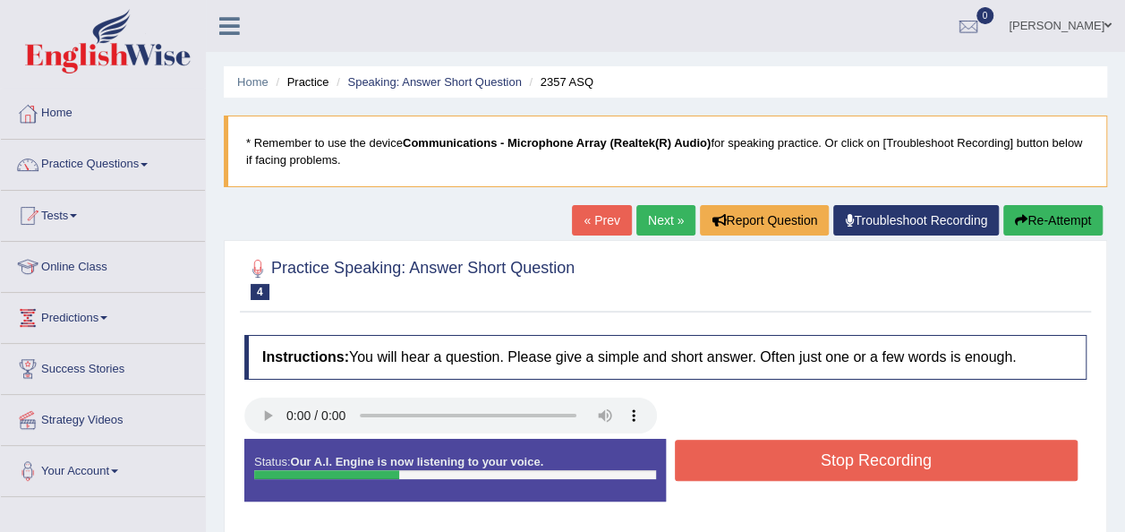
click at [751, 460] on button "Stop Recording" at bounding box center [877, 460] width 404 height 41
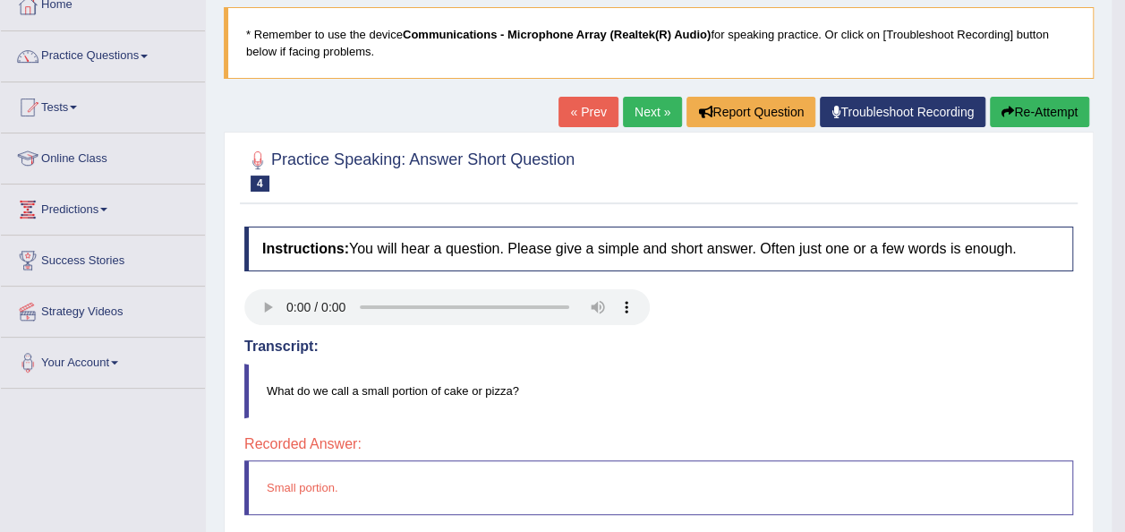
scroll to position [107, 0]
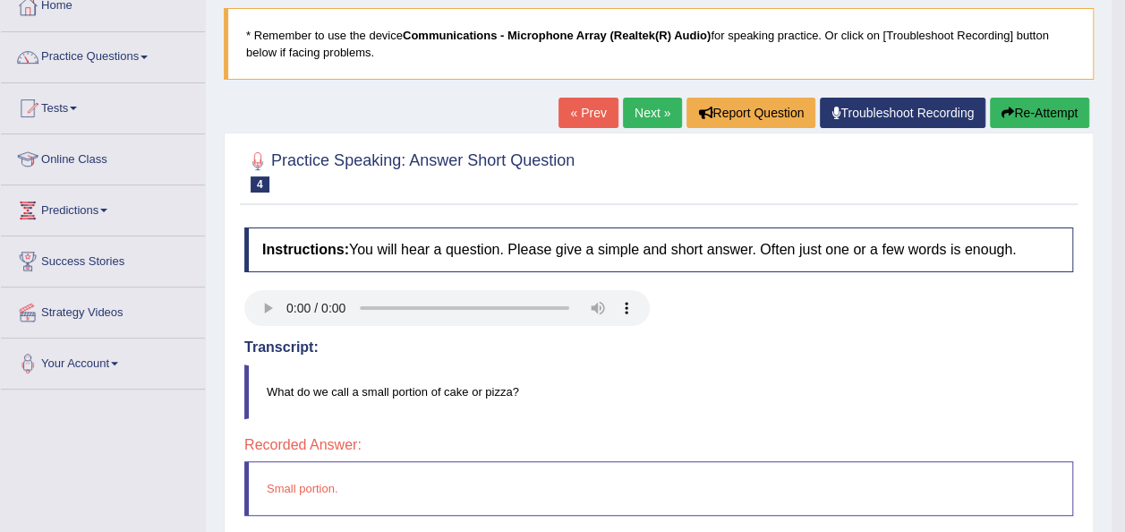
click at [640, 112] on link "Next »" at bounding box center [652, 113] width 59 height 30
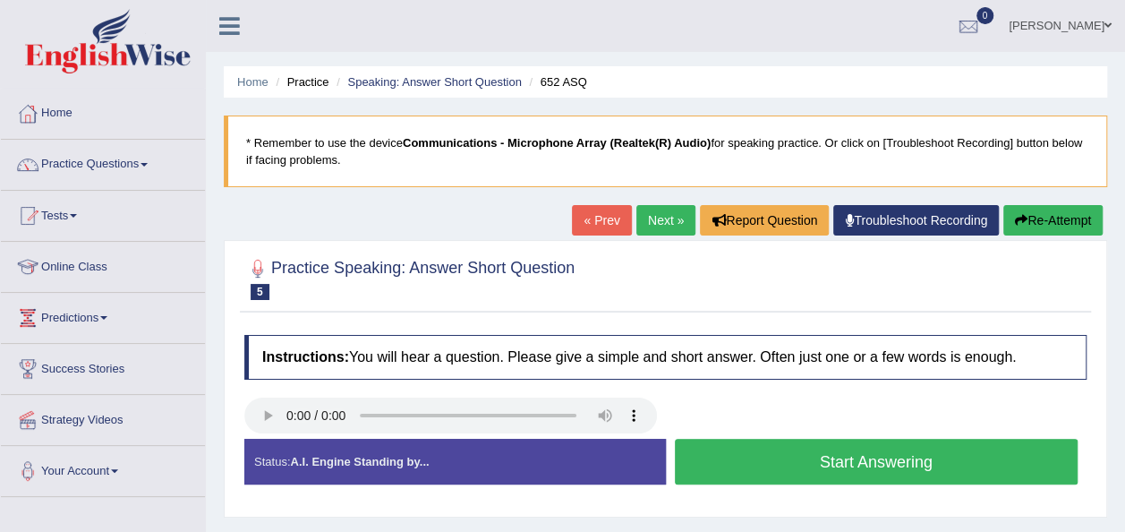
click at [766, 455] on button "Start Answering" at bounding box center [877, 462] width 404 height 46
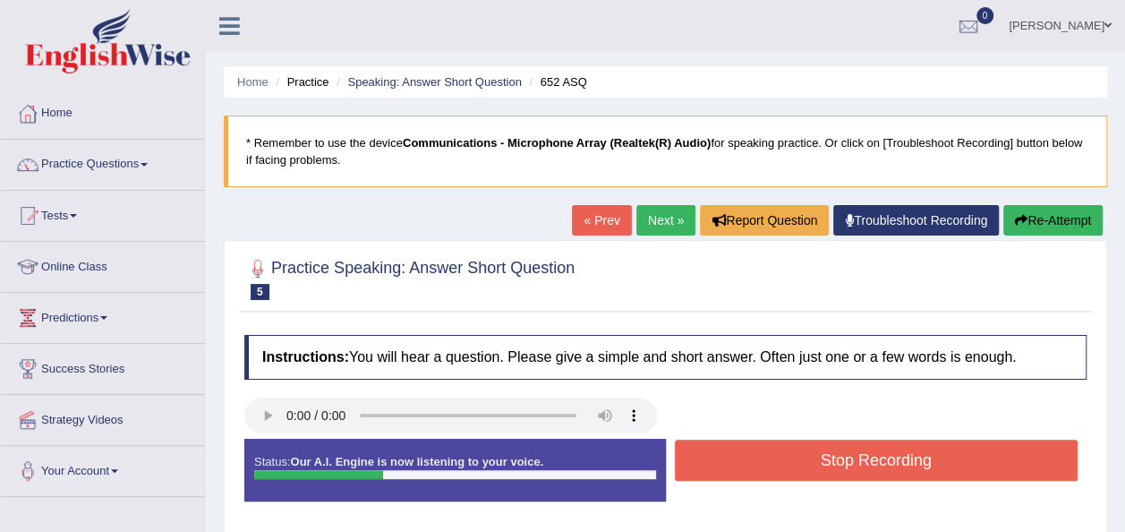
click at [766, 455] on button "Stop Recording" at bounding box center [877, 460] width 404 height 41
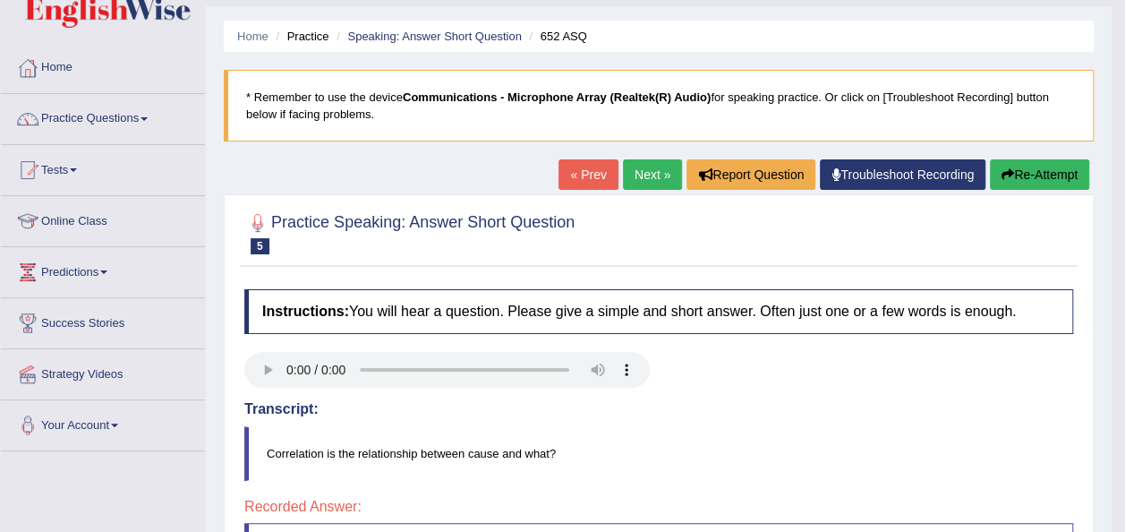
scroll to position [36, 0]
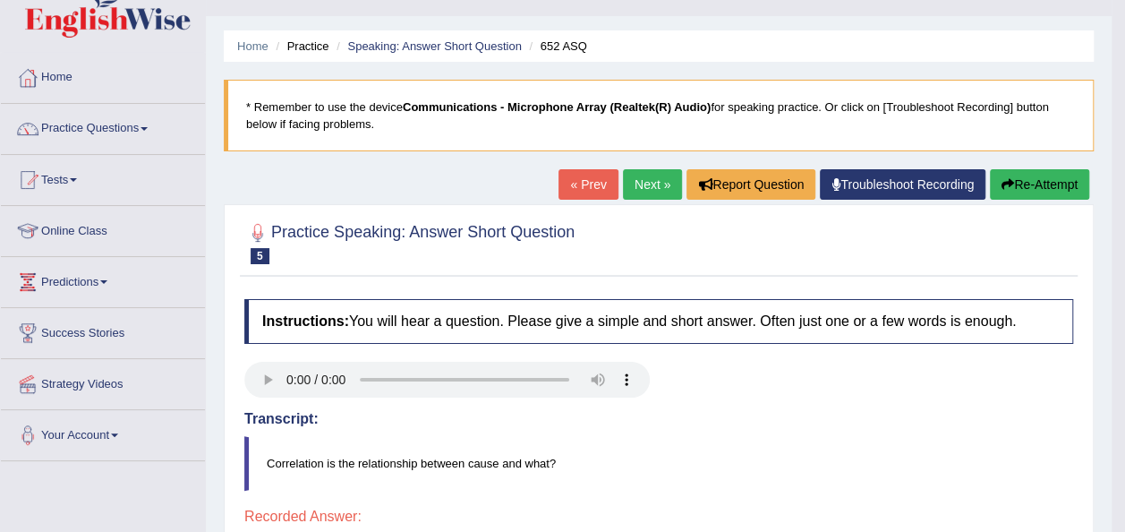
click at [647, 179] on link "Next »" at bounding box center [652, 184] width 59 height 30
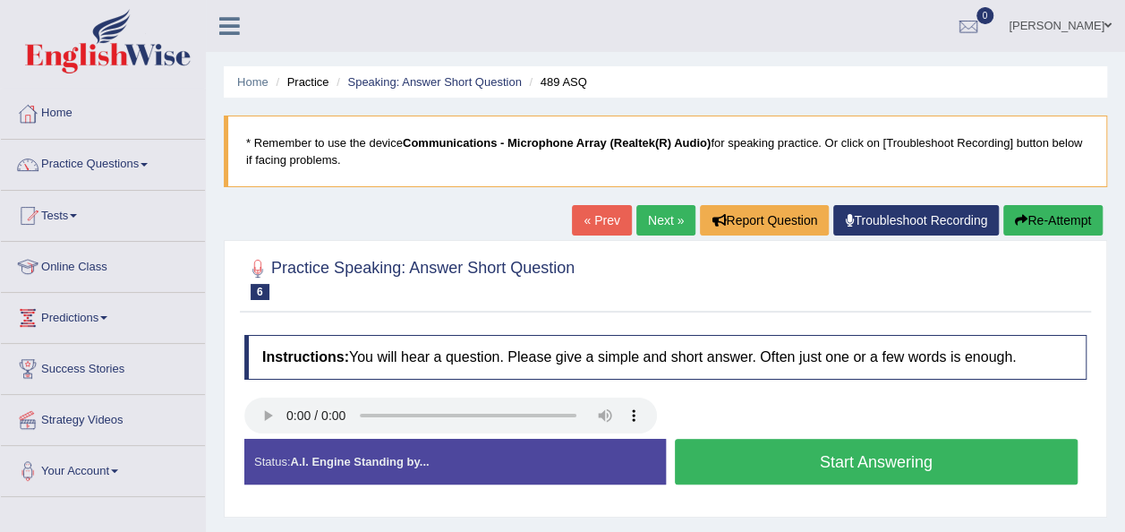
click at [779, 466] on button "Start Answering" at bounding box center [877, 462] width 404 height 46
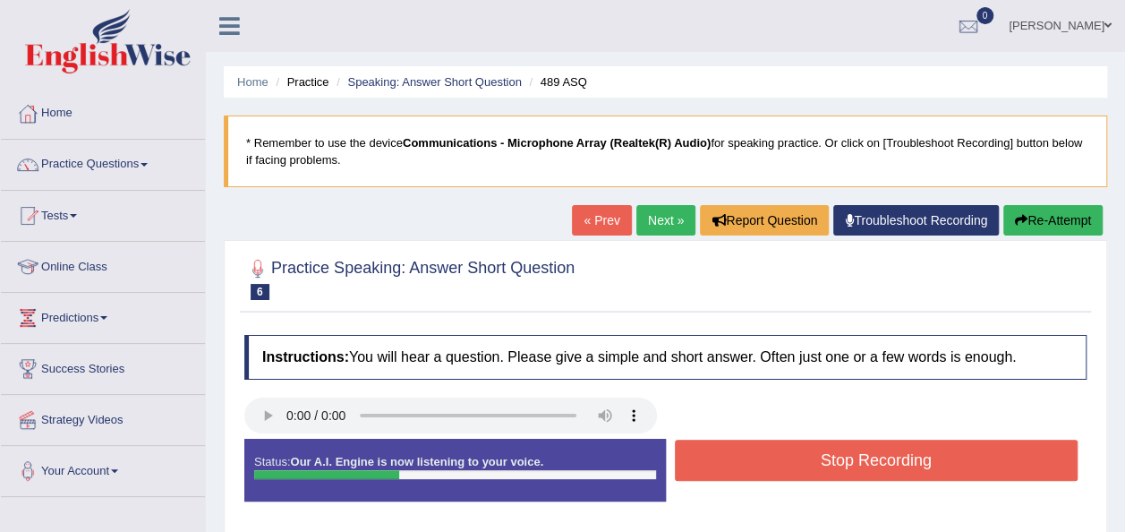
click at [831, 452] on button "Stop Recording" at bounding box center [877, 460] width 404 height 41
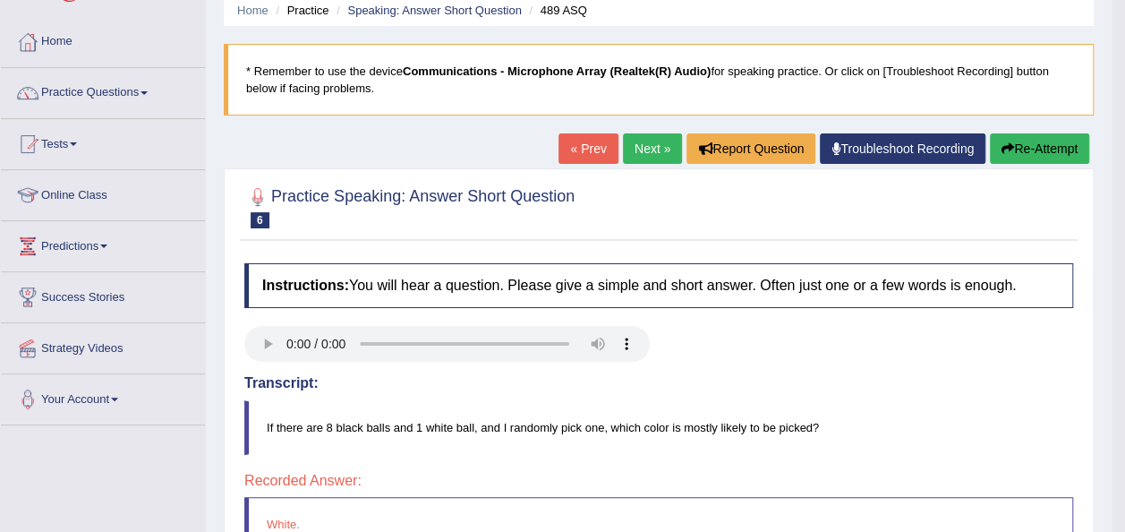
scroll to position [72, 0]
click at [653, 140] on link "Next »" at bounding box center [652, 148] width 59 height 30
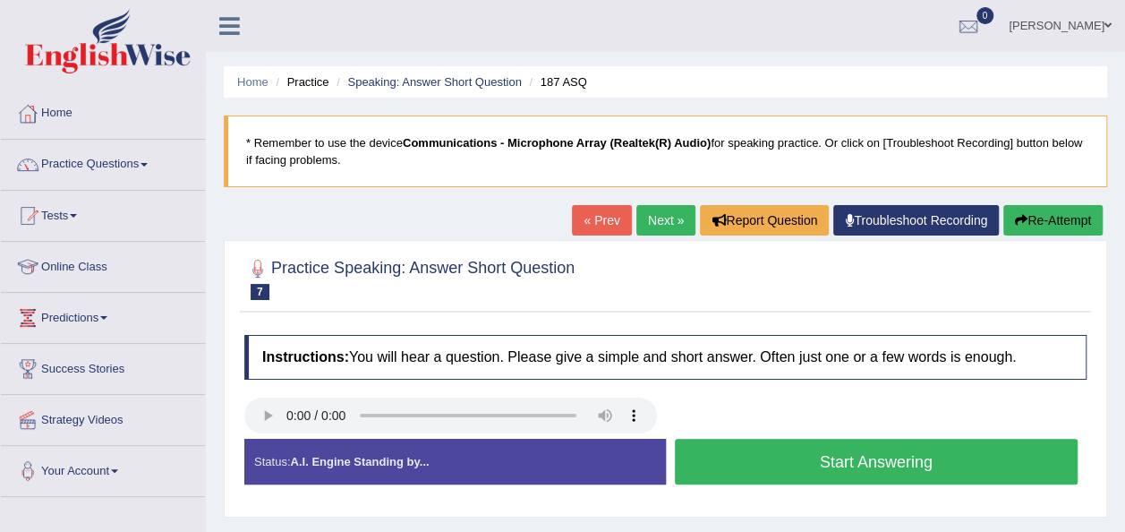
click at [752, 478] on button "Start Answering" at bounding box center [877, 462] width 404 height 46
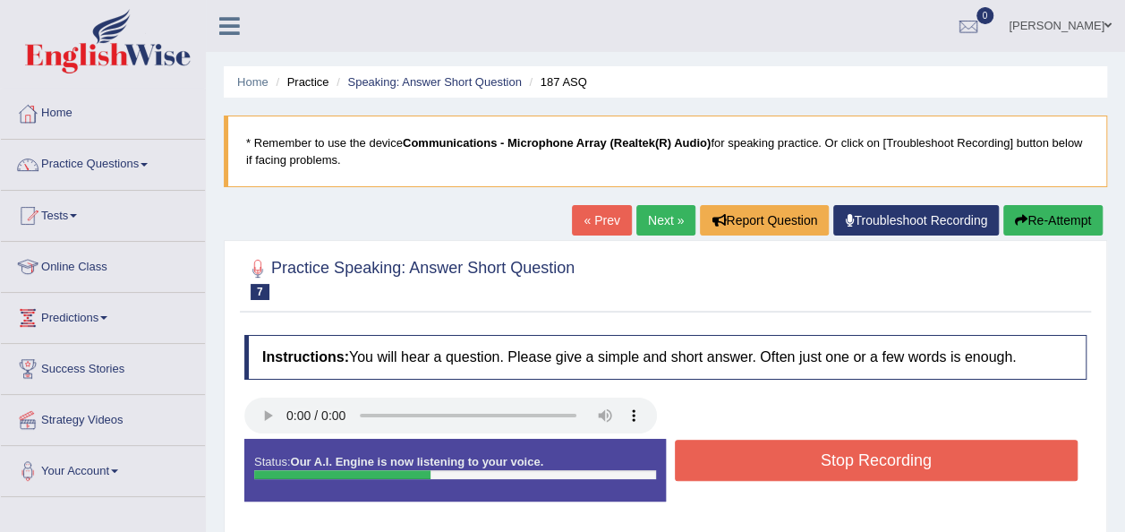
click at [768, 455] on button "Stop Recording" at bounding box center [877, 460] width 404 height 41
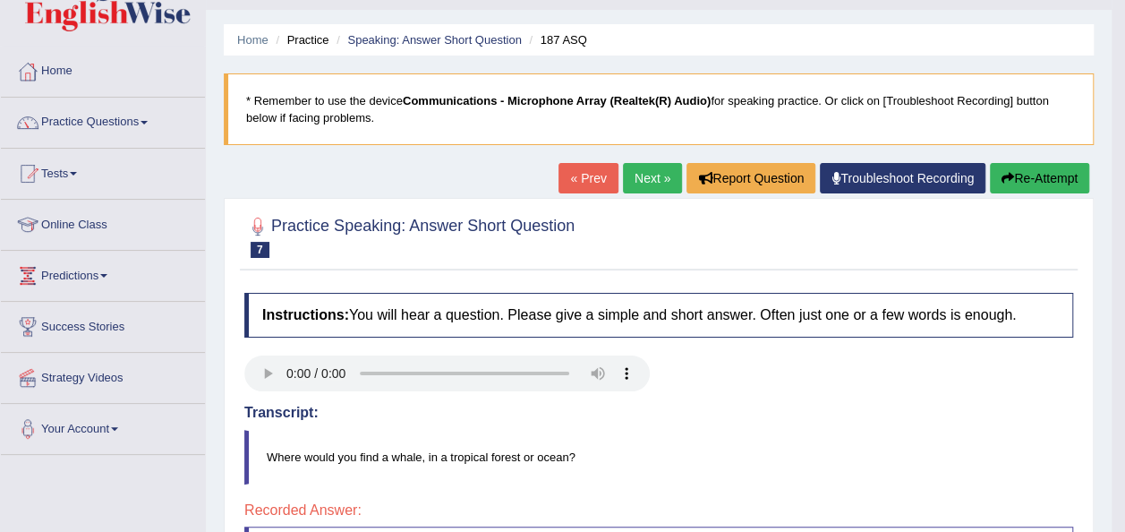
scroll to position [36, 0]
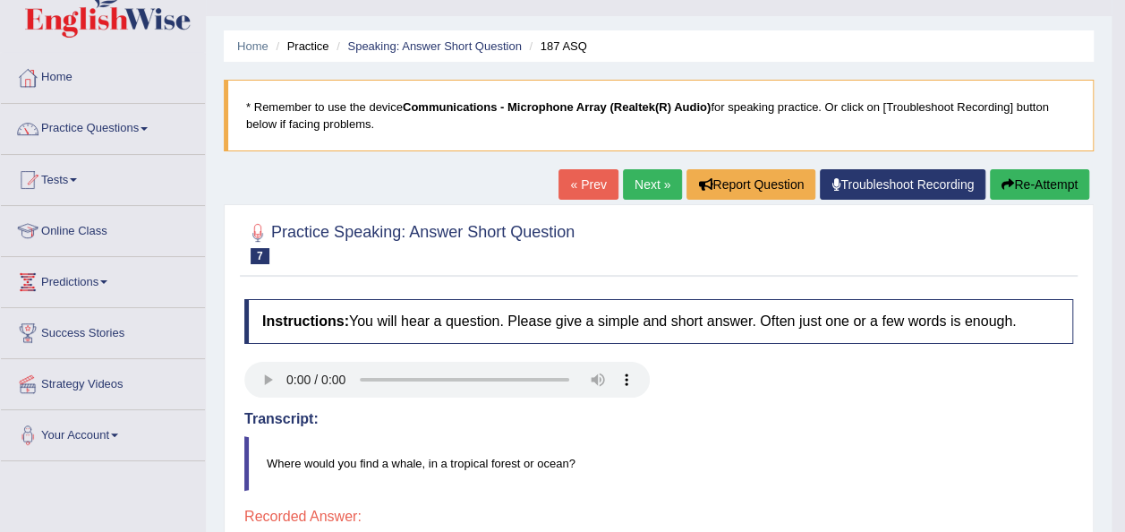
click at [650, 186] on link "Next »" at bounding box center [652, 184] width 59 height 30
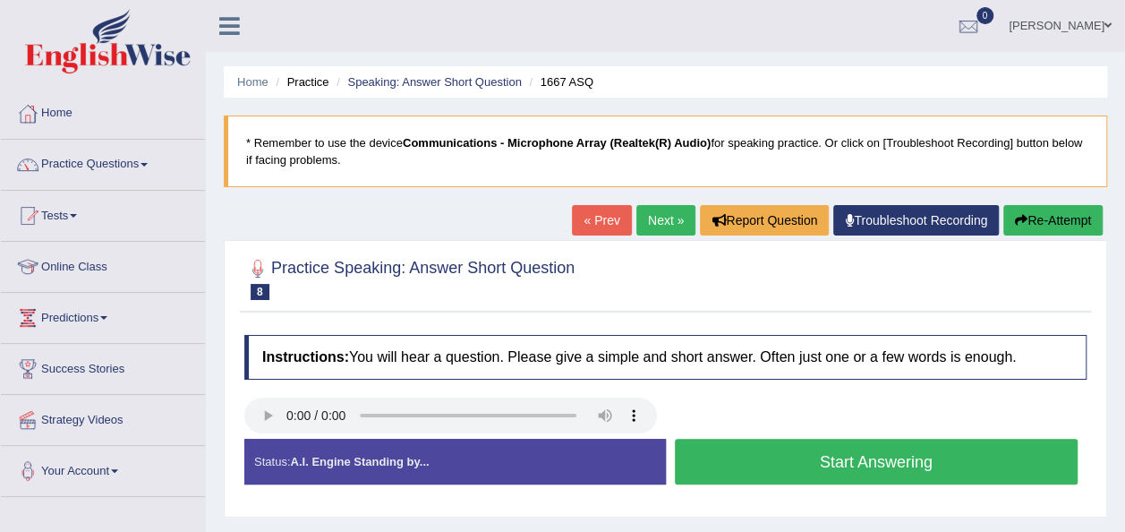
click at [846, 455] on button "Start Answering" at bounding box center [877, 462] width 404 height 46
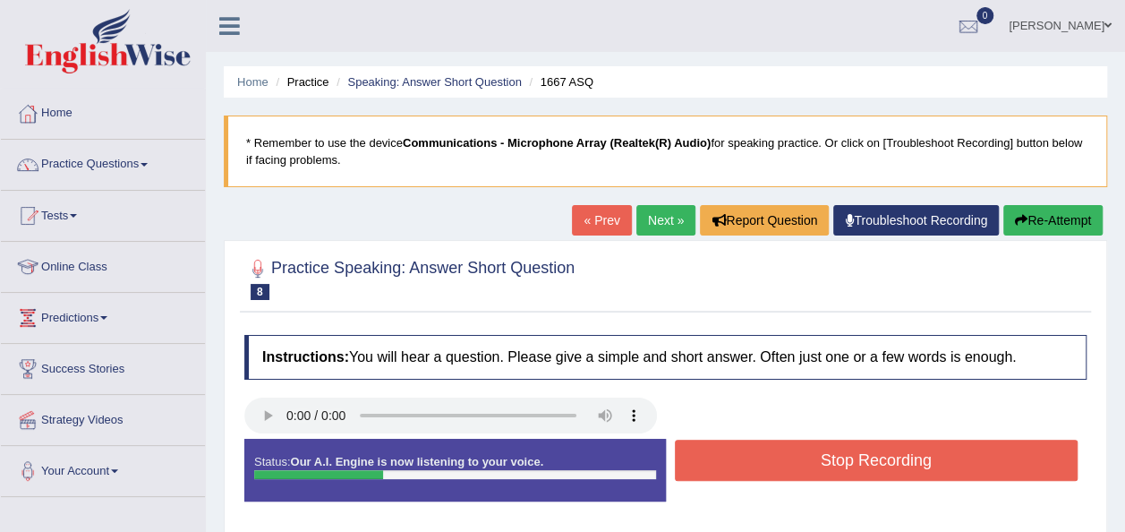
click at [846, 455] on button "Stop Recording" at bounding box center [877, 460] width 404 height 41
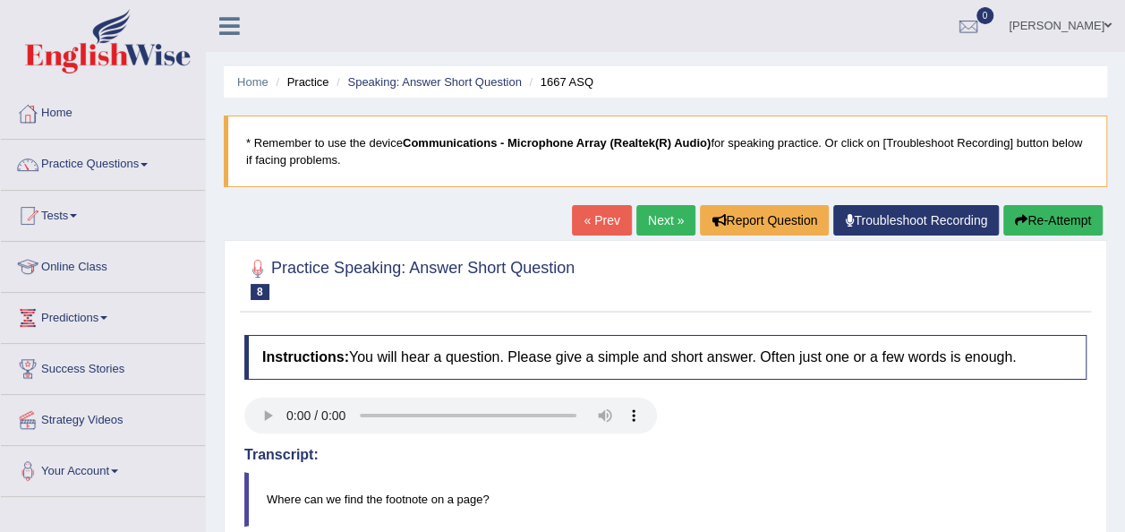
click at [1124, 525] on html "Toggle navigation Home Practice Questions Speaking Practice Read Aloud Repeat S…" at bounding box center [562, 266] width 1125 height 532
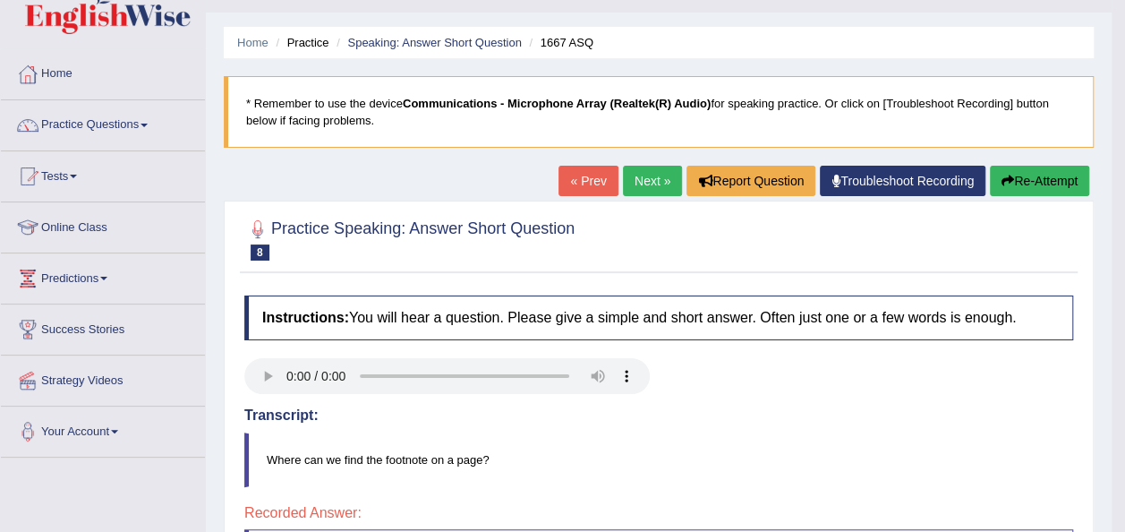
scroll to position [36, 0]
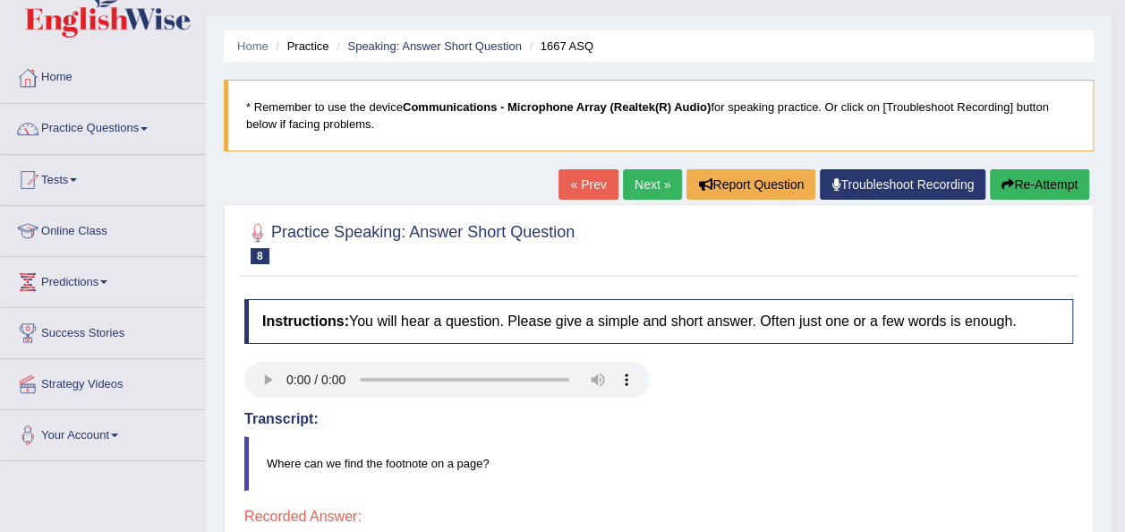
click at [635, 181] on link "Next »" at bounding box center [652, 184] width 59 height 30
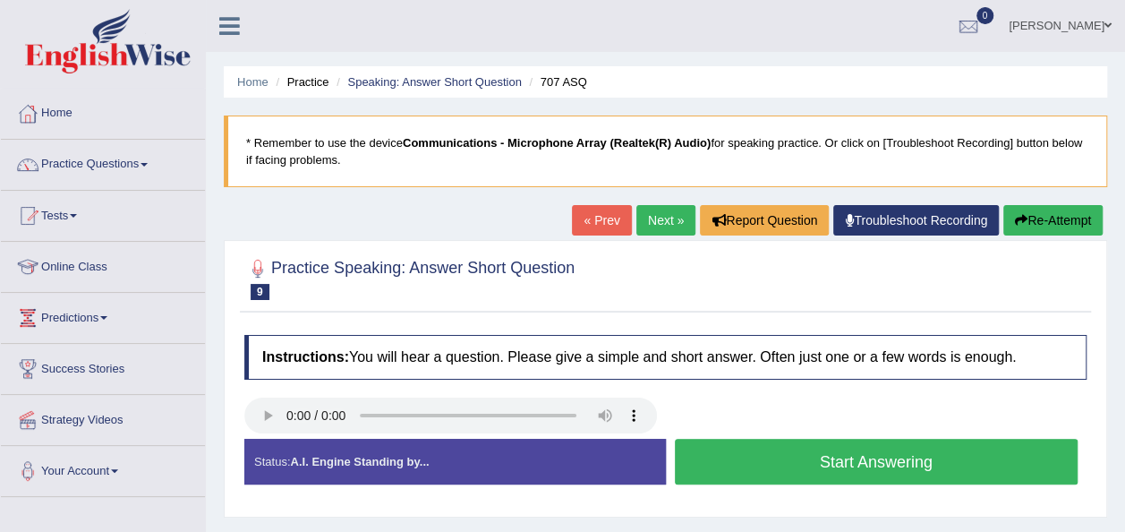
click at [780, 459] on button "Start Answering" at bounding box center [877, 462] width 404 height 46
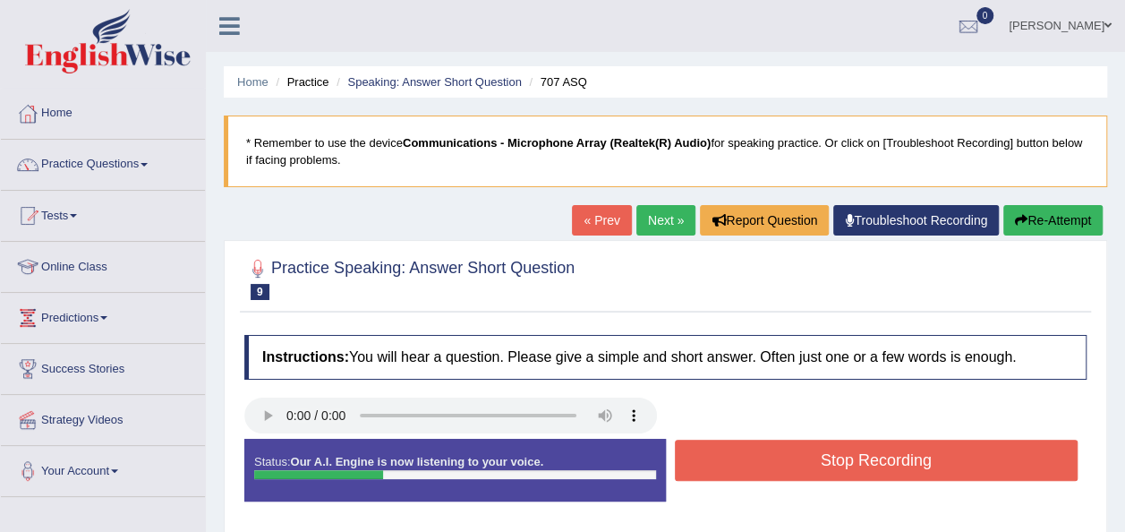
click at [780, 459] on button "Stop Recording" at bounding box center [877, 460] width 404 height 41
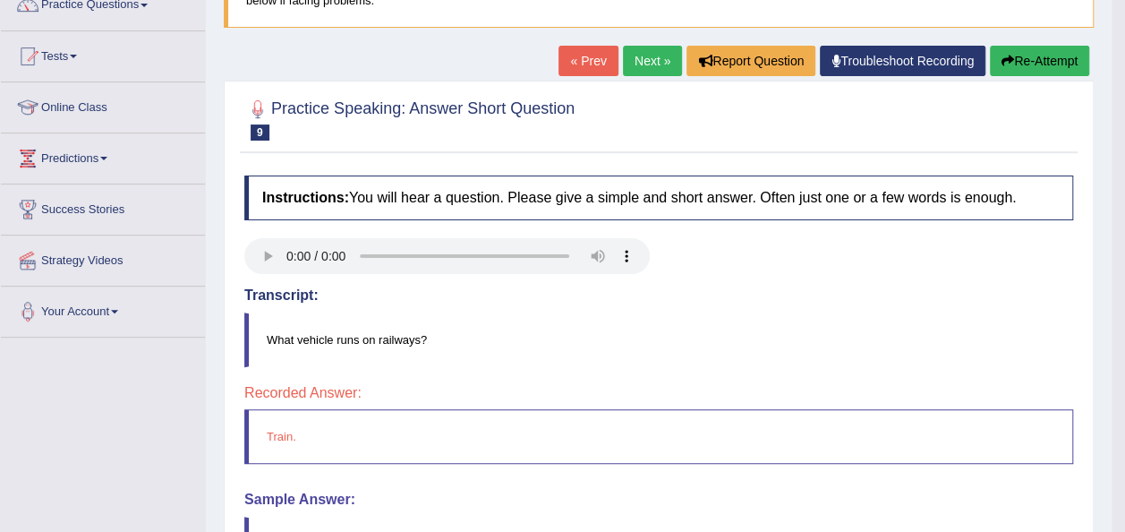
scroll to position [143, 0]
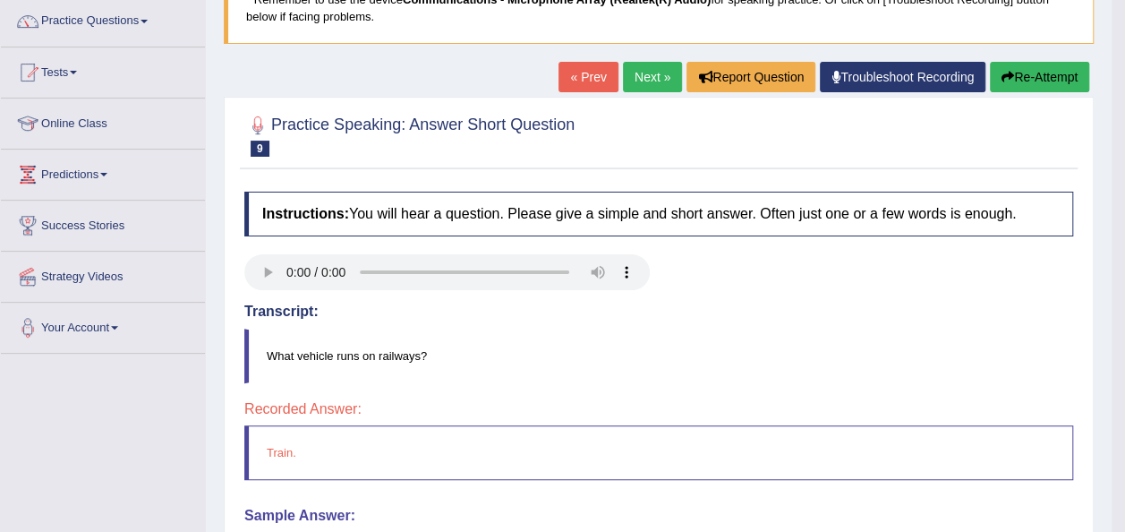
click at [655, 73] on link "Next »" at bounding box center [652, 77] width 59 height 30
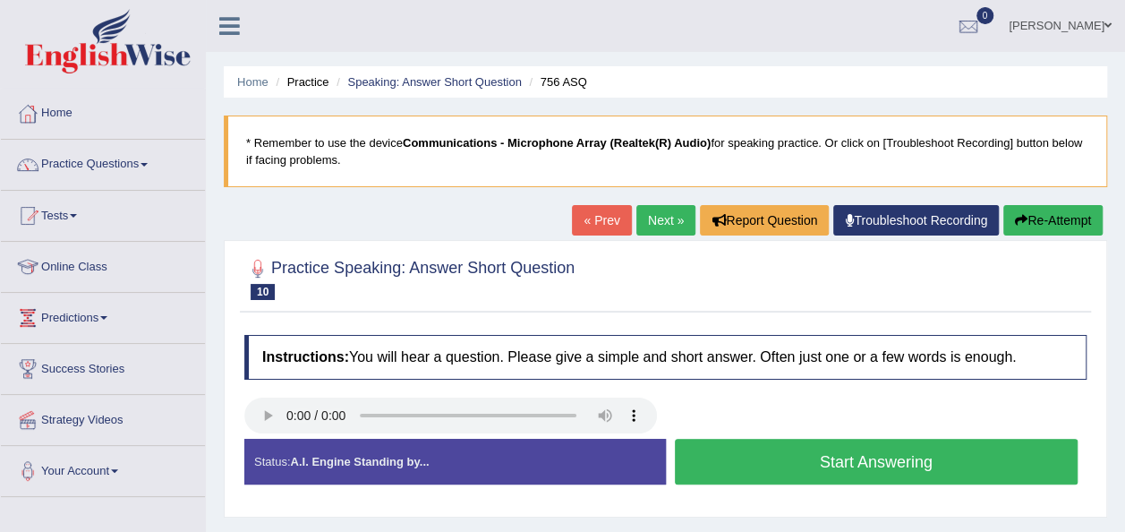
click at [761, 447] on button "Start Answering" at bounding box center [877, 462] width 404 height 46
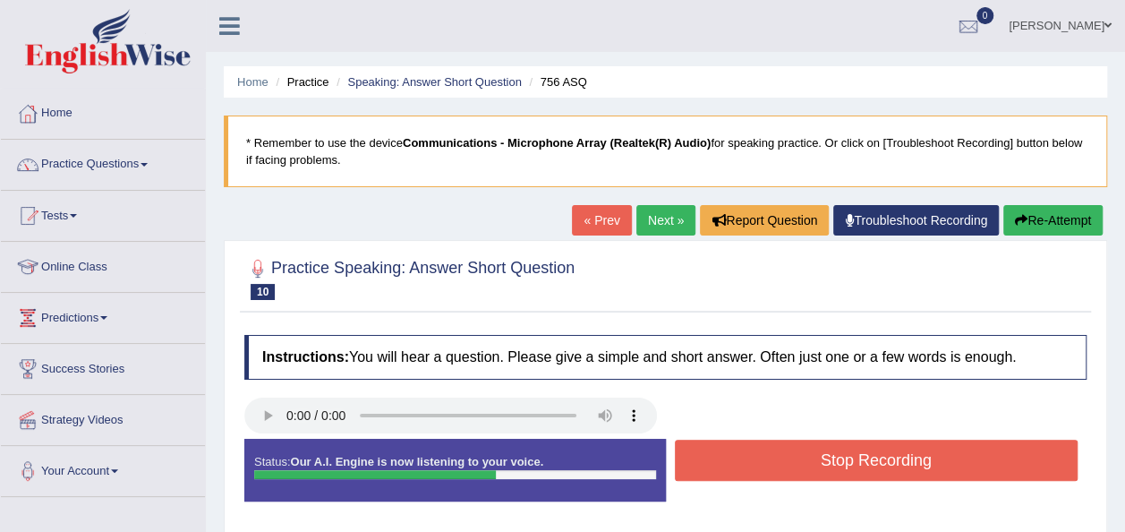
click at [921, 447] on button "Stop Recording" at bounding box center [877, 460] width 404 height 41
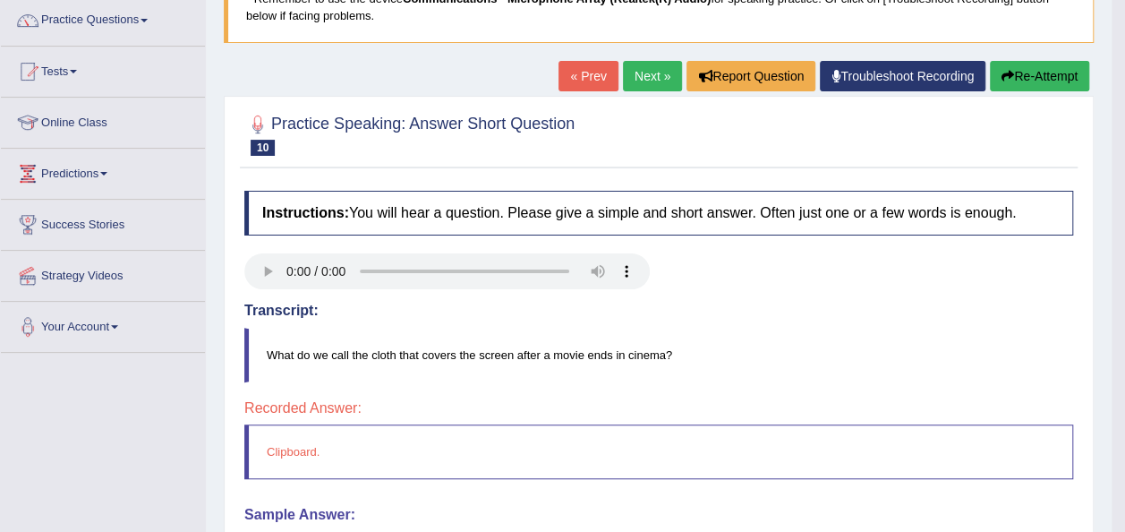
scroll to position [143, 0]
click at [636, 79] on link "Next »" at bounding box center [652, 77] width 59 height 30
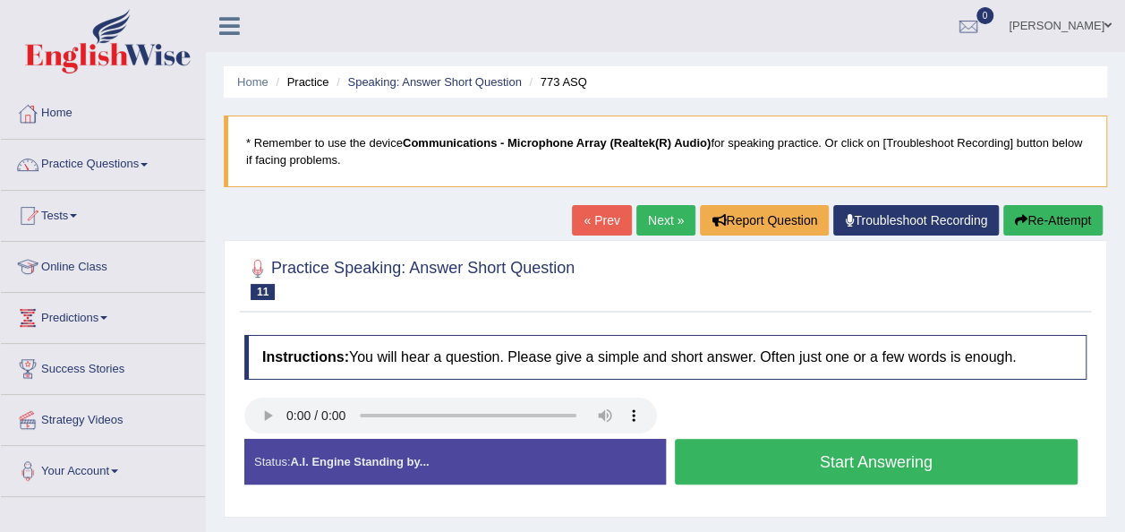
click at [720, 464] on button "Start Answering" at bounding box center [877, 462] width 404 height 46
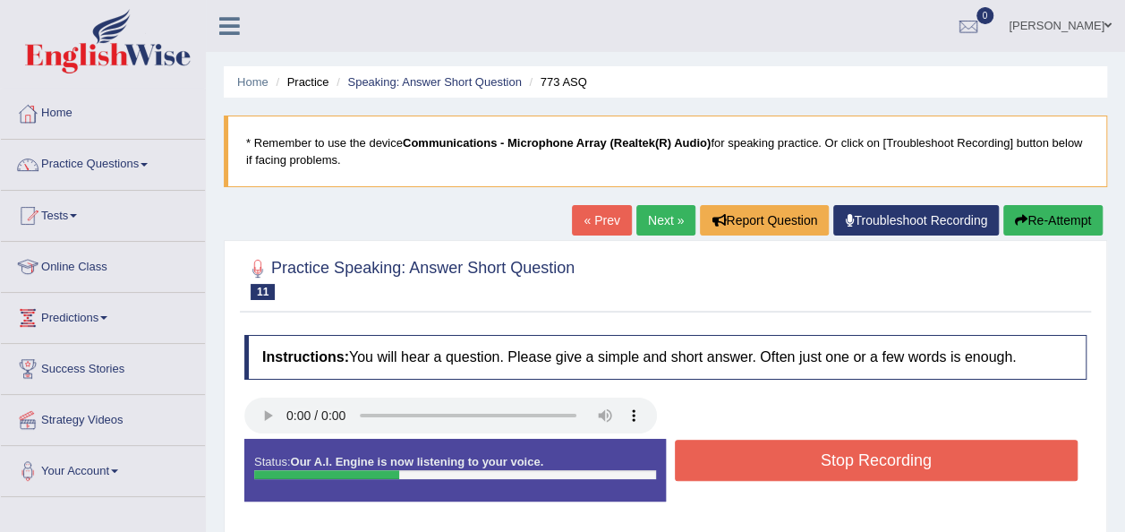
click at [720, 464] on button "Stop Recording" at bounding box center [877, 460] width 404 height 41
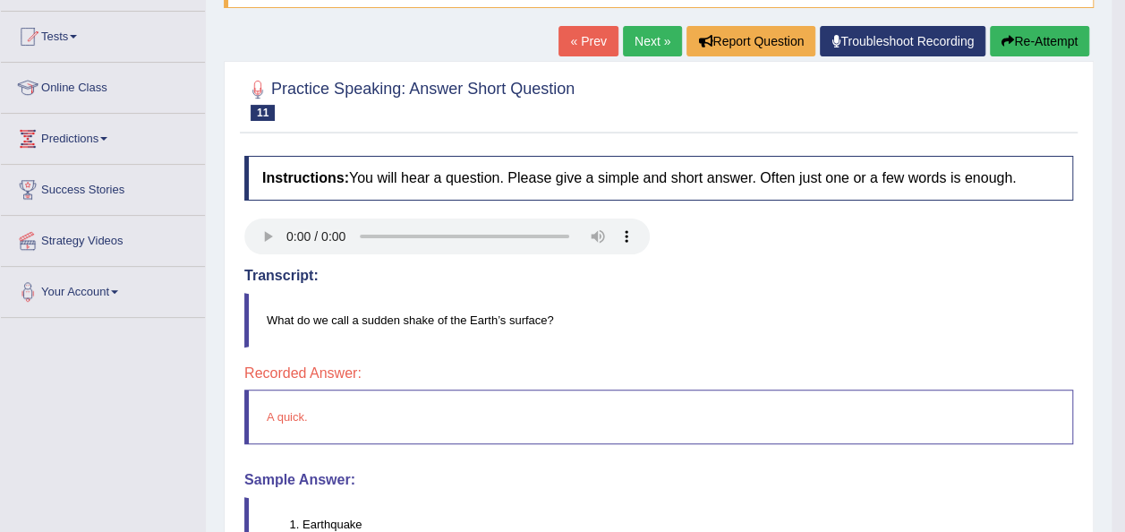
scroll to position [215, 0]
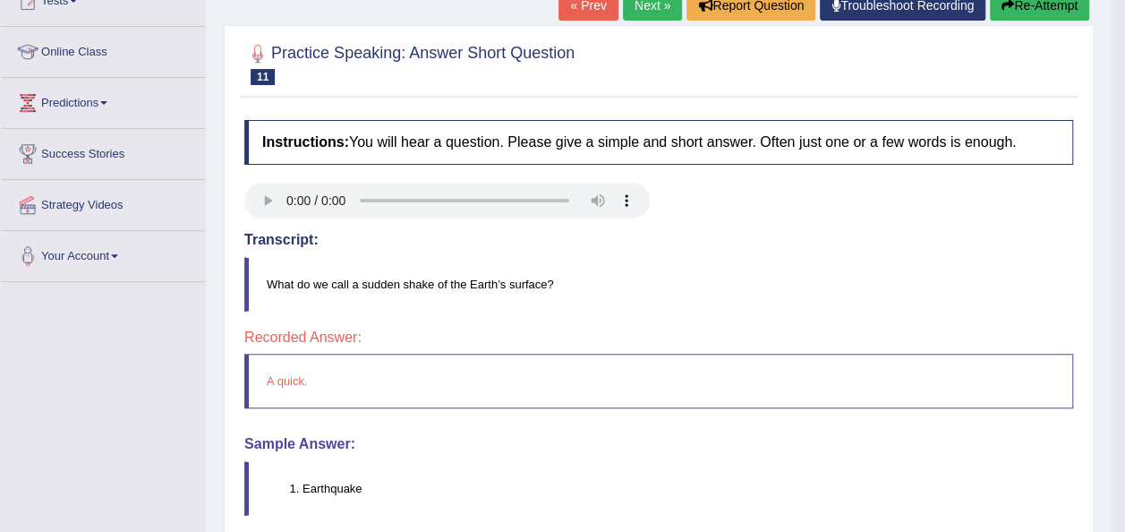
click at [659, 13] on link "Next »" at bounding box center [652, 5] width 59 height 30
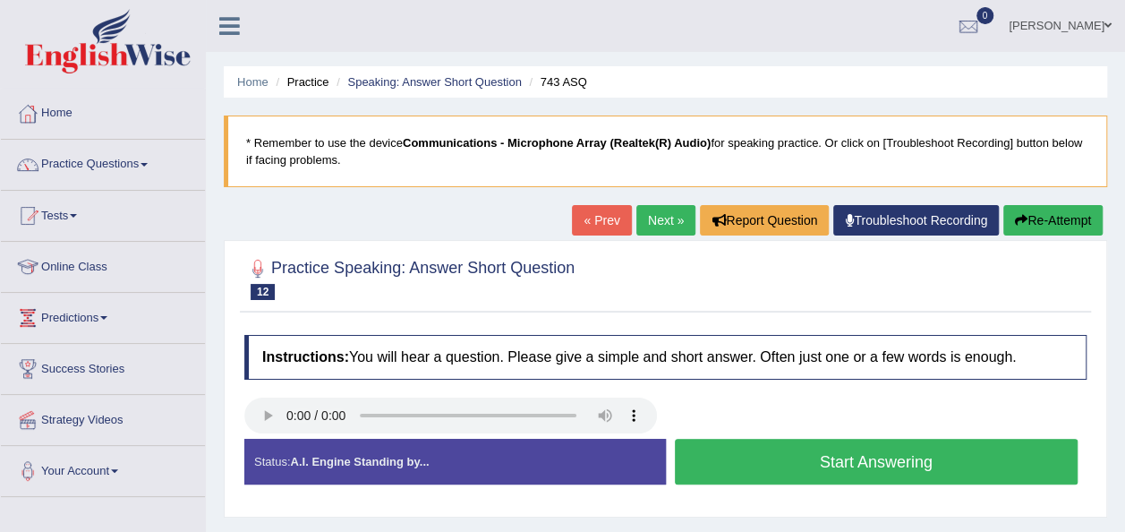
click at [776, 460] on button "Start Answering" at bounding box center [877, 462] width 404 height 46
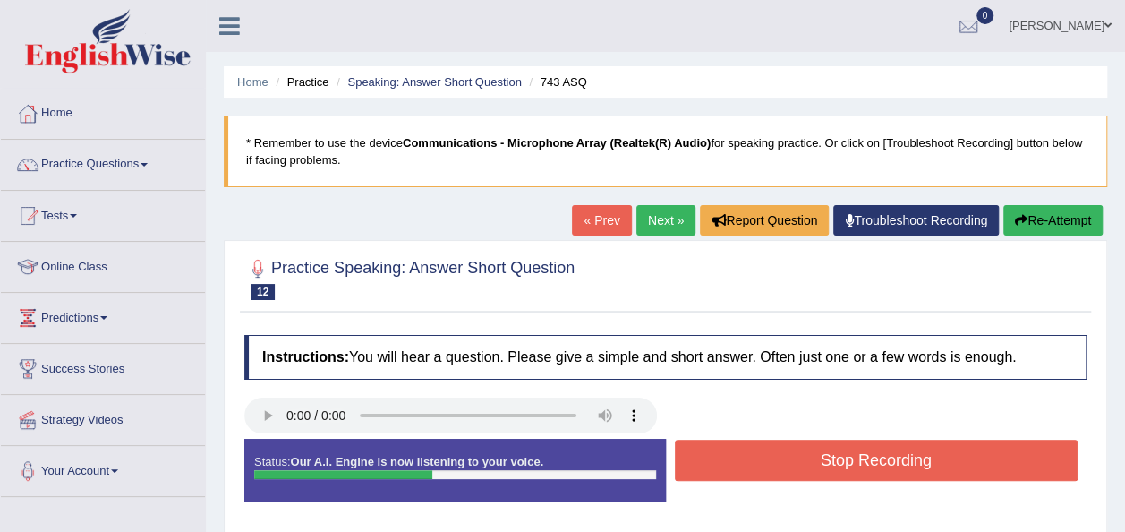
click at [881, 449] on button "Stop Recording" at bounding box center [877, 460] width 404 height 41
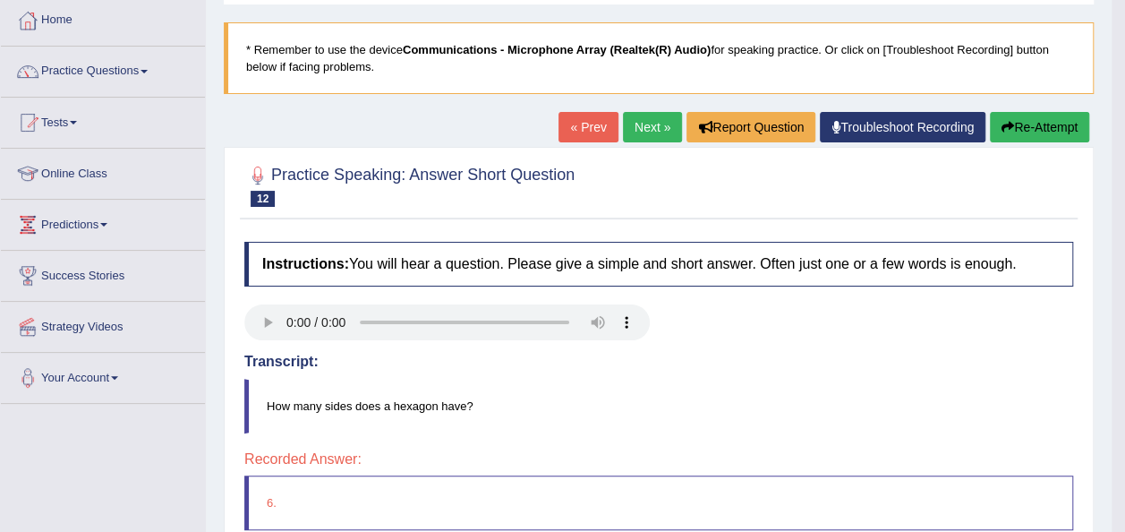
scroll to position [72, 0]
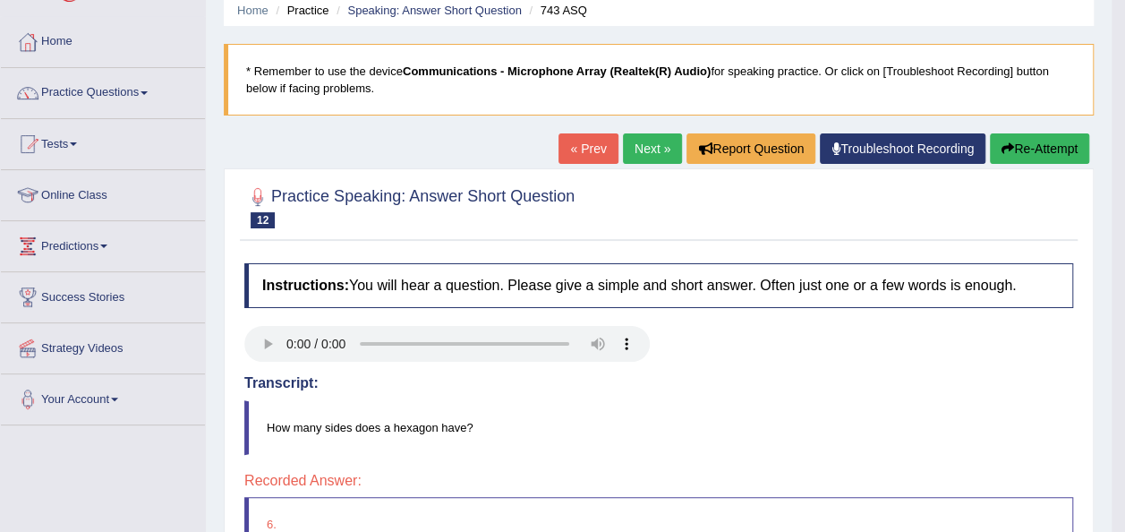
click at [638, 151] on link "Next »" at bounding box center [652, 148] width 59 height 30
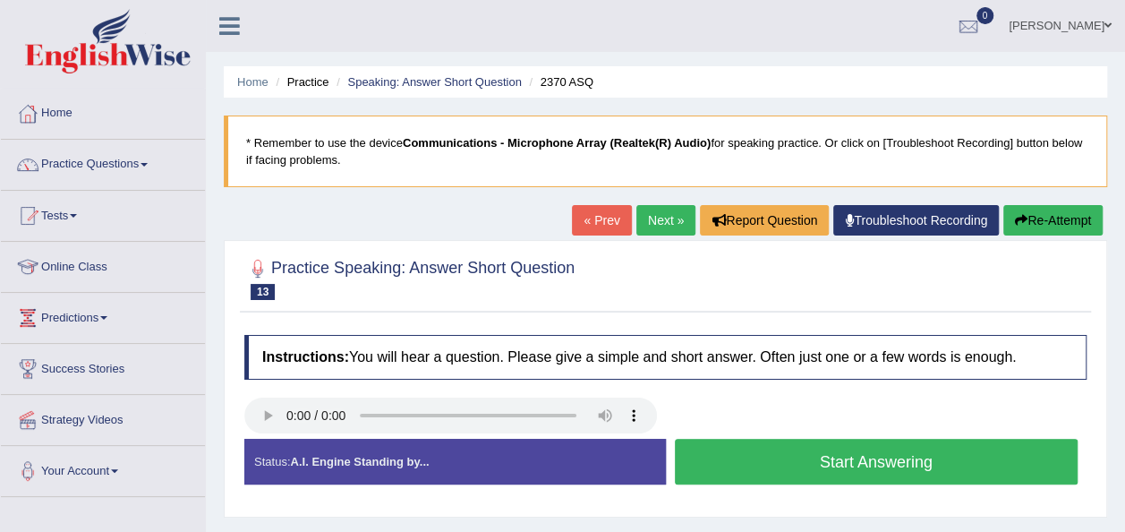
click at [784, 451] on button "Start Answering" at bounding box center [877, 462] width 404 height 46
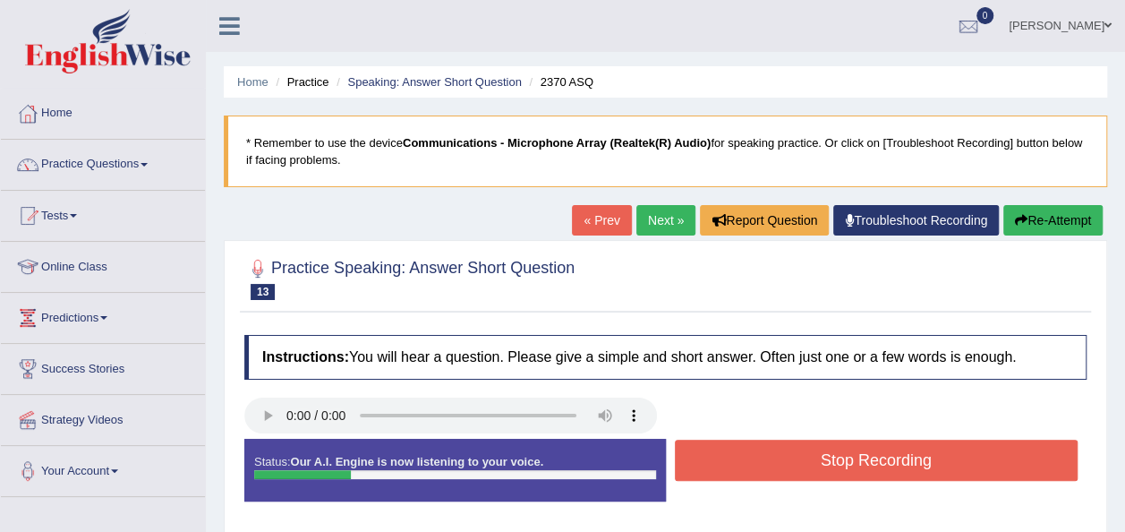
click at [784, 451] on button "Stop Recording" at bounding box center [877, 460] width 404 height 41
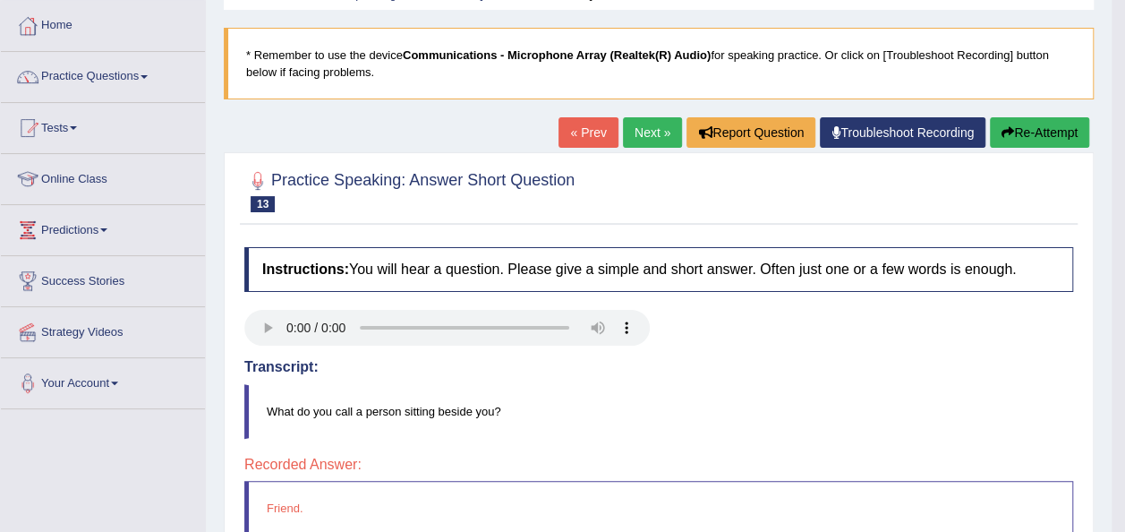
scroll to position [72, 0]
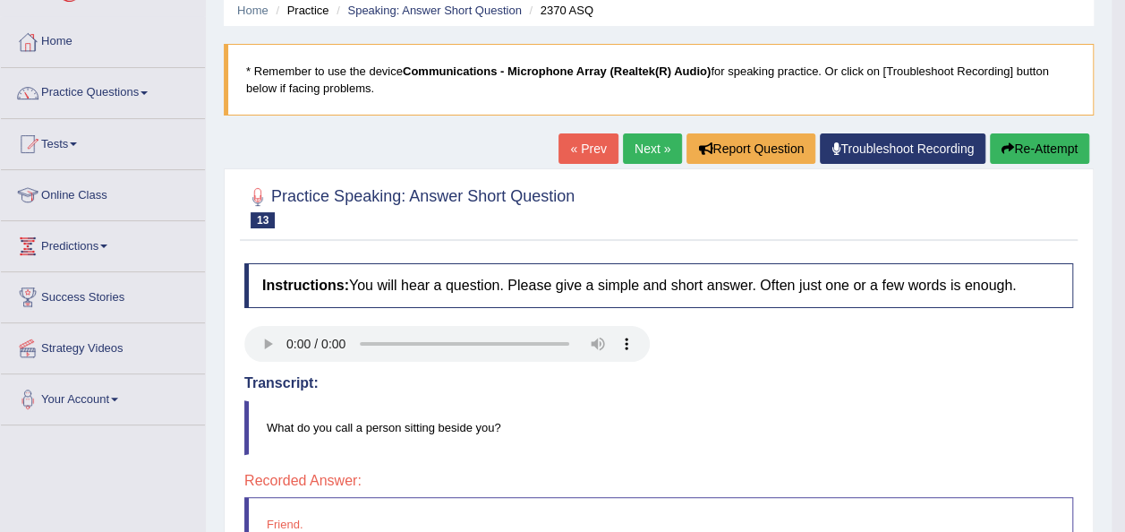
click at [648, 149] on link "Next »" at bounding box center [652, 148] width 59 height 30
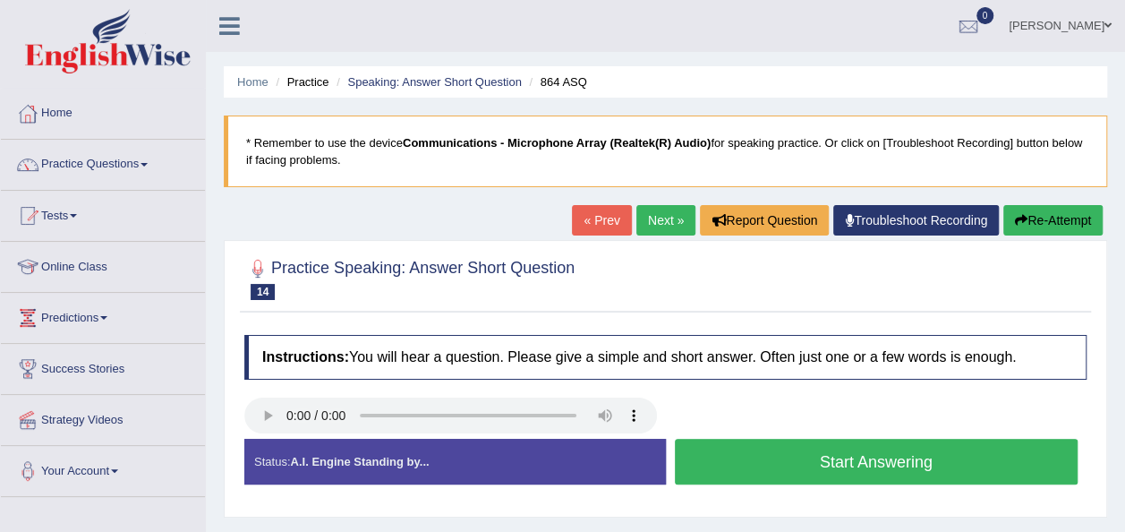
click at [818, 456] on button "Start Answering" at bounding box center [877, 462] width 404 height 46
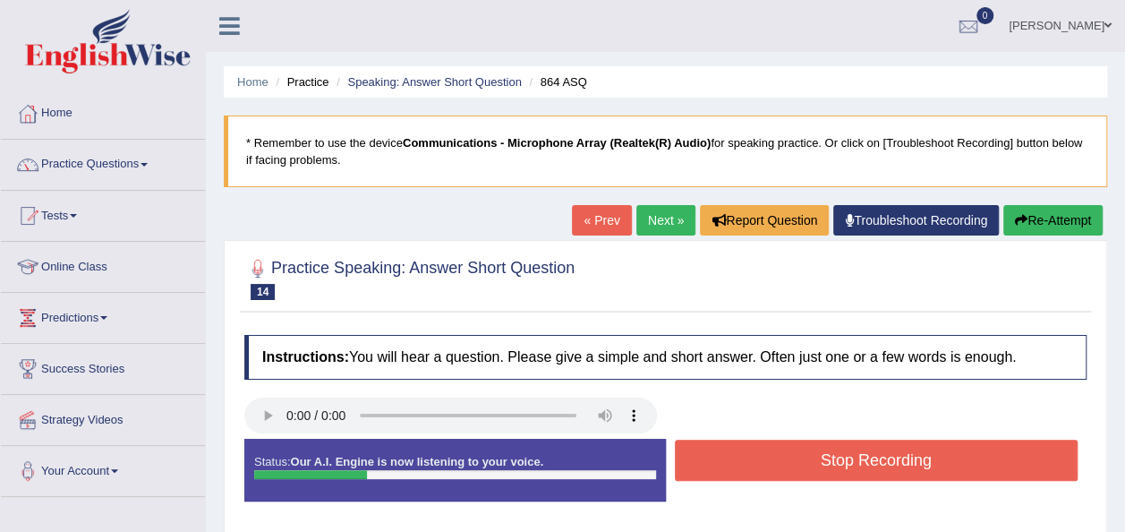
click at [818, 456] on button "Stop Recording" at bounding box center [877, 460] width 404 height 41
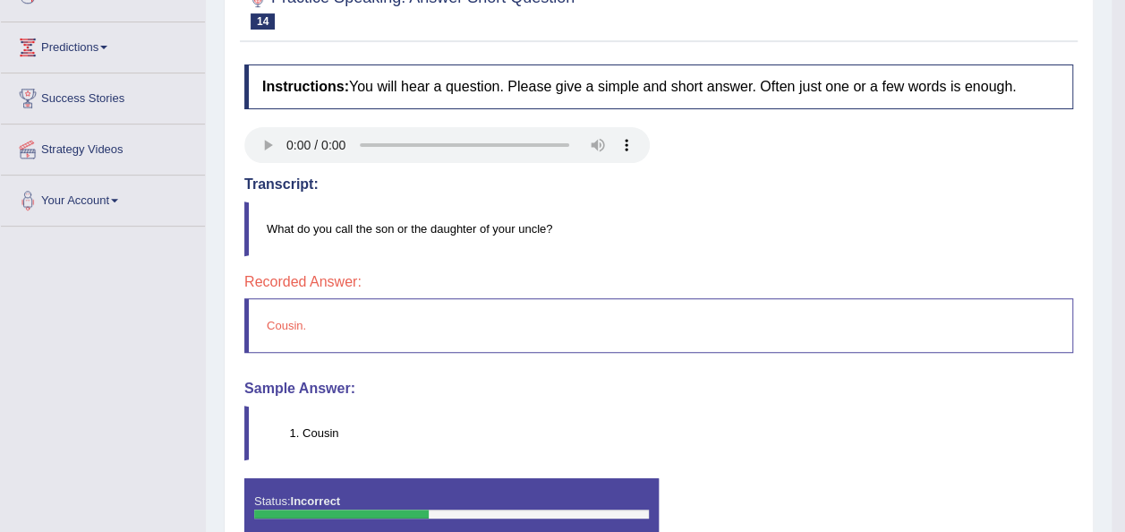
scroll to position [286, 0]
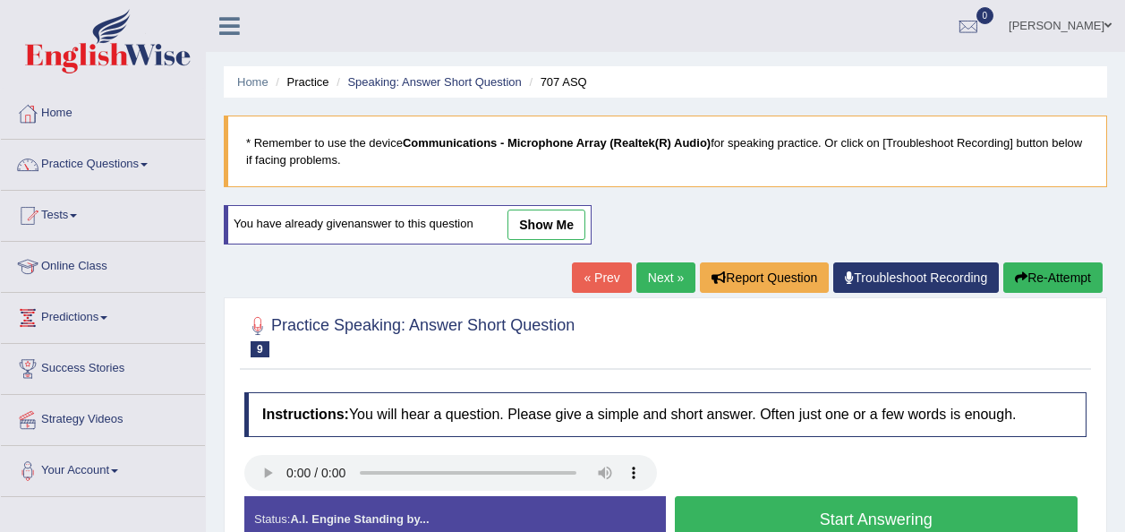
scroll to position [148, 0]
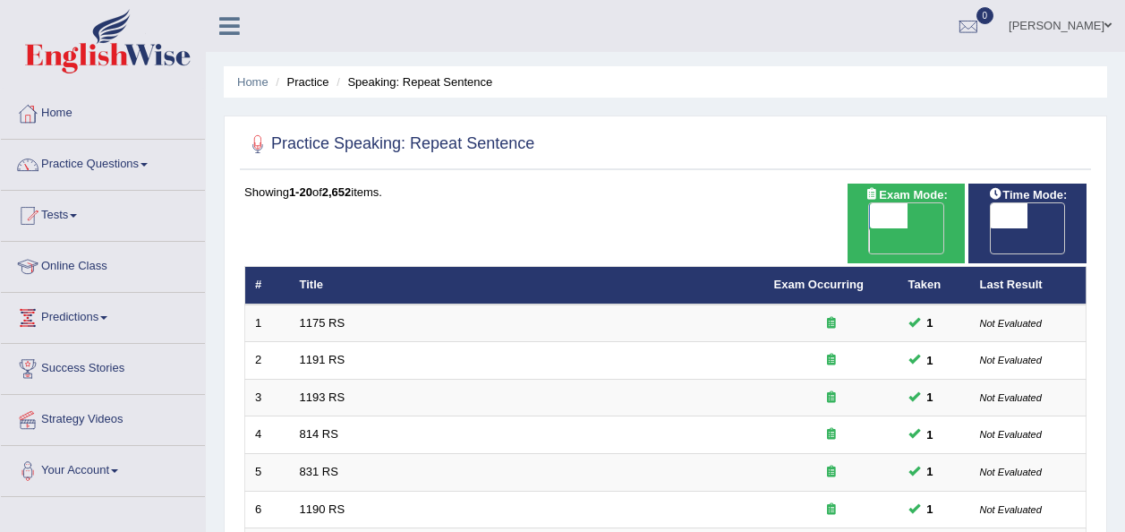
scroll to position [645, 0]
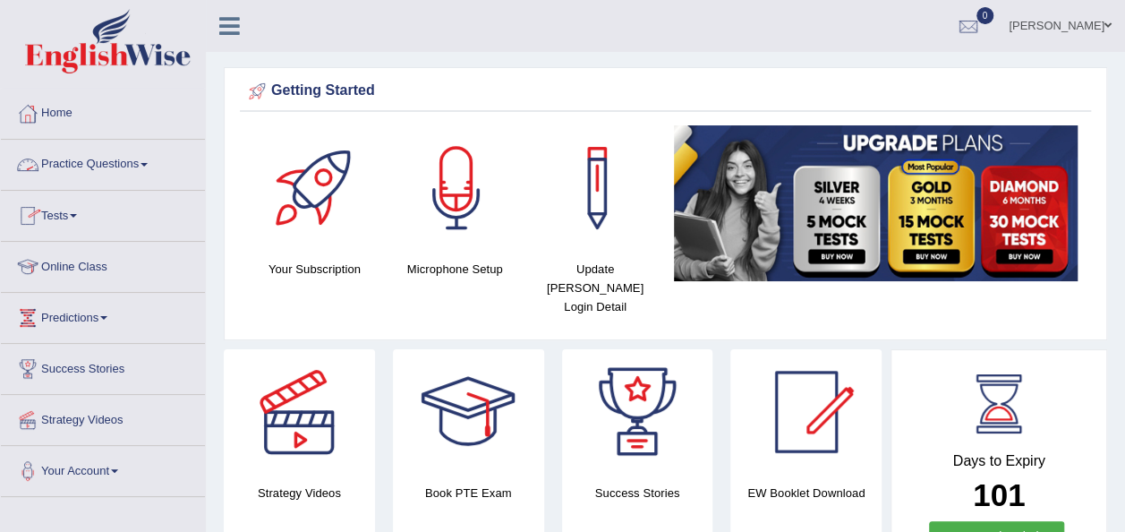
click at [156, 159] on link "Practice Questions" at bounding box center [103, 162] width 204 height 45
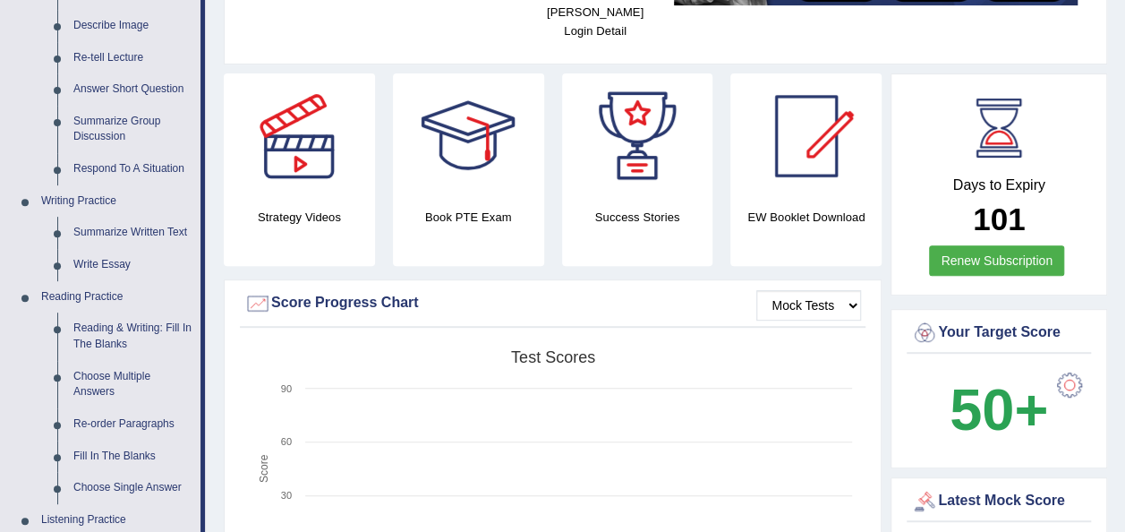
scroll to position [286, 0]
